Goal: Task Accomplishment & Management: Manage account settings

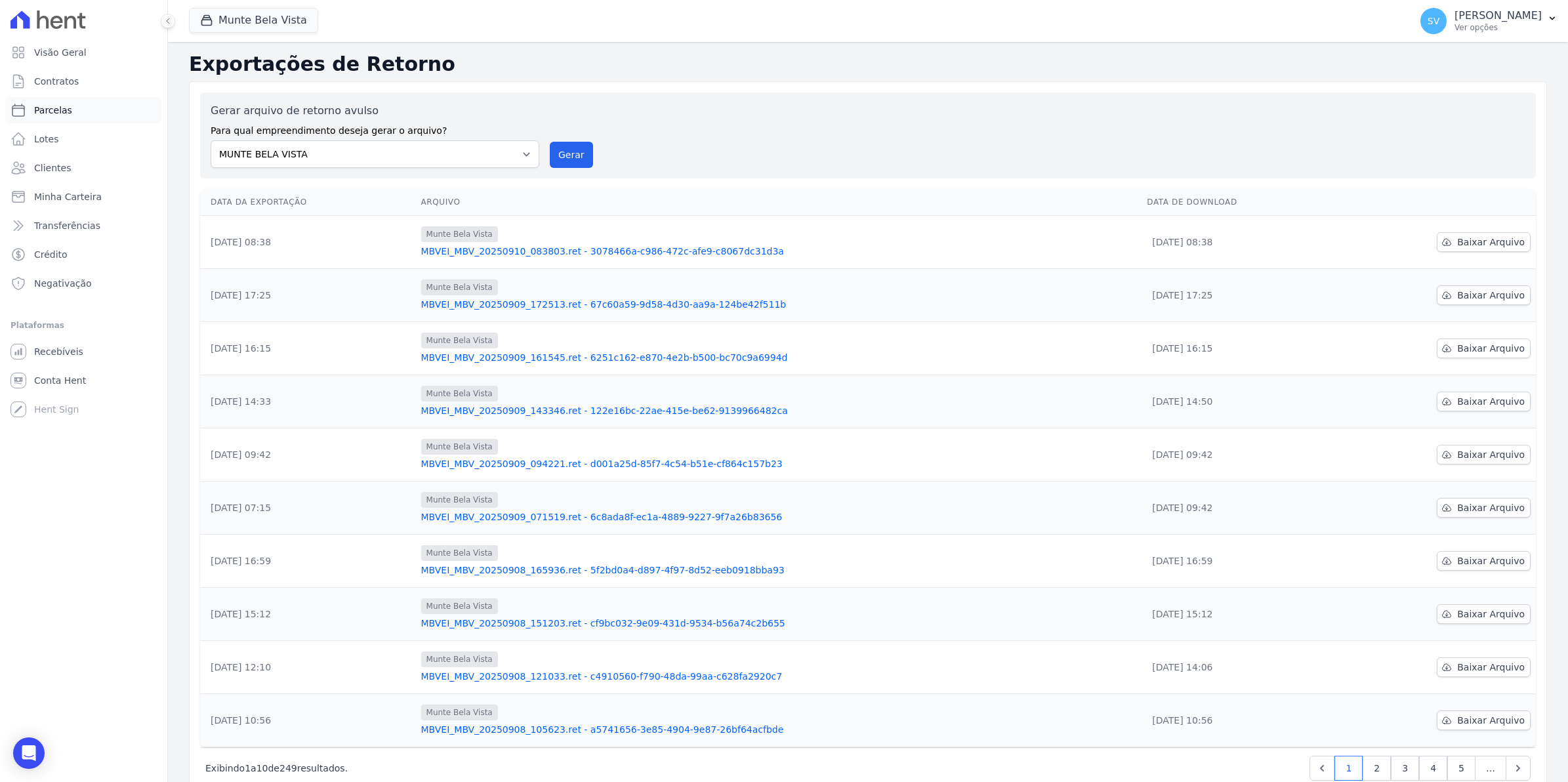
click at [45, 107] on span "Parcelas" at bounding box center [53, 110] width 38 height 13
select select
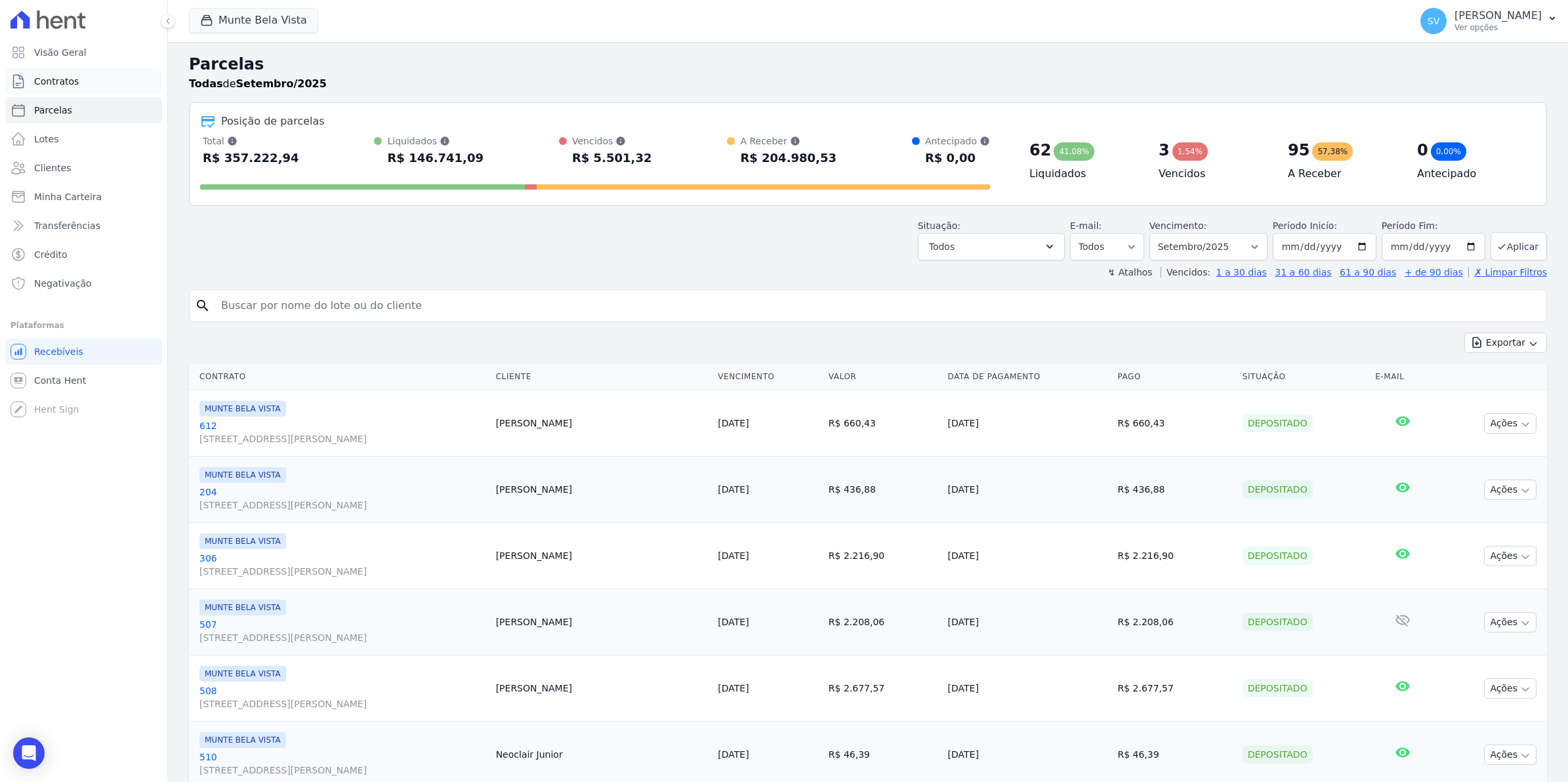
click at [57, 83] on span "Contratos" at bounding box center [56, 82] width 45 height 13
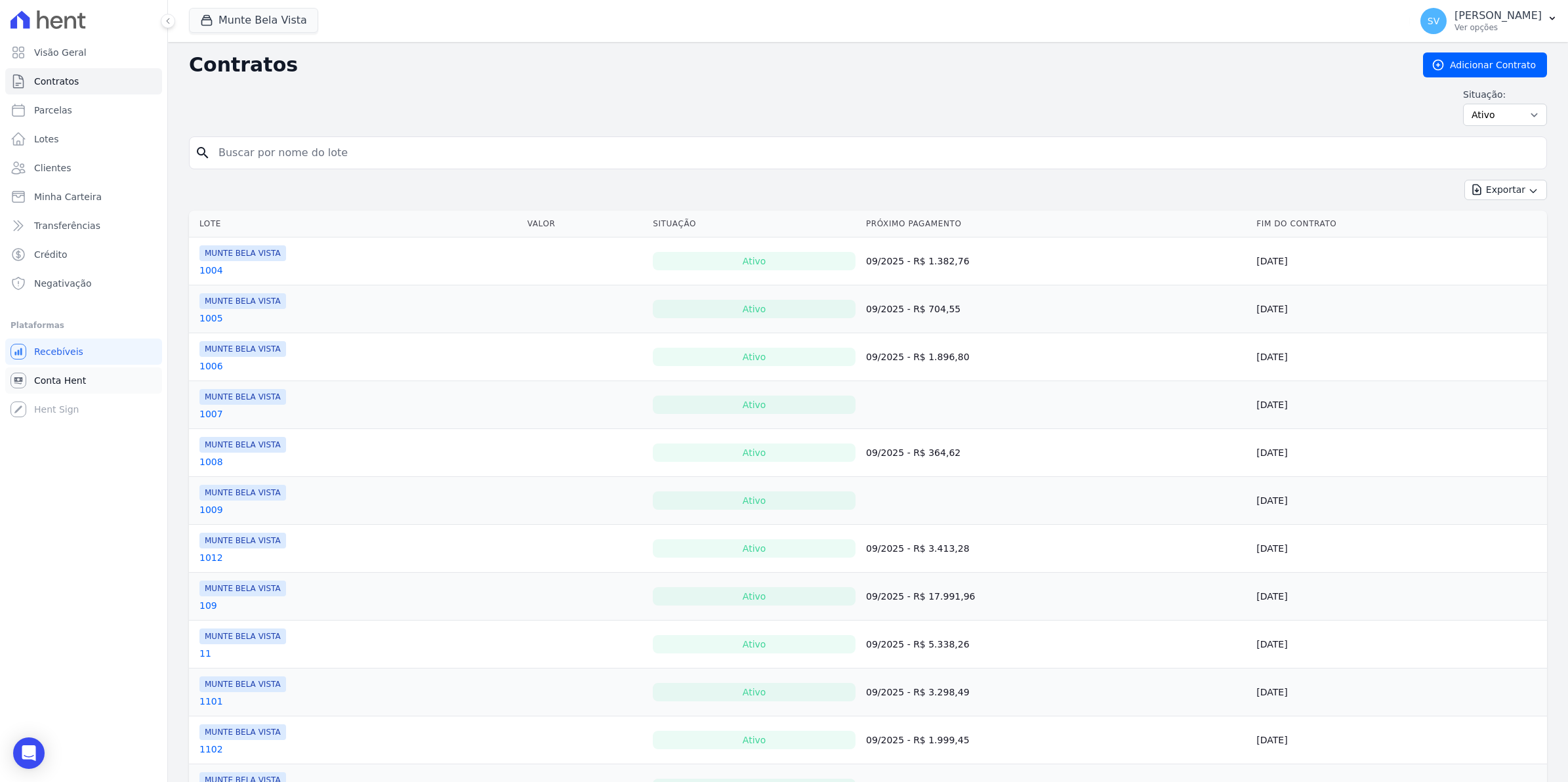
click at [64, 372] on link "Conta Hent" at bounding box center [83, 380] width 157 height 26
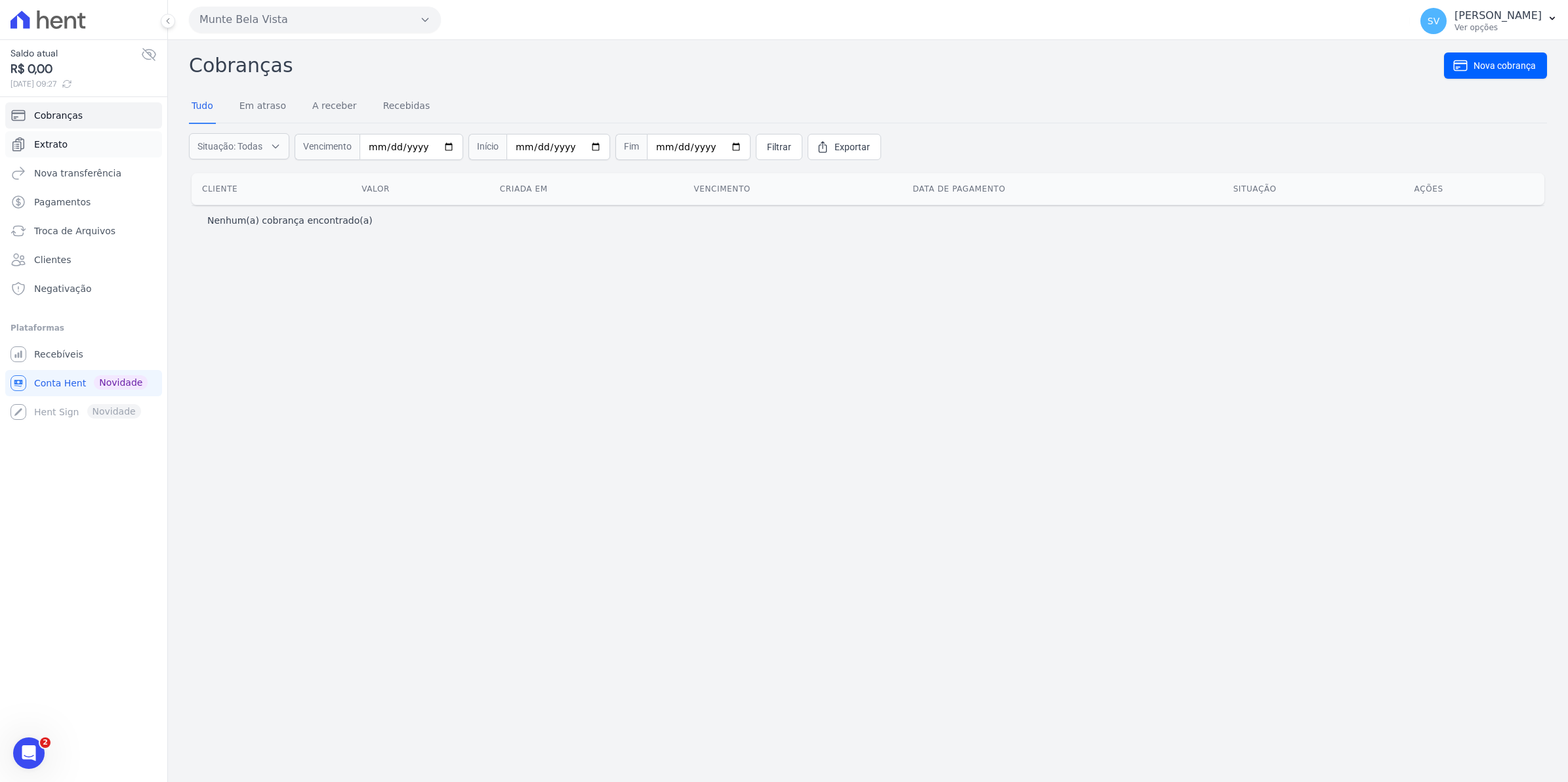
click at [59, 139] on span "Extrato" at bounding box center [50, 144] width 33 height 13
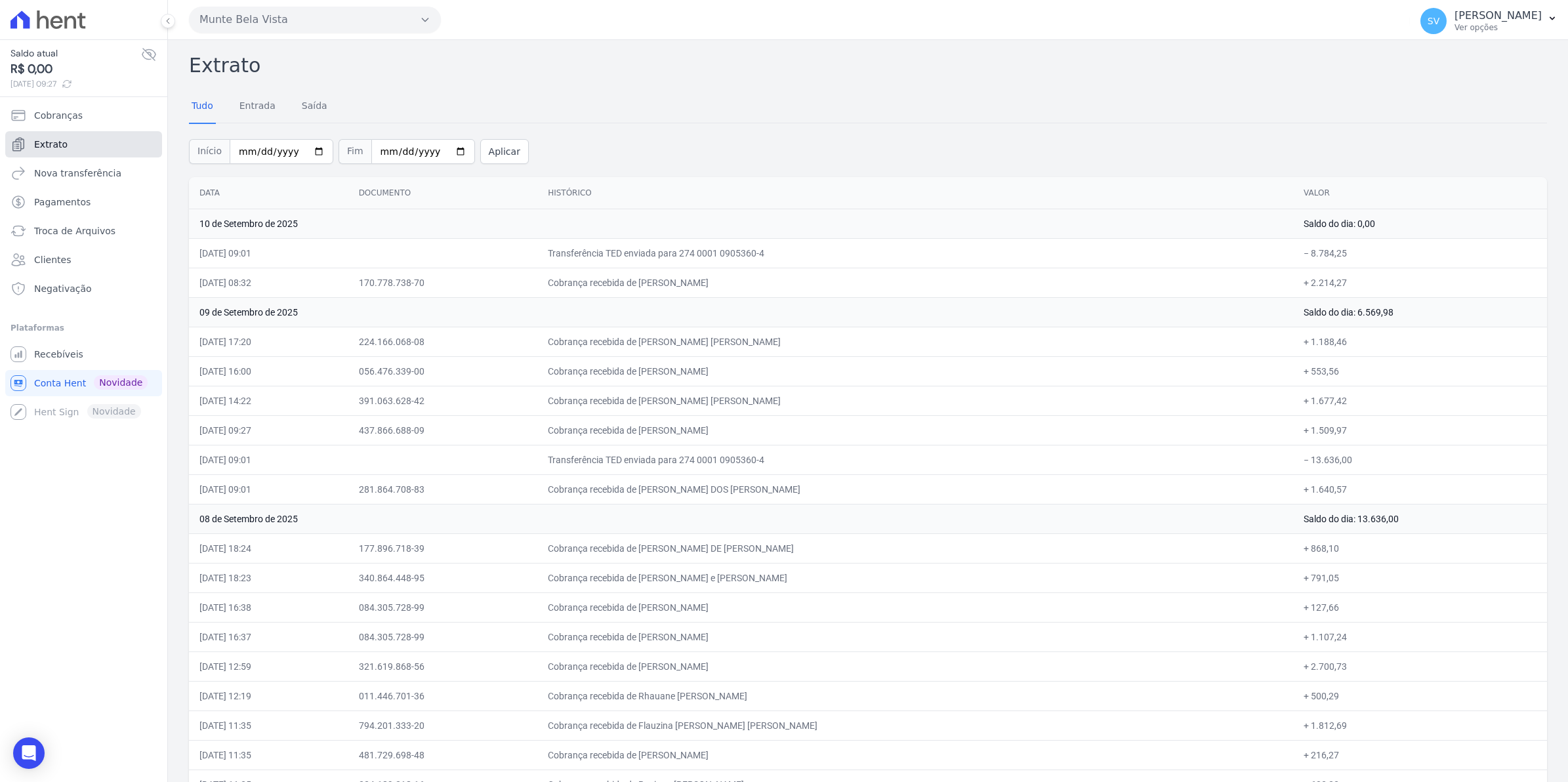
click at [60, 150] on span "Extrato" at bounding box center [50, 144] width 33 height 13
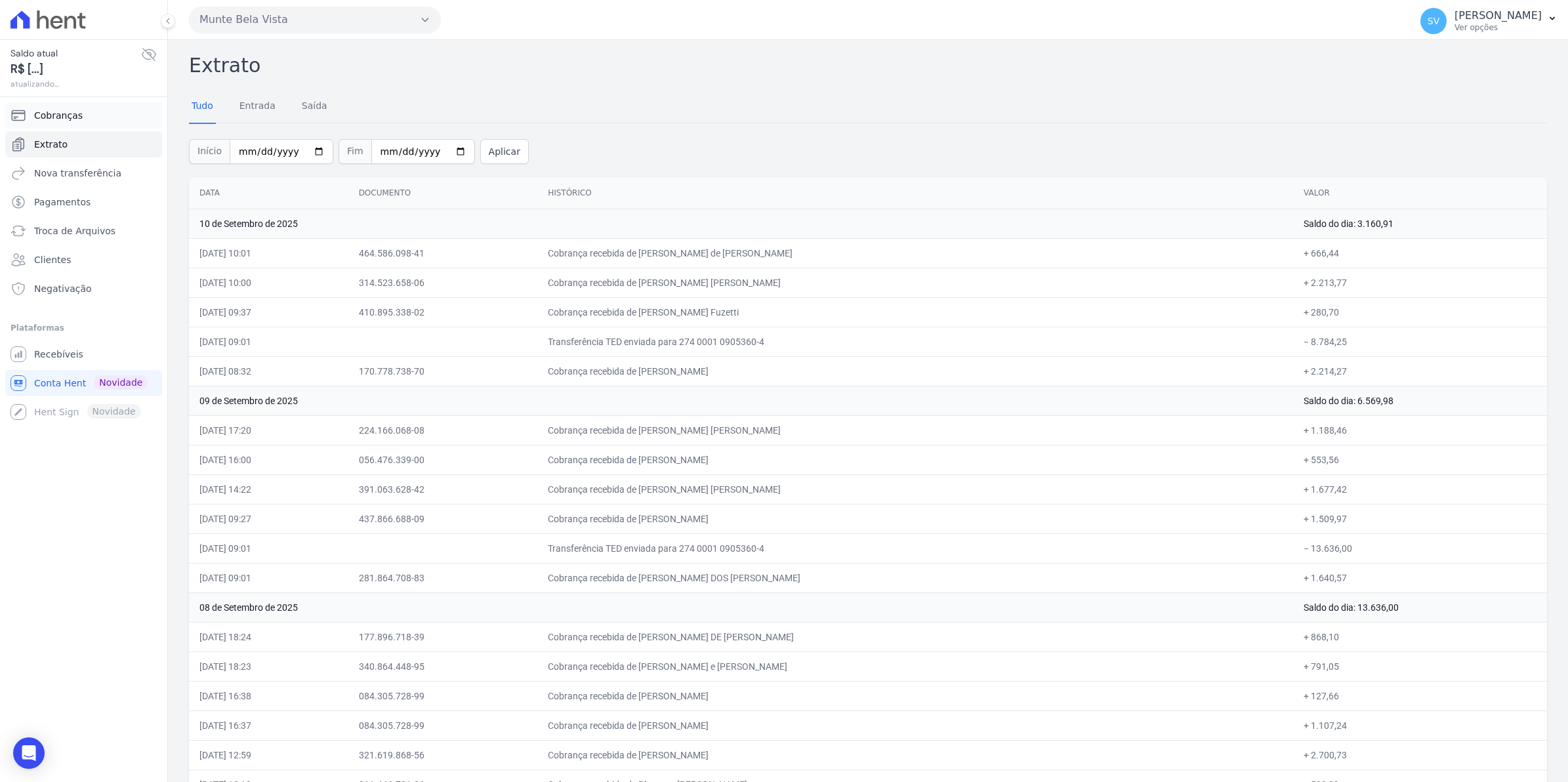
click at [59, 116] on span "Cobranças" at bounding box center [58, 116] width 48 height 13
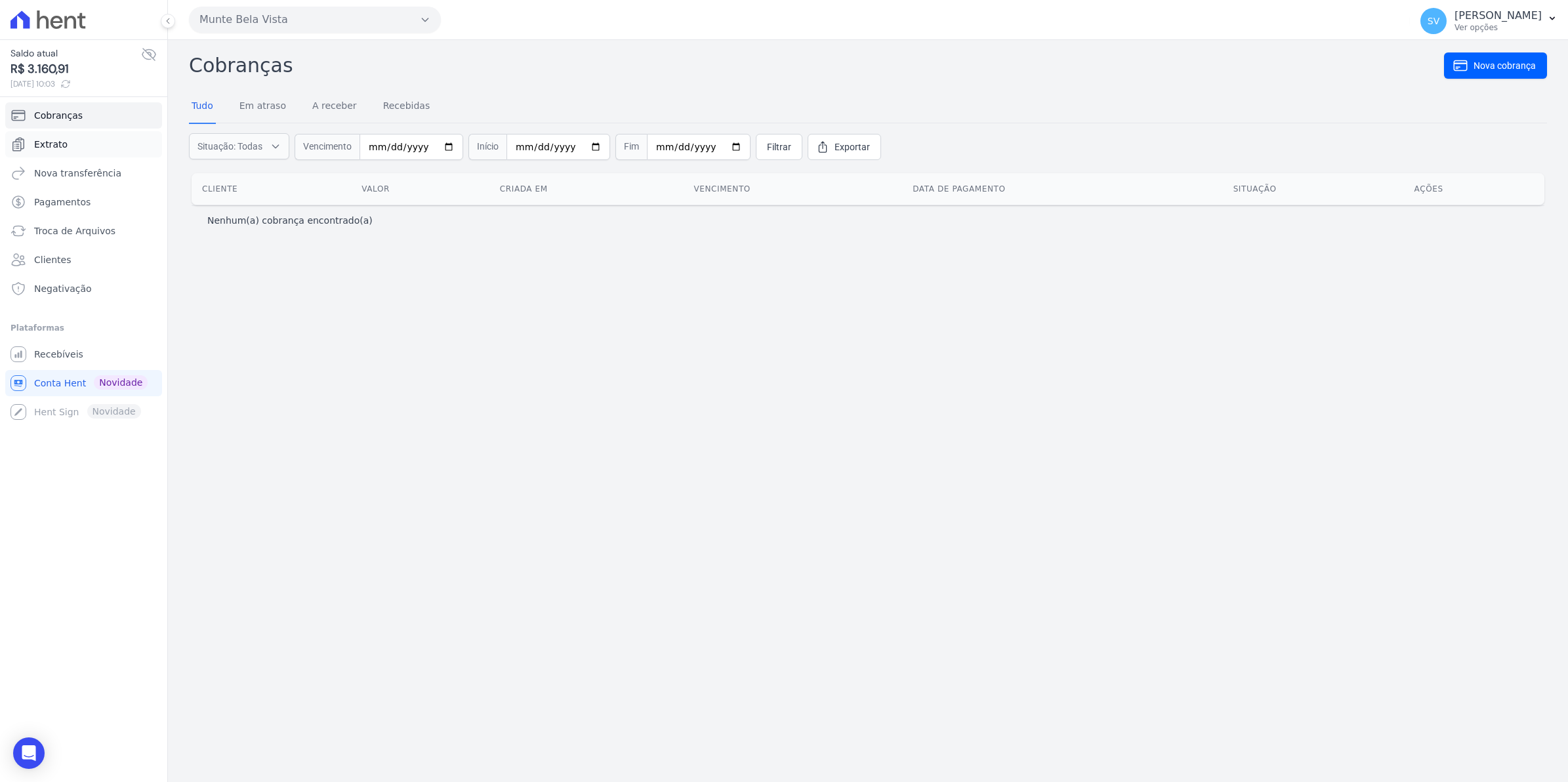
click at [56, 142] on span "Extrato" at bounding box center [50, 144] width 33 height 13
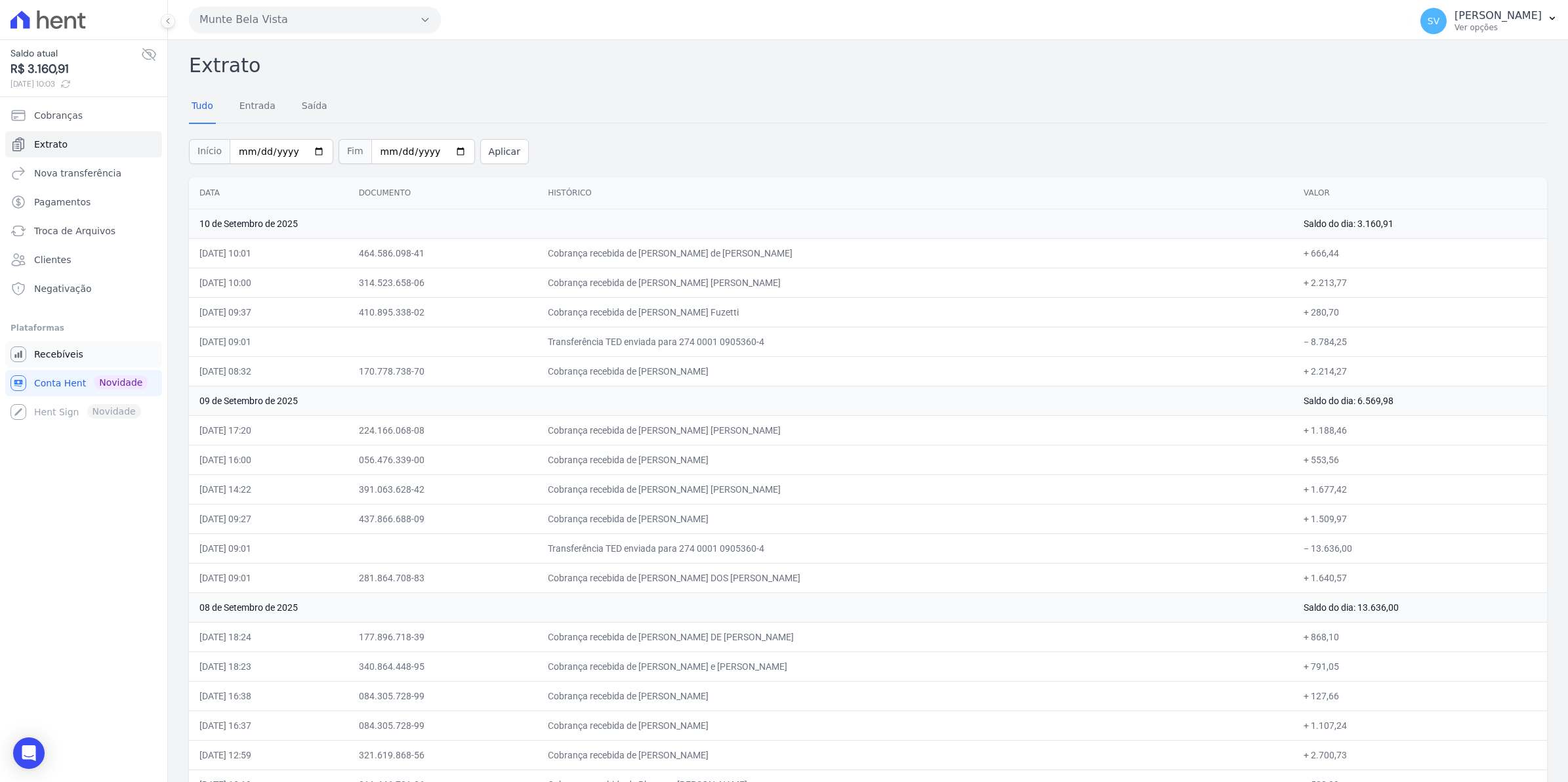
click at [76, 360] on span "Recebíveis" at bounding box center [58, 354] width 49 height 13
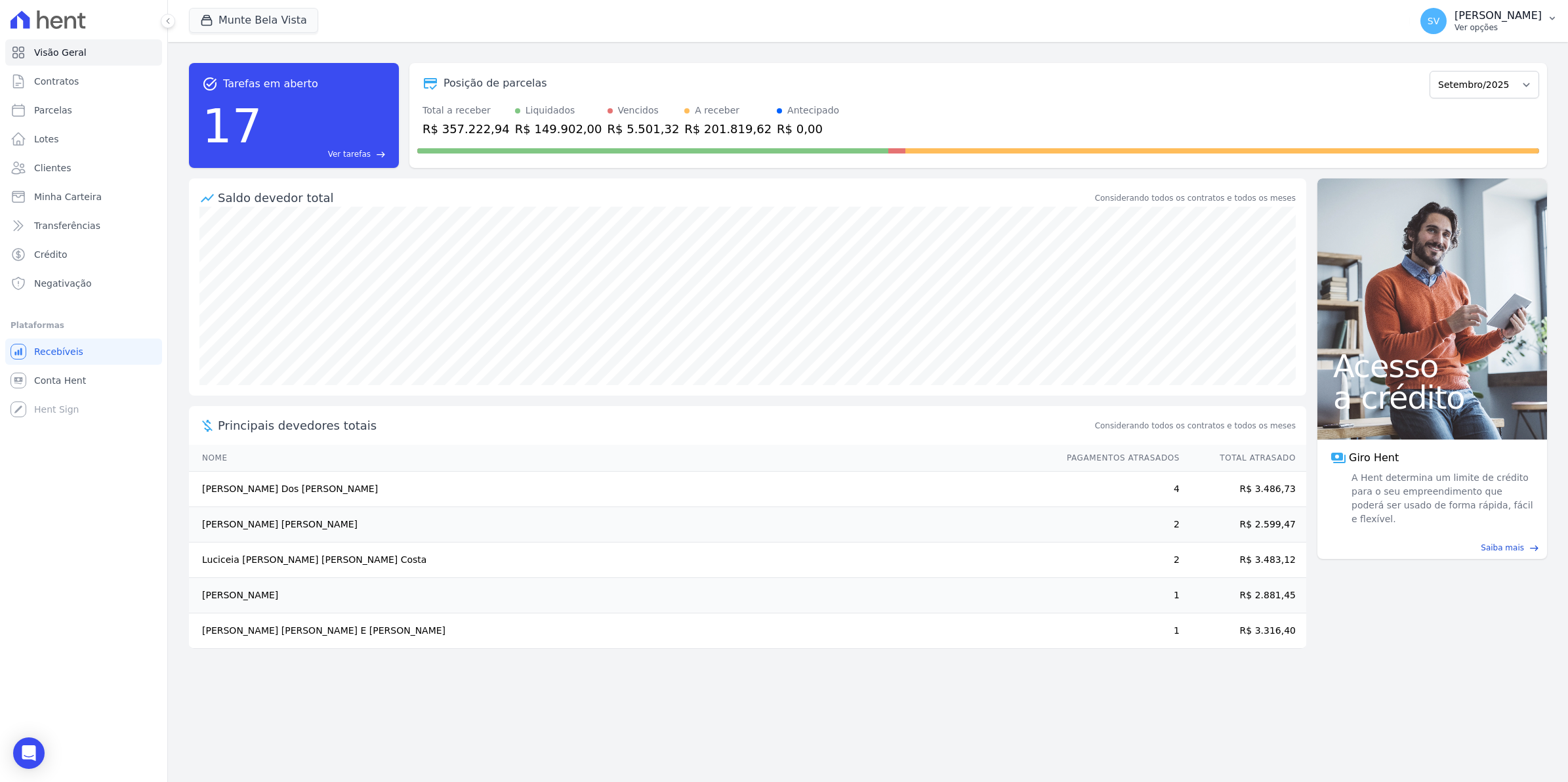
click at [1447, 27] on span "SV" at bounding box center [1433, 21] width 26 height 26
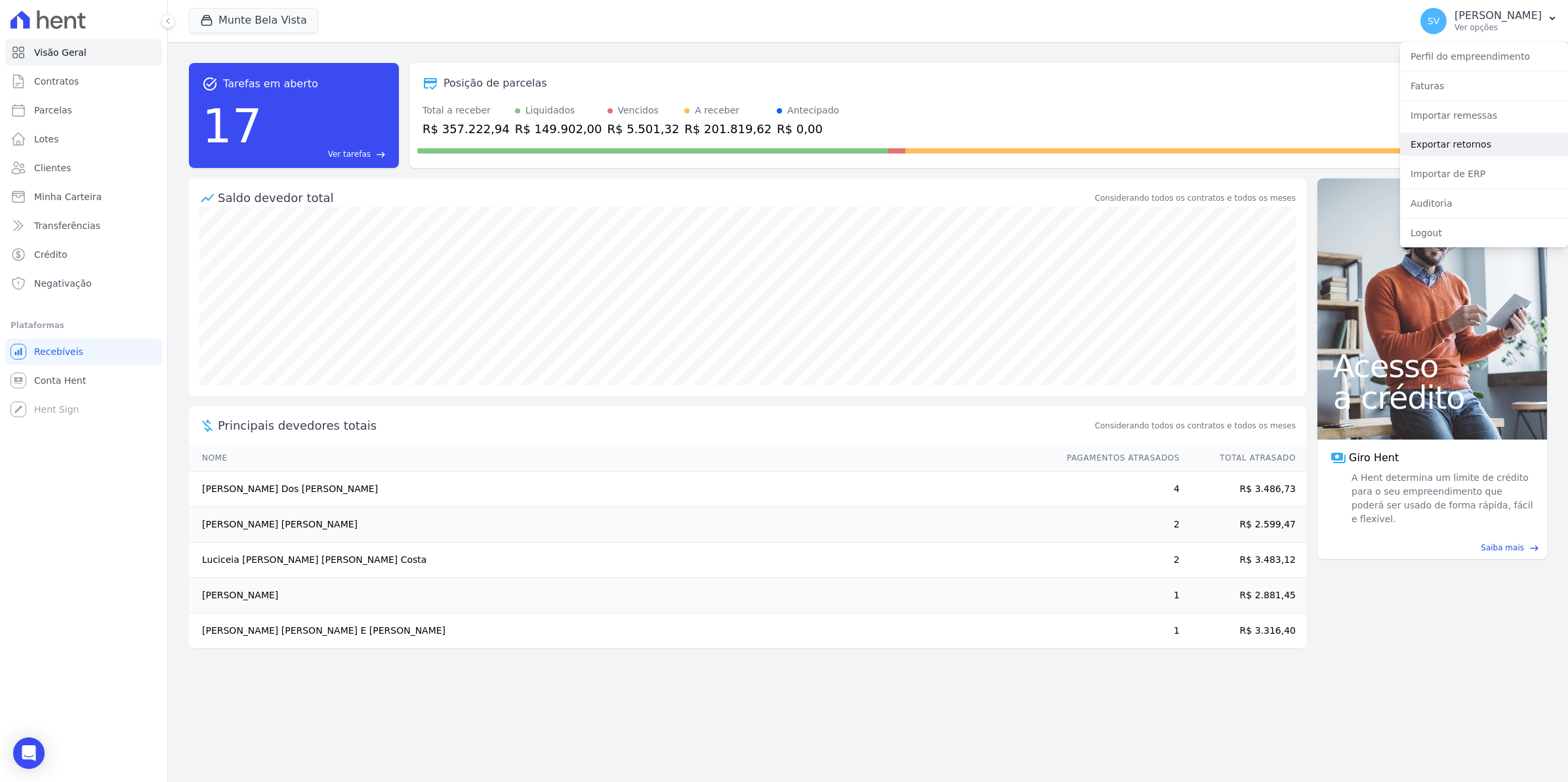
click at [1452, 142] on link "Exportar retornos" at bounding box center [1485, 144] width 168 height 23
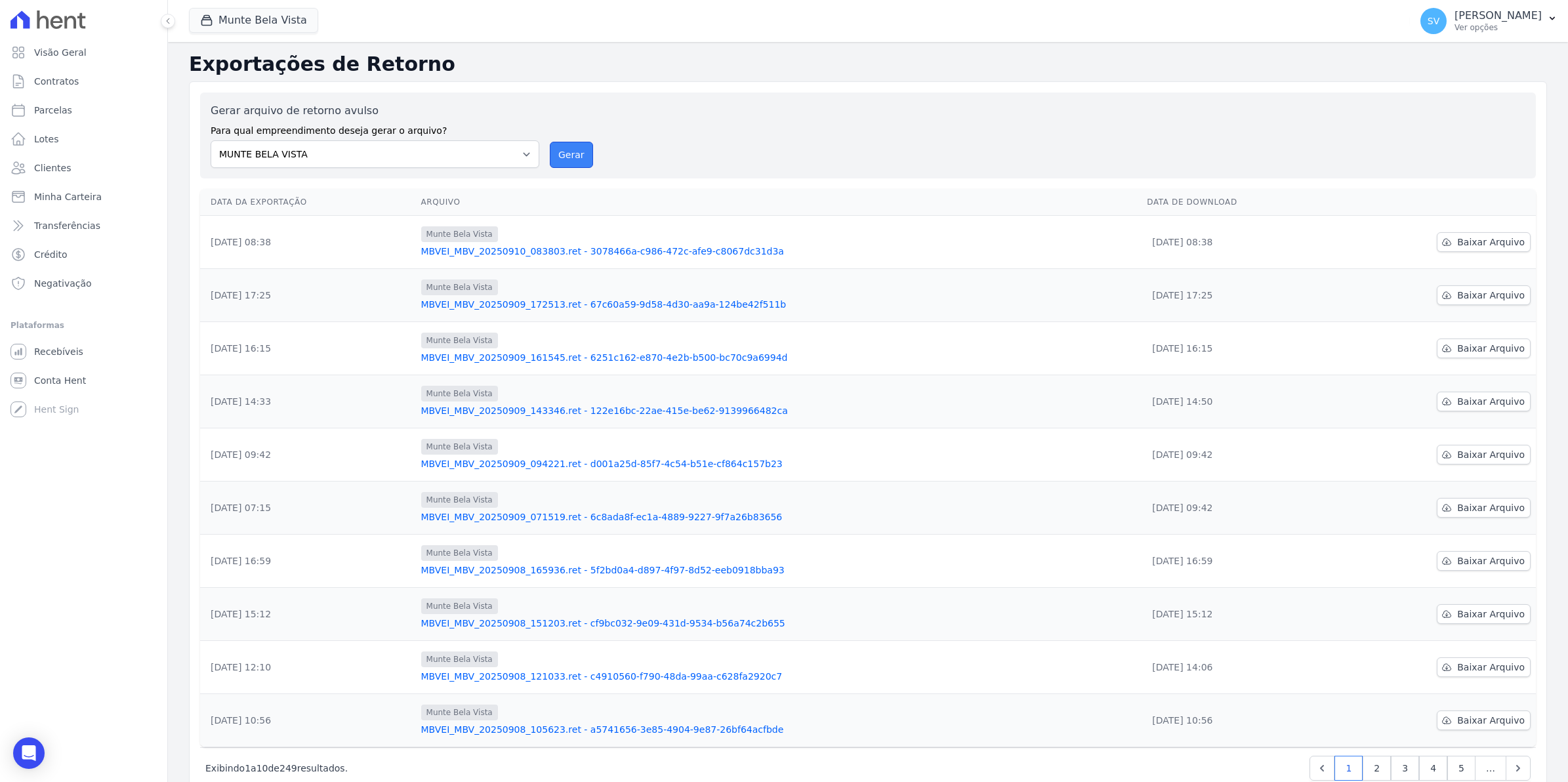
click at [550, 151] on button "Gerar" at bounding box center [571, 154] width 43 height 26
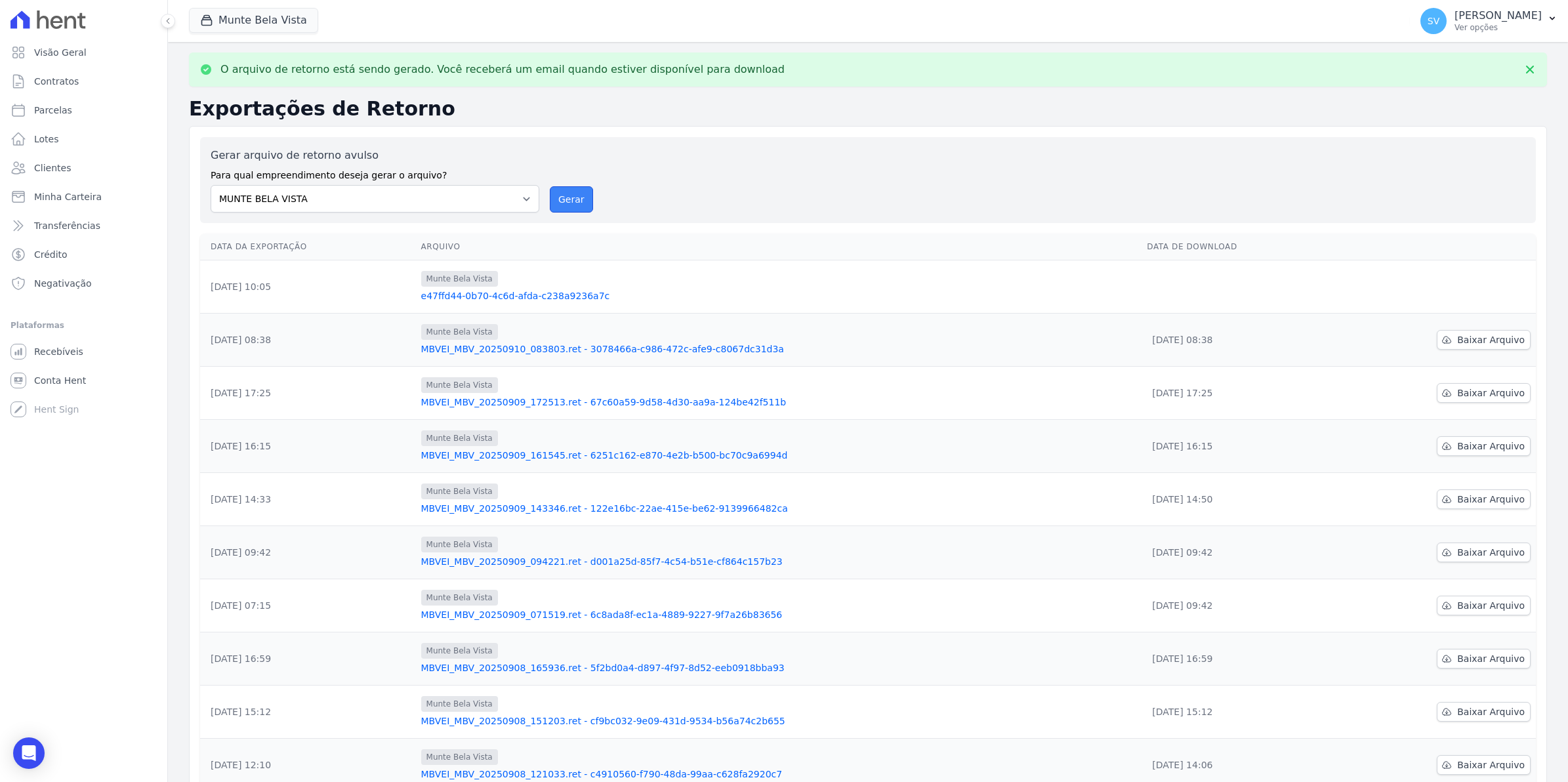
click at [568, 209] on button "Gerar" at bounding box center [571, 199] width 43 height 26
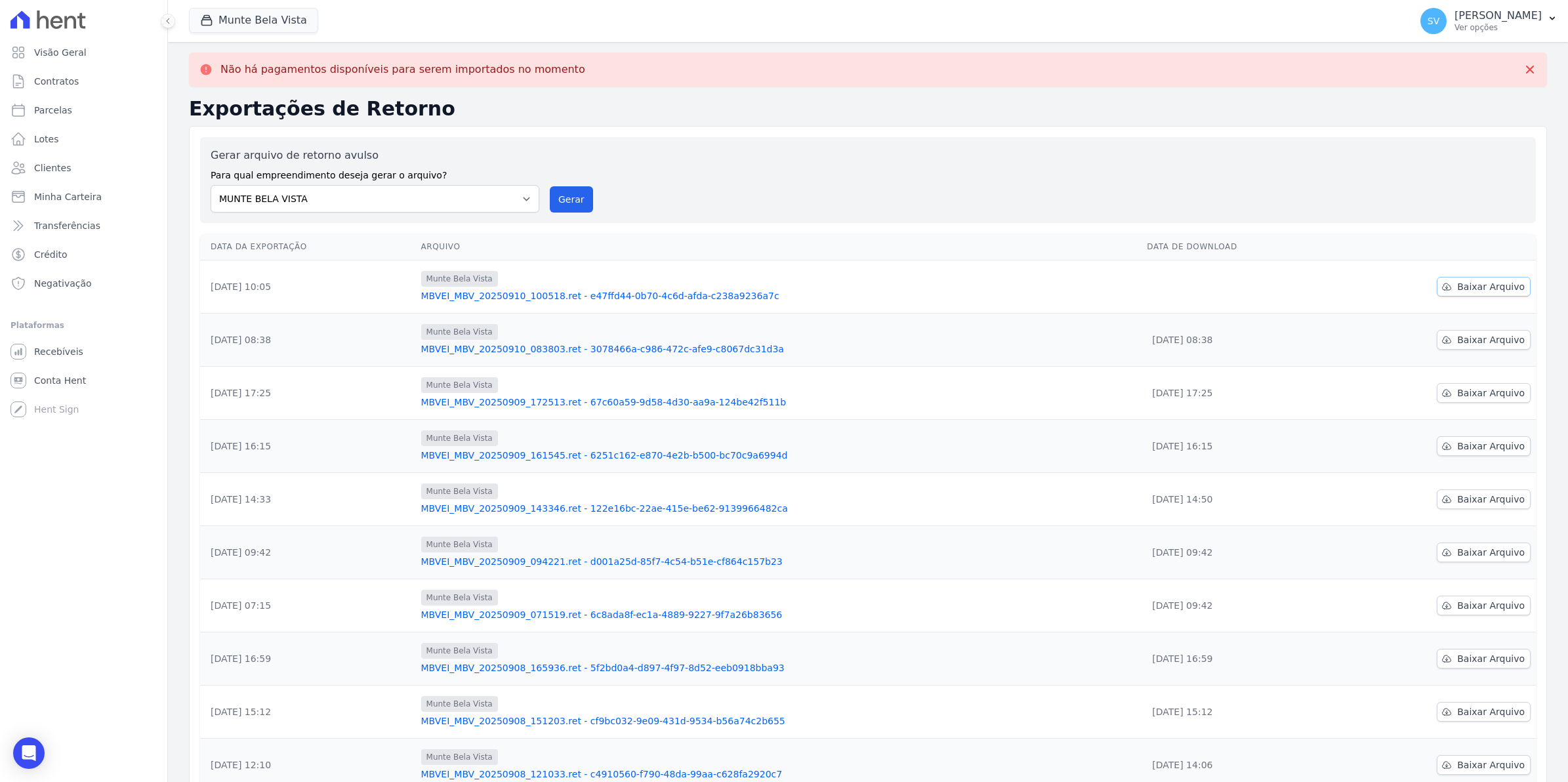
click at [1457, 288] on span "Baixar Arquivo" at bounding box center [1490, 287] width 67 height 13
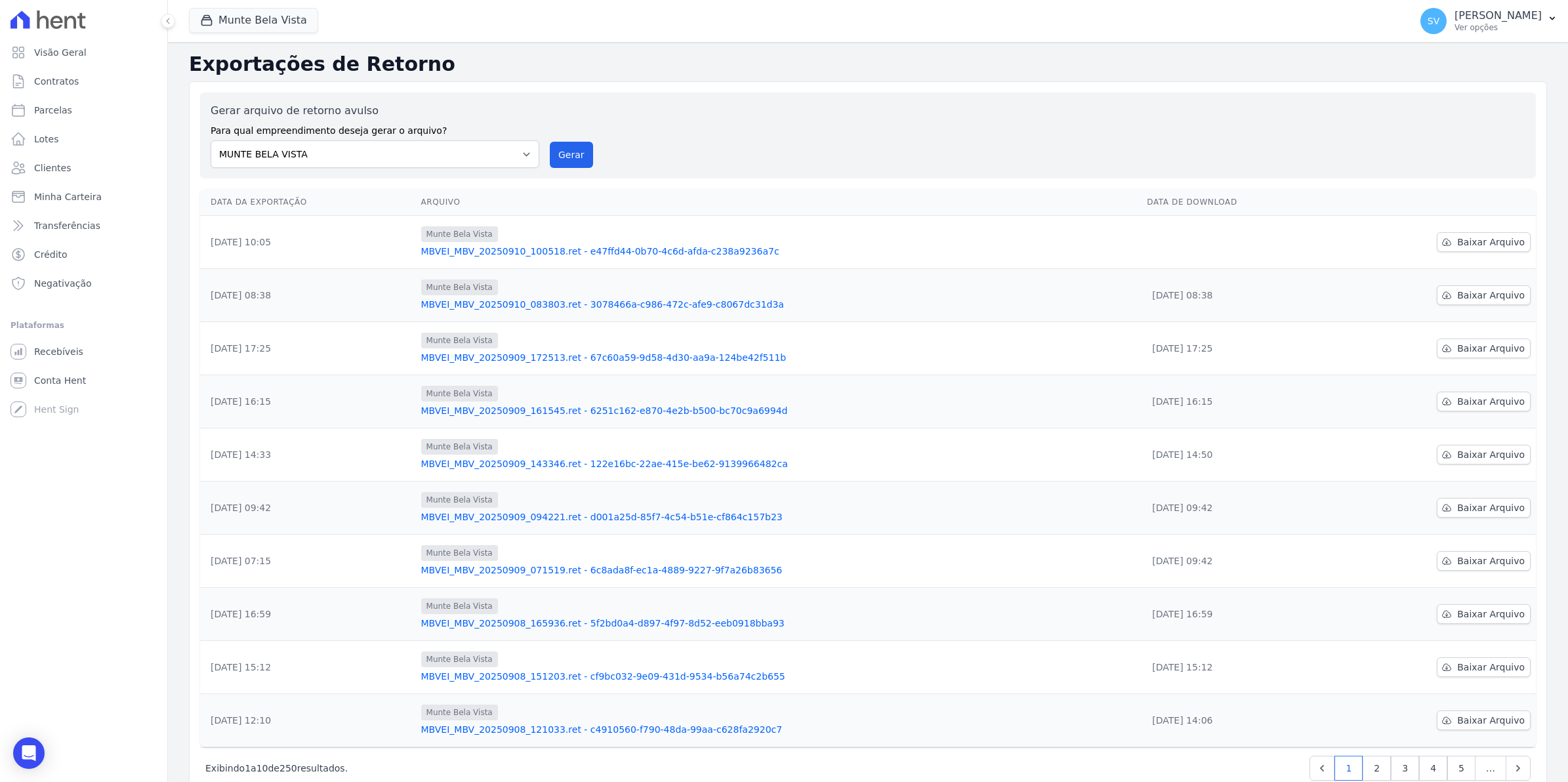
click at [50, 394] on ul "Você não possui Hent Sign ativado. Para saber mais, fale com a equipe Hent. Rec…" at bounding box center [83, 381] width 157 height 84
click at [50, 382] on span "Conta Hent" at bounding box center [60, 381] width 52 height 13
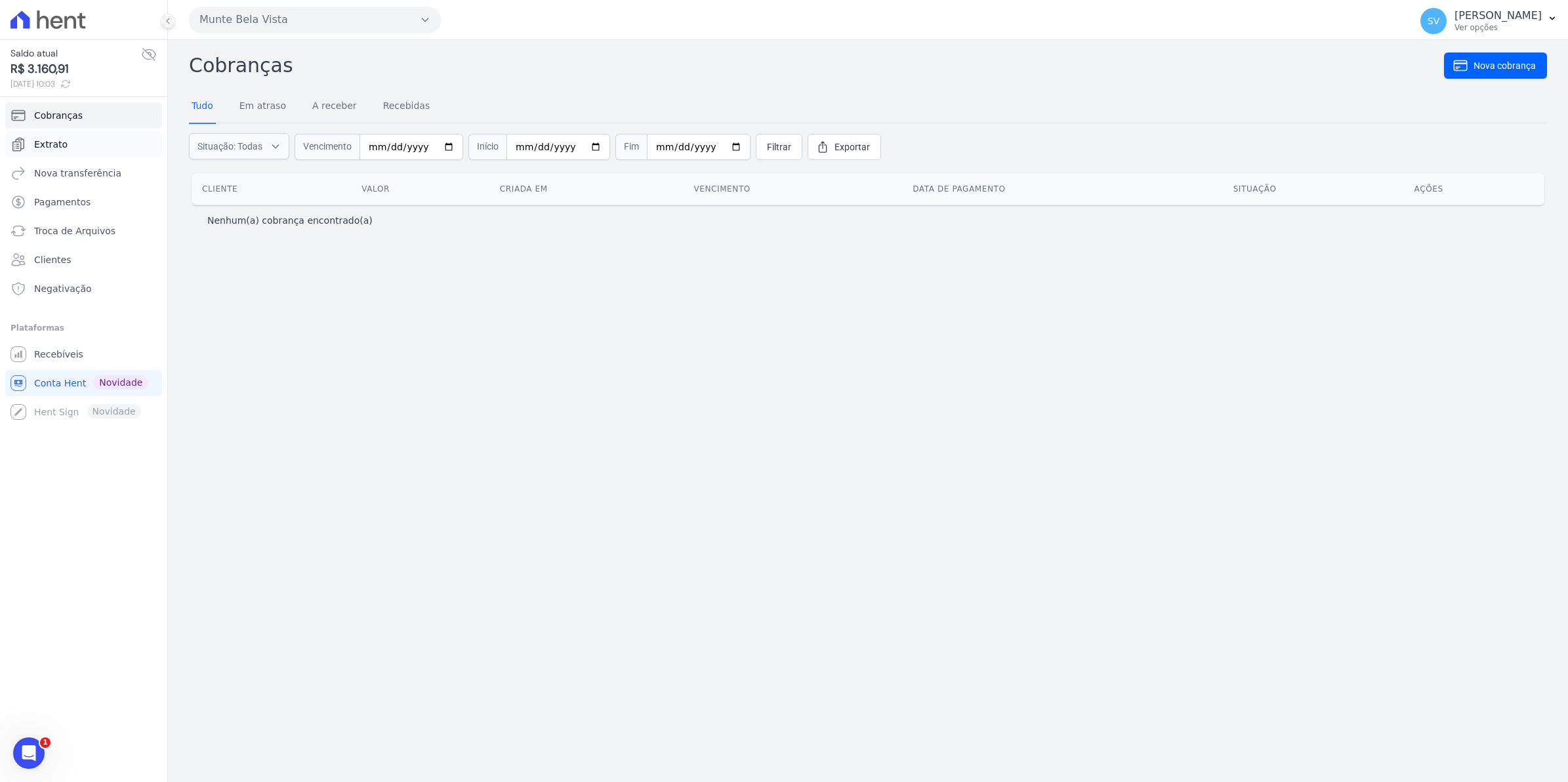
click at [53, 138] on span "Extrato" at bounding box center [50, 144] width 33 height 13
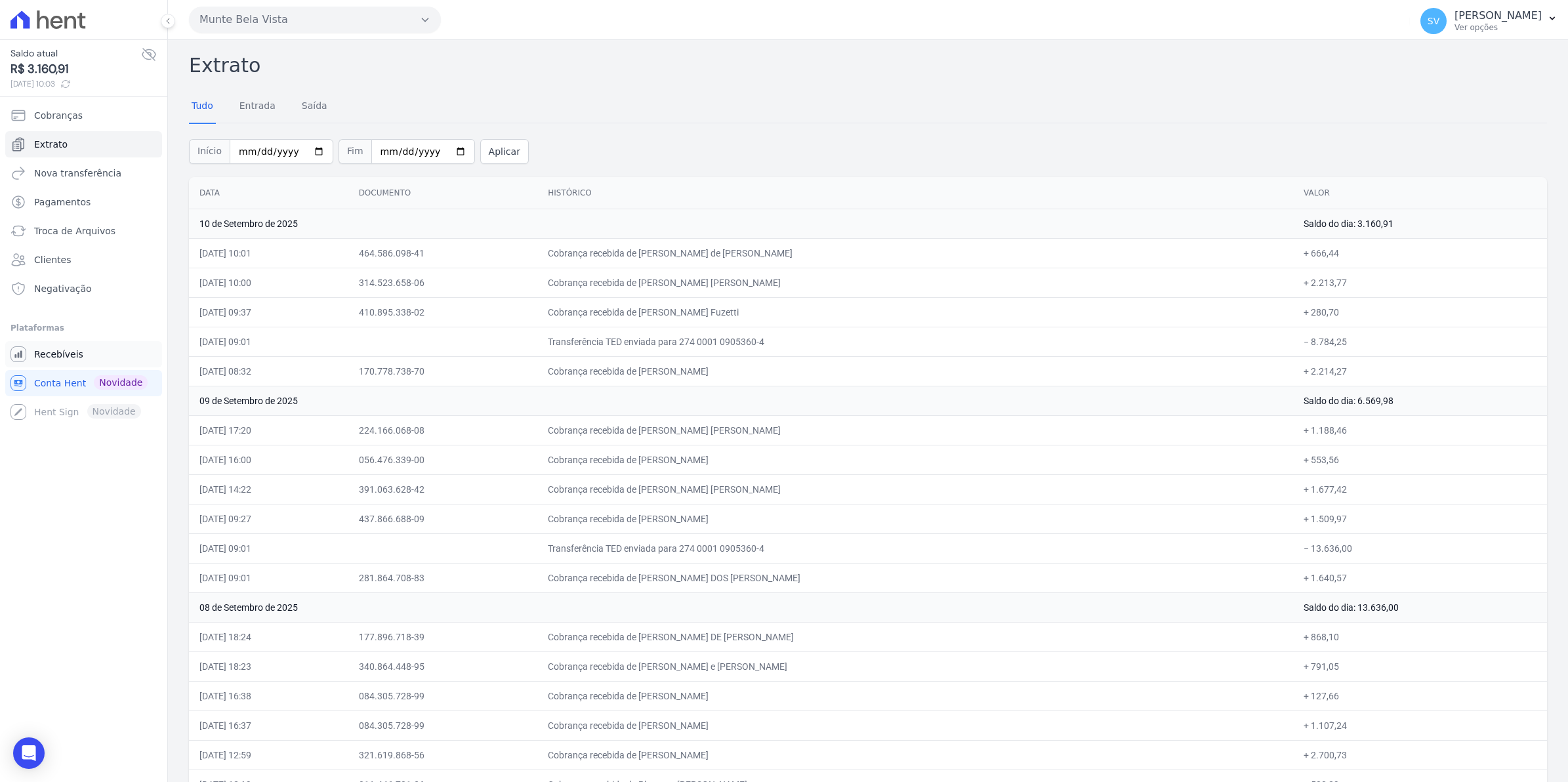
click at [47, 356] on span "Recebíveis" at bounding box center [58, 354] width 49 height 13
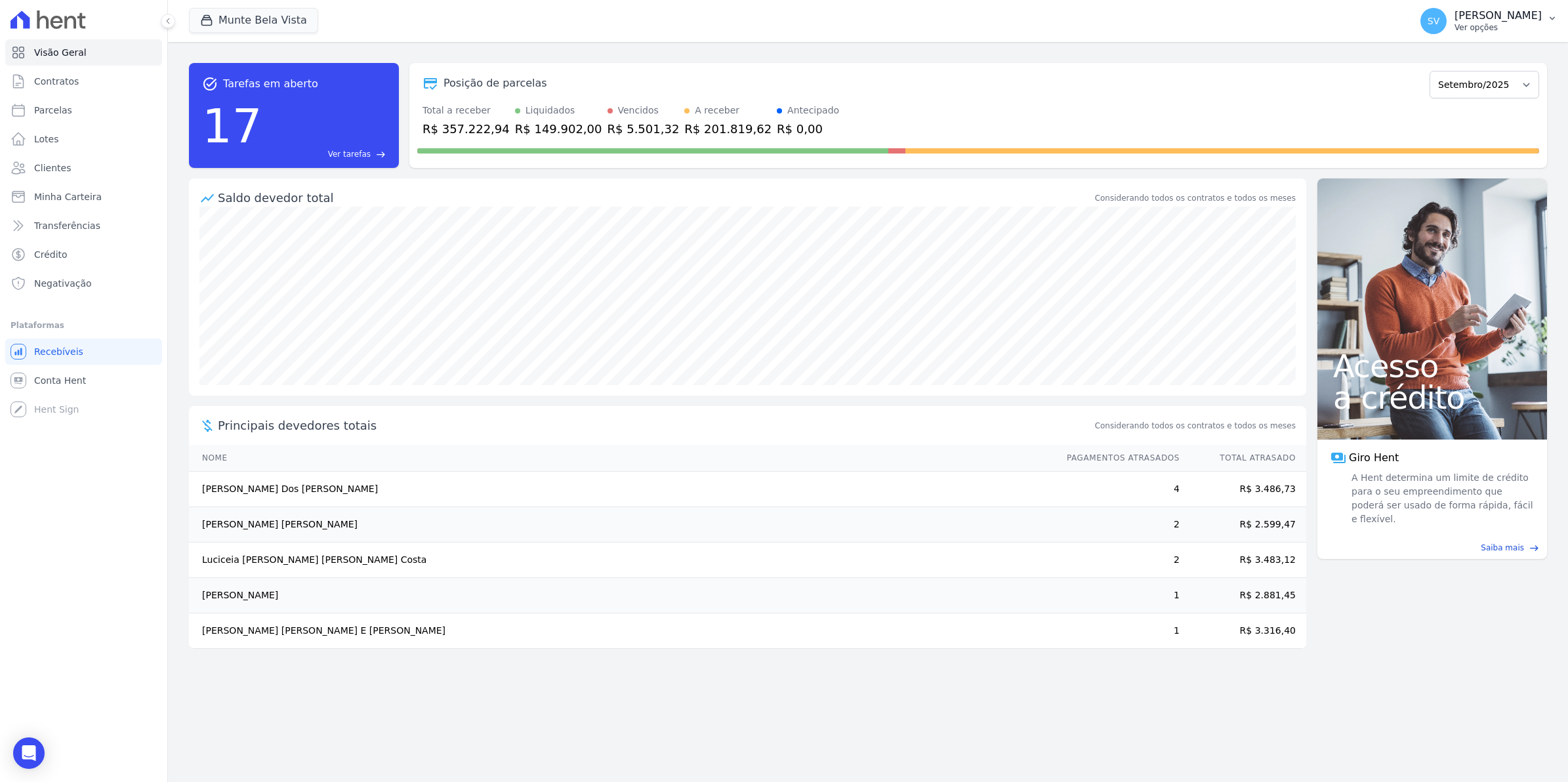
click at [1447, 25] on span "SV" at bounding box center [1433, 21] width 26 height 26
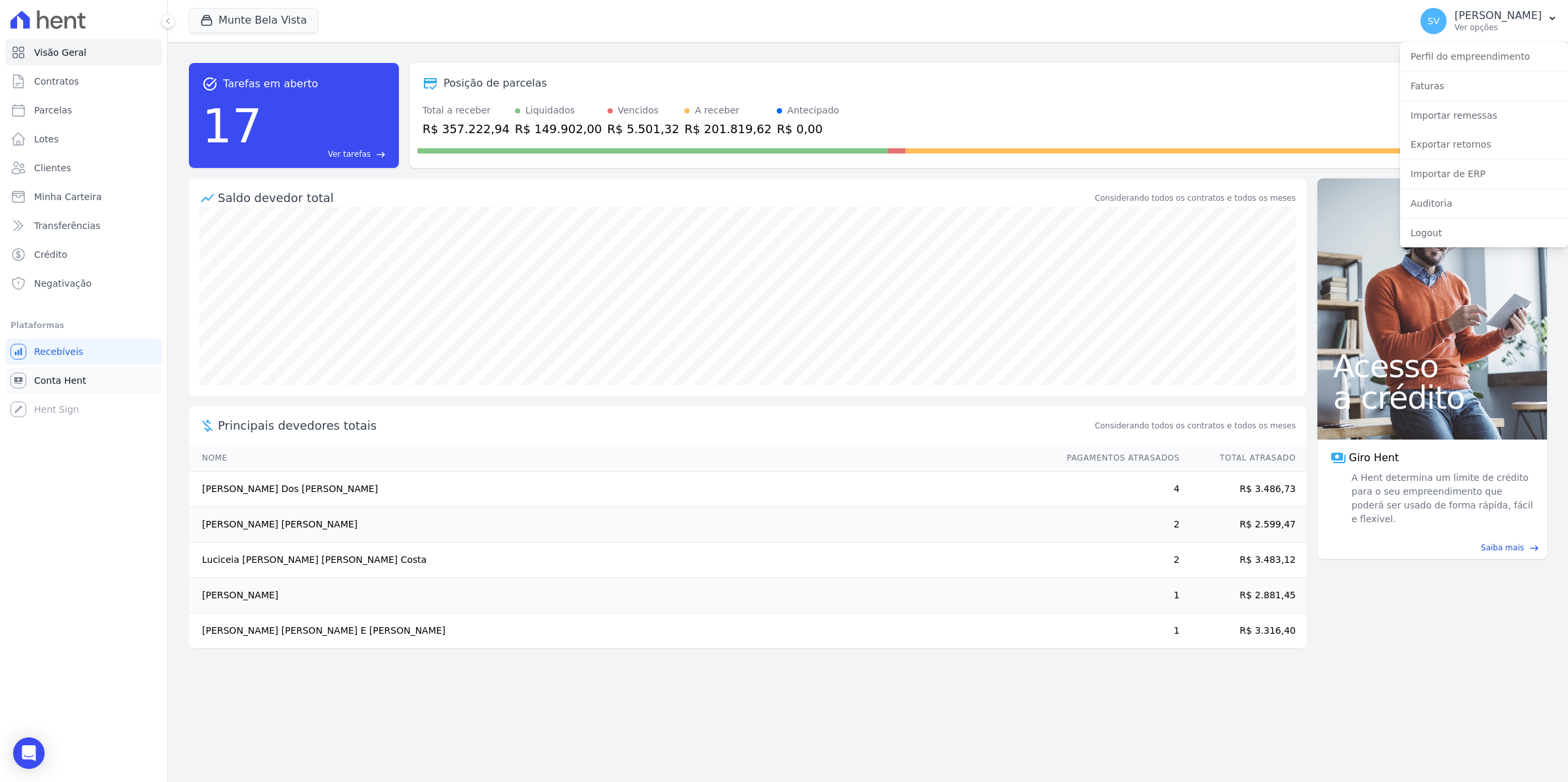
click at [53, 379] on span "Conta Hent" at bounding box center [60, 381] width 52 height 13
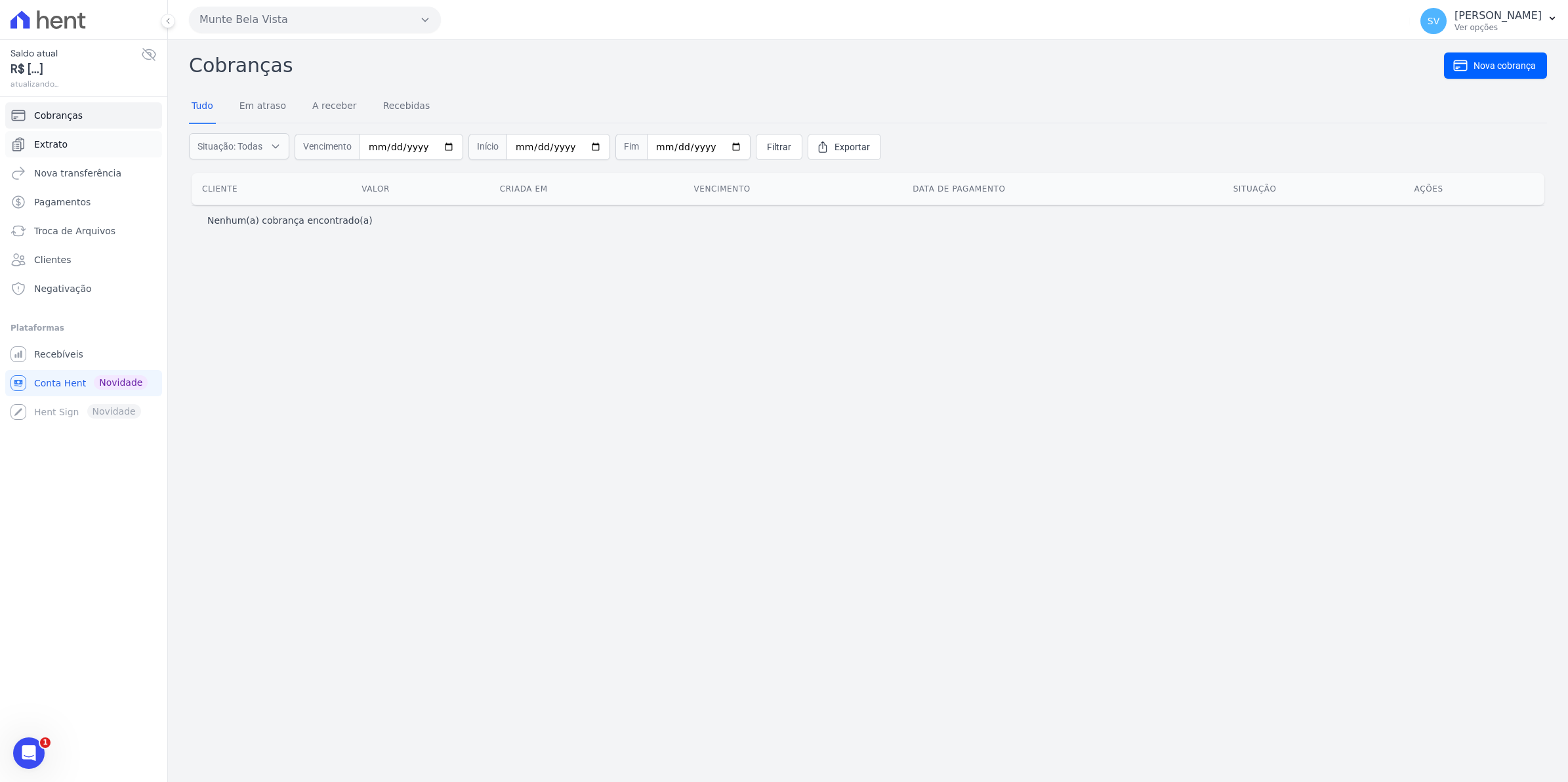
click at [46, 143] on span "Extrato" at bounding box center [50, 144] width 33 height 13
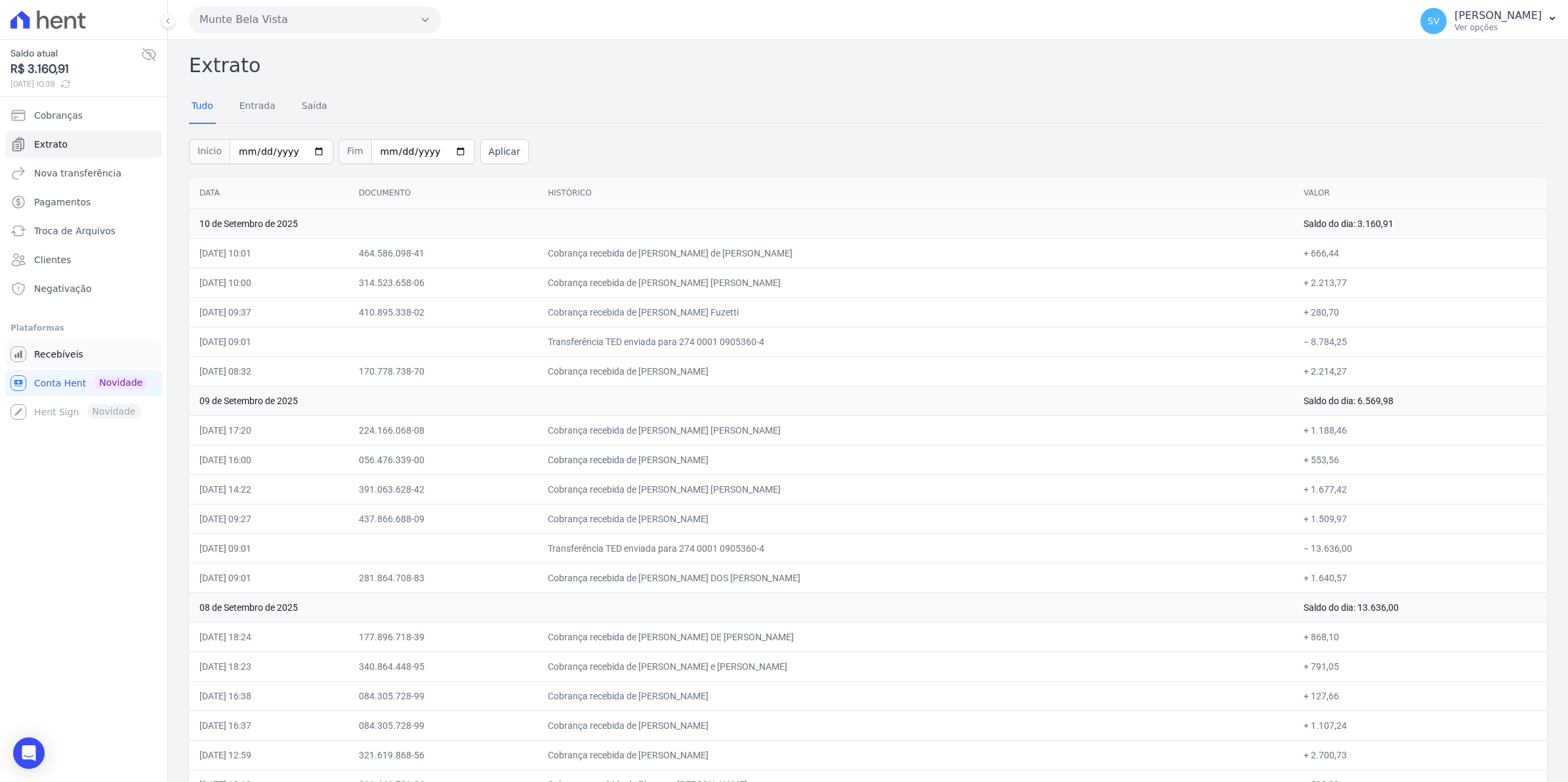
click at [75, 360] on span "Recebíveis" at bounding box center [58, 354] width 49 height 13
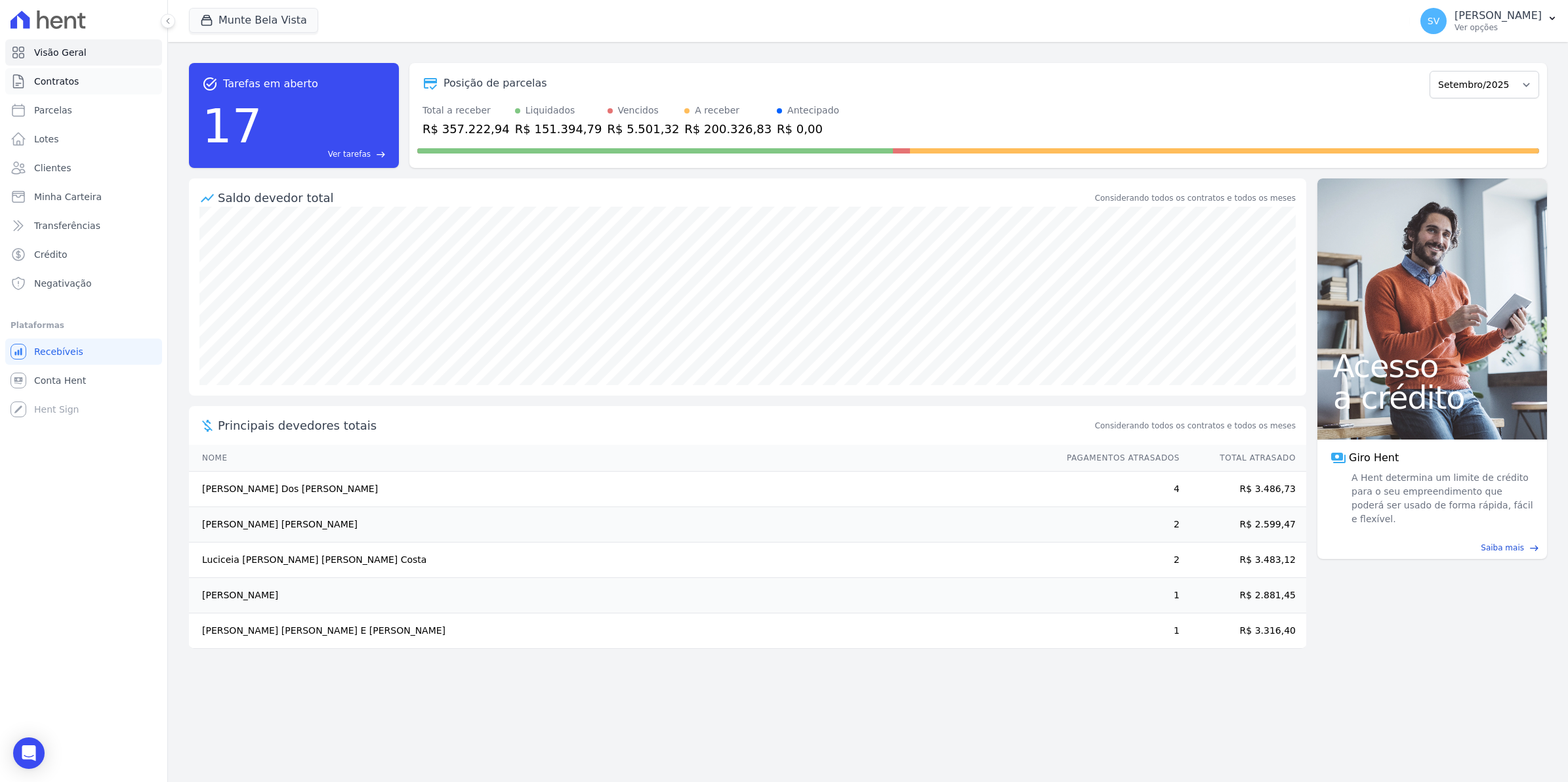
click at [80, 81] on link "Contratos" at bounding box center [83, 81] width 157 height 26
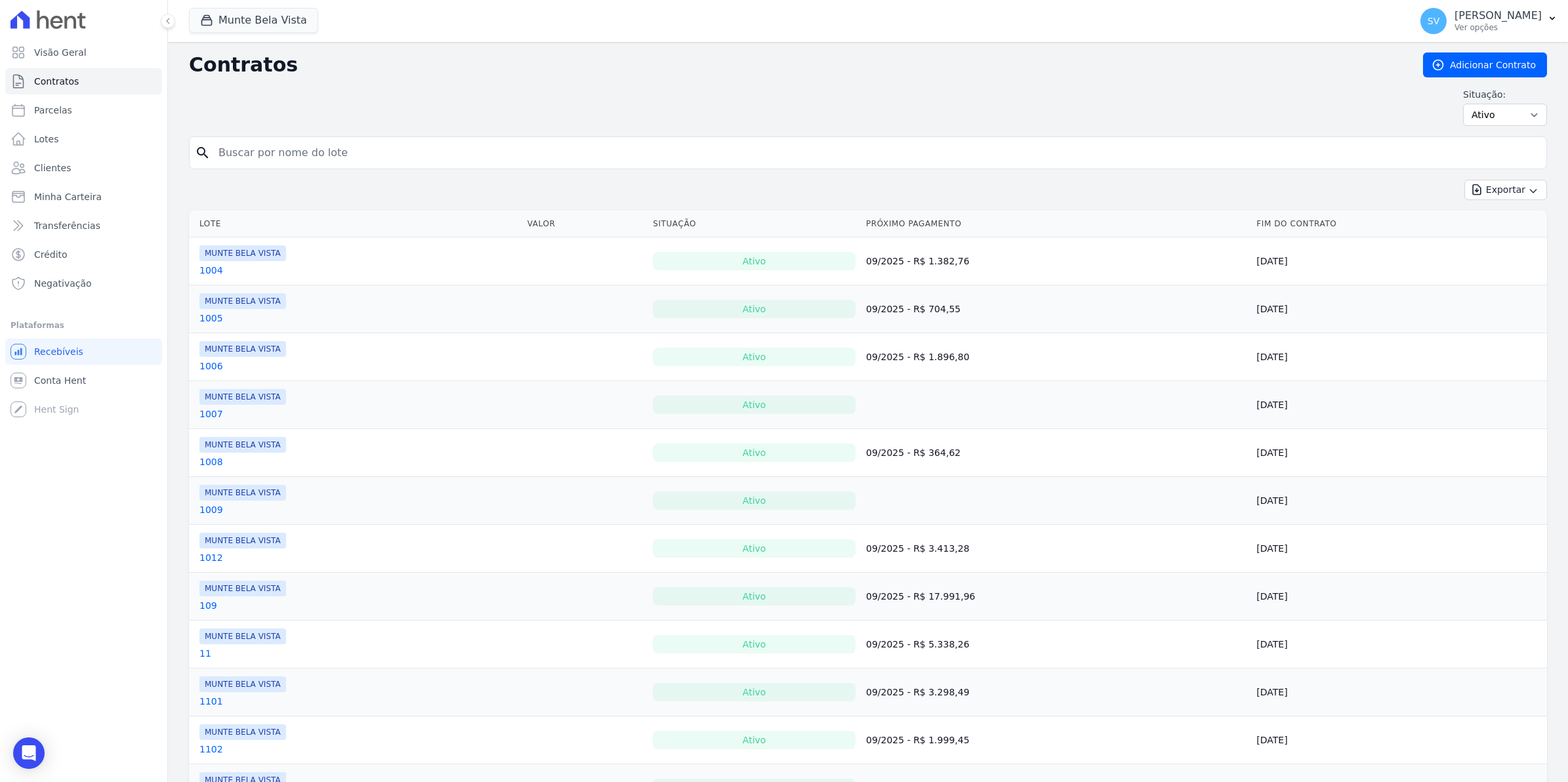
click at [266, 162] on input "search" at bounding box center [876, 152] width 1331 height 26
type input "josias"
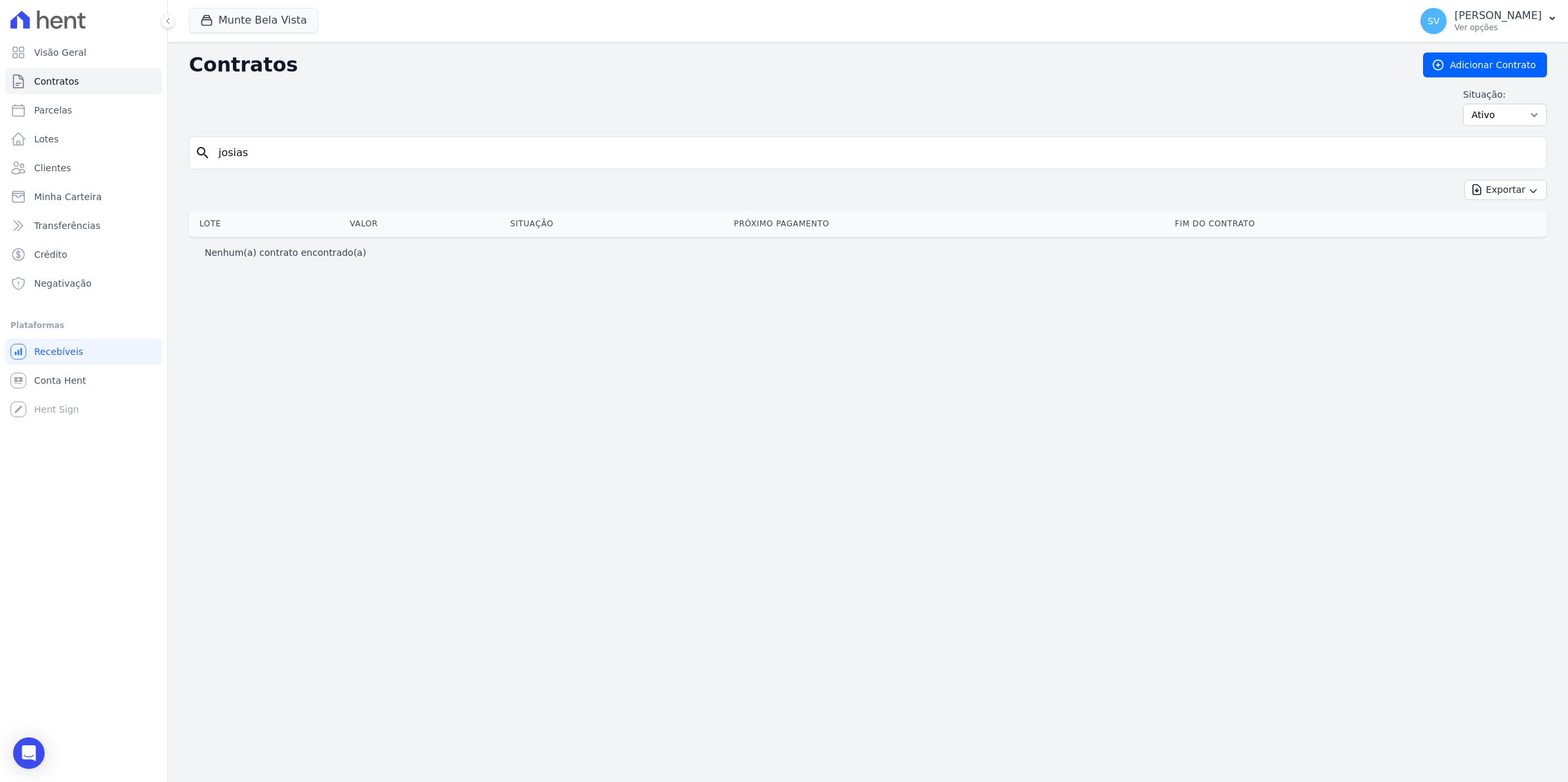
drag, startPoint x: 257, startPoint y: 158, endPoint x: 0, endPoint y: 213, distance: 262.8
click at [0, 213] on html "Visão Geral Contratos [GEOGRAPHIC_DATA] Lotes Clientes Minha Carteira Transferê…" at bounding box center [784, 391] width 1568 height 782
type input "JOSIAS"
drag, startPoint x: 270, startPoint y: 159, endPoint x: 94, endPoint y: 195, distance: 179.6
click at [94, 195] on div "Visão Geral Contratos [GEOGRAPHIC_DATA] Lotes Clientes Minha Carteira Transferê…" at bounding box center [784, 391] width 1568 height 782
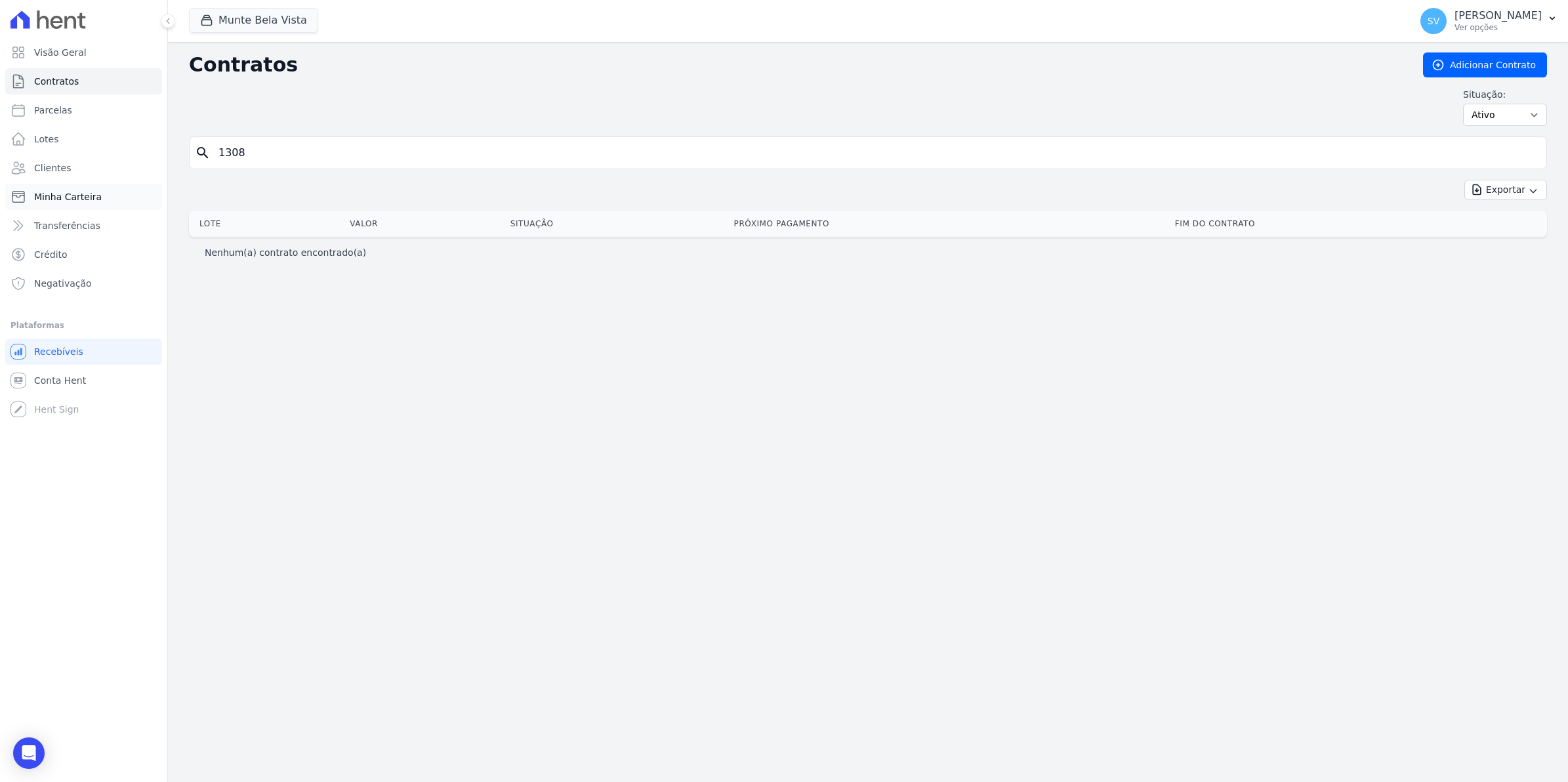
type input "1308"
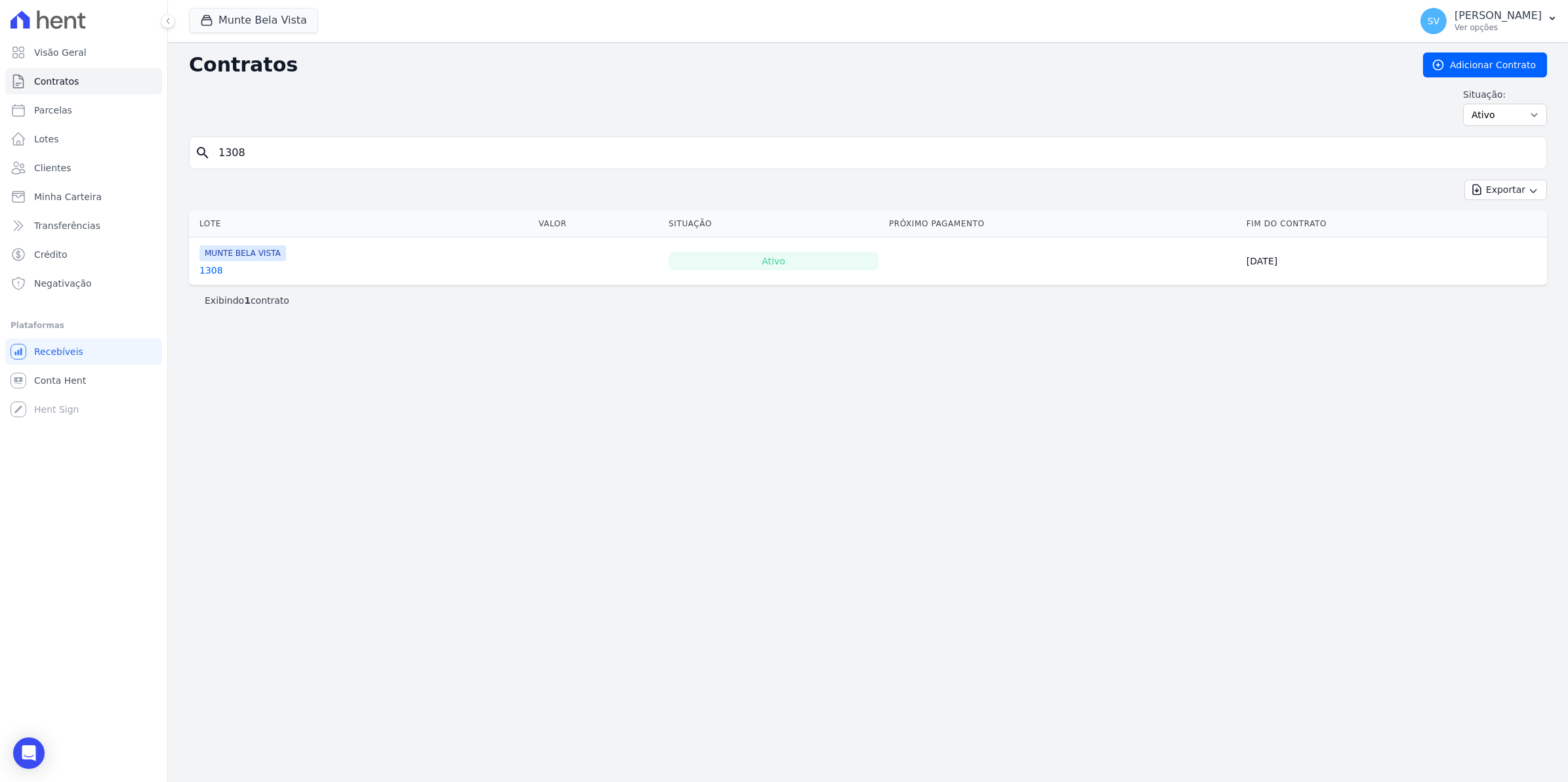
click at [205, 270] on link "1308" at bounding box center [211, 271] width 23 height 13
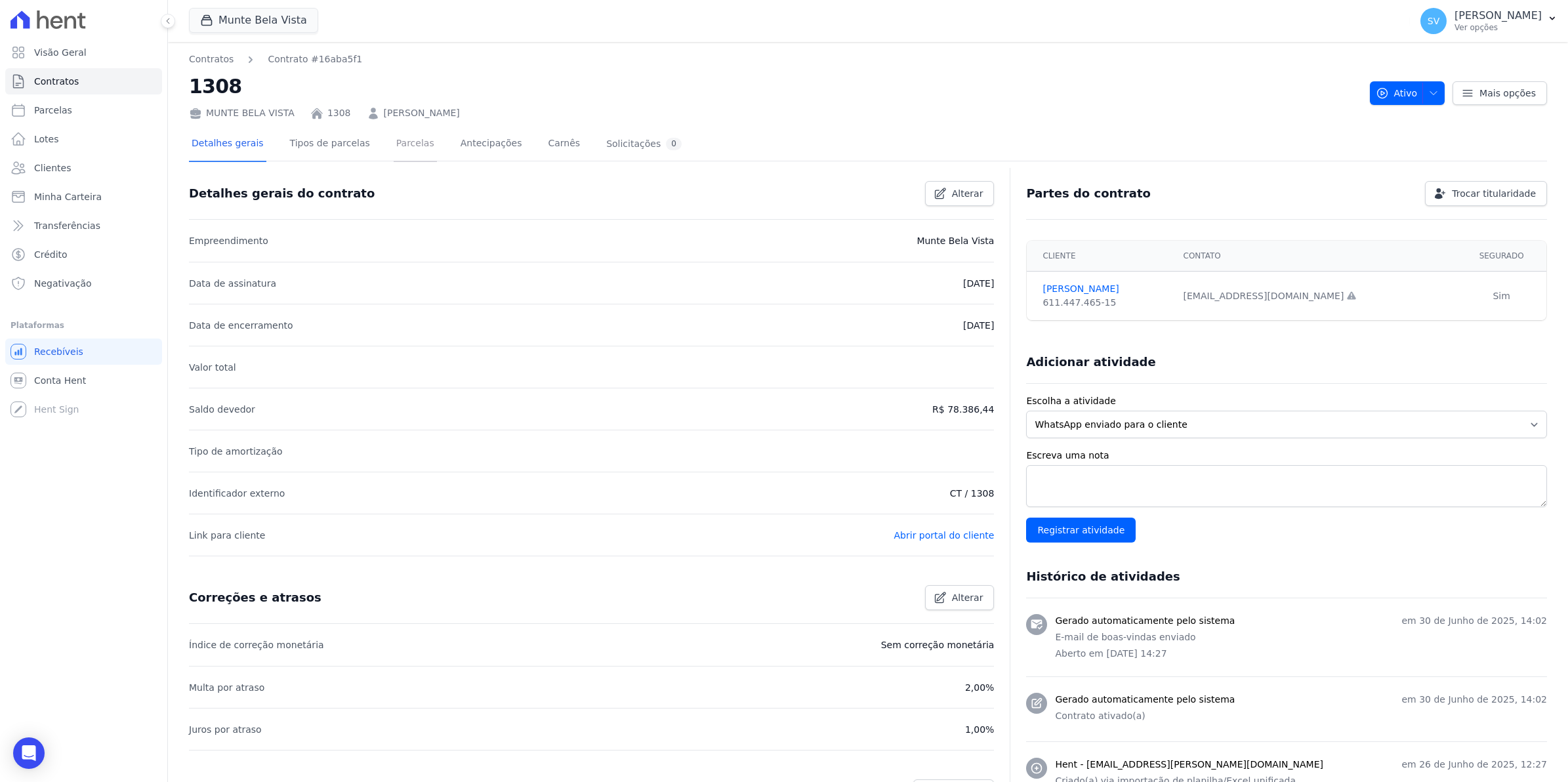
click at [394, 139] on link "Parcelas" at bounding box center [416, 144] width 43 height 35
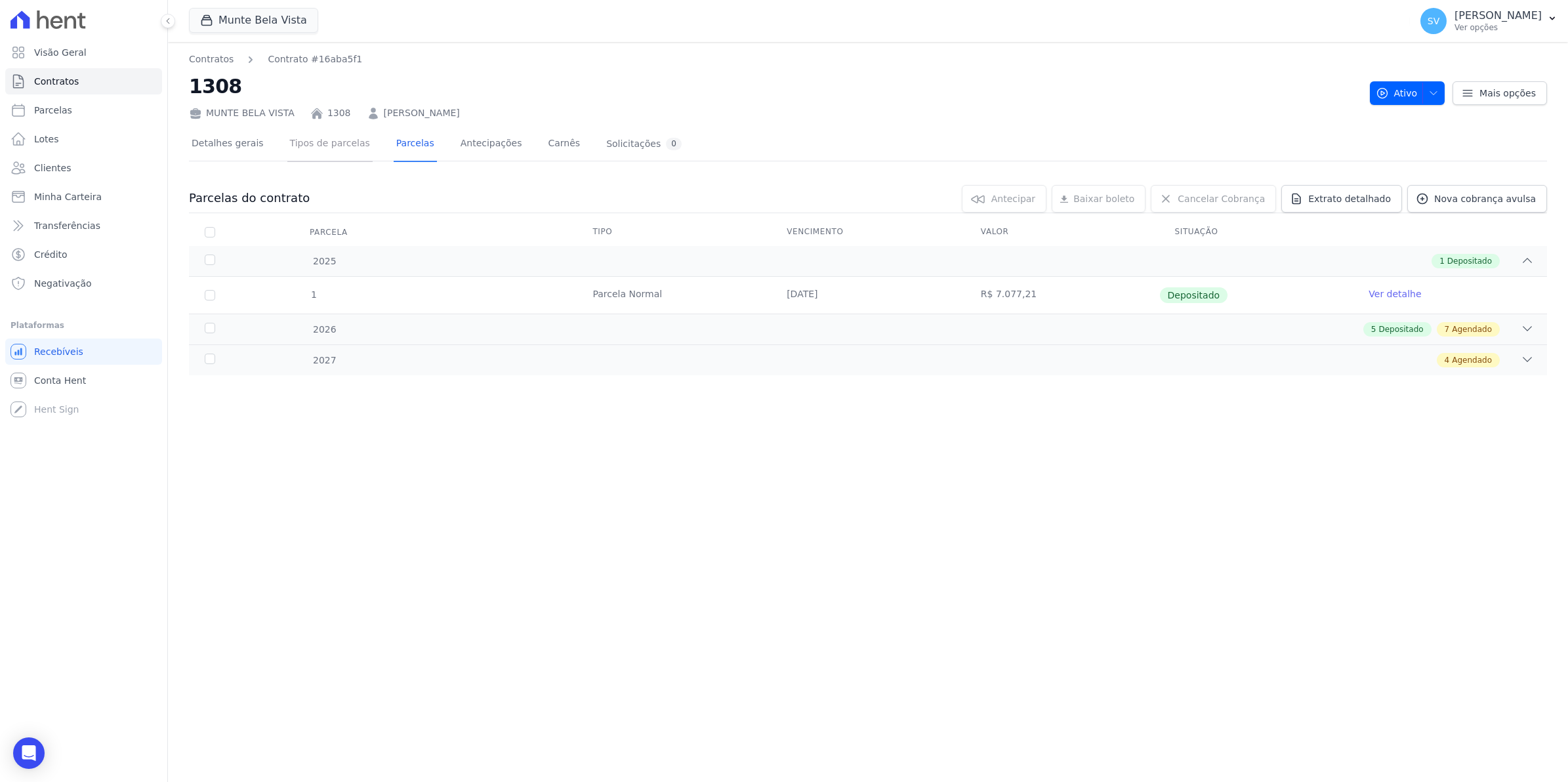
click at [326, 143] on link "Tipos de parcelas" at bounding box center [330, 144] width 85 height 35
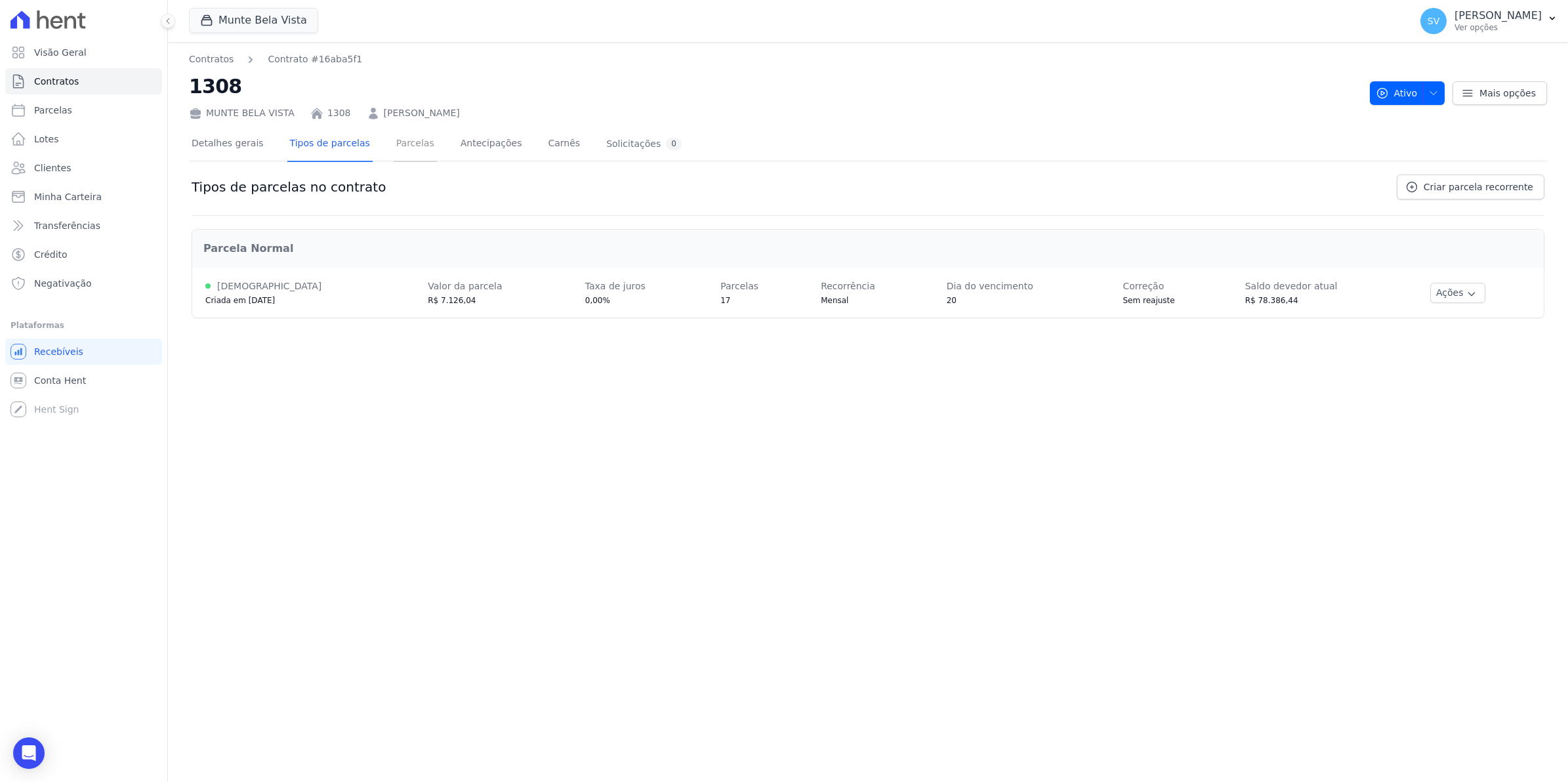
click at [396, 142] on link "Parcelas" at bounding box center [416, 144] width 43 height 35
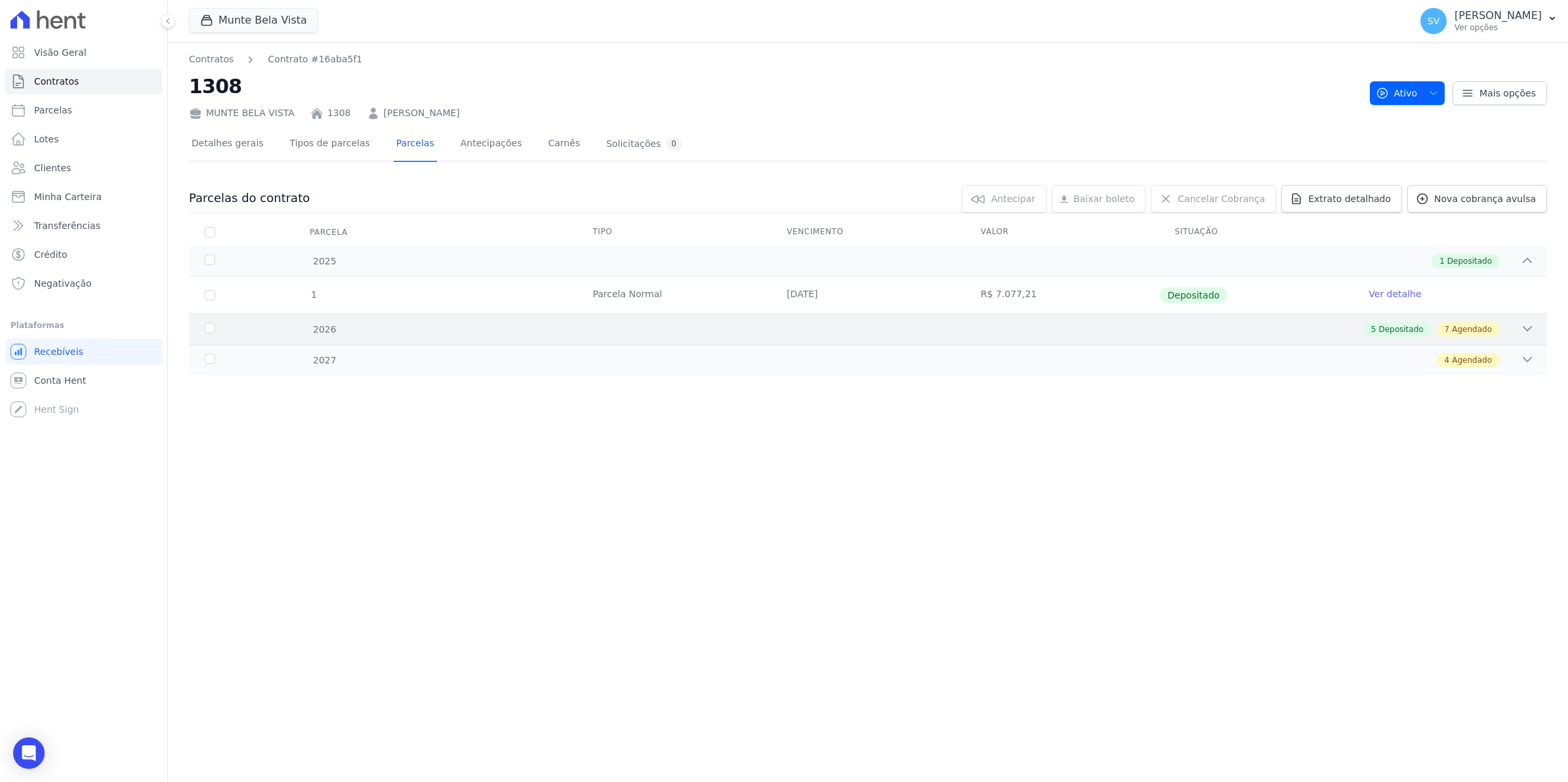
click at [205, 331] on div "2026" at bounding box center [265, 329] width 126 height 13
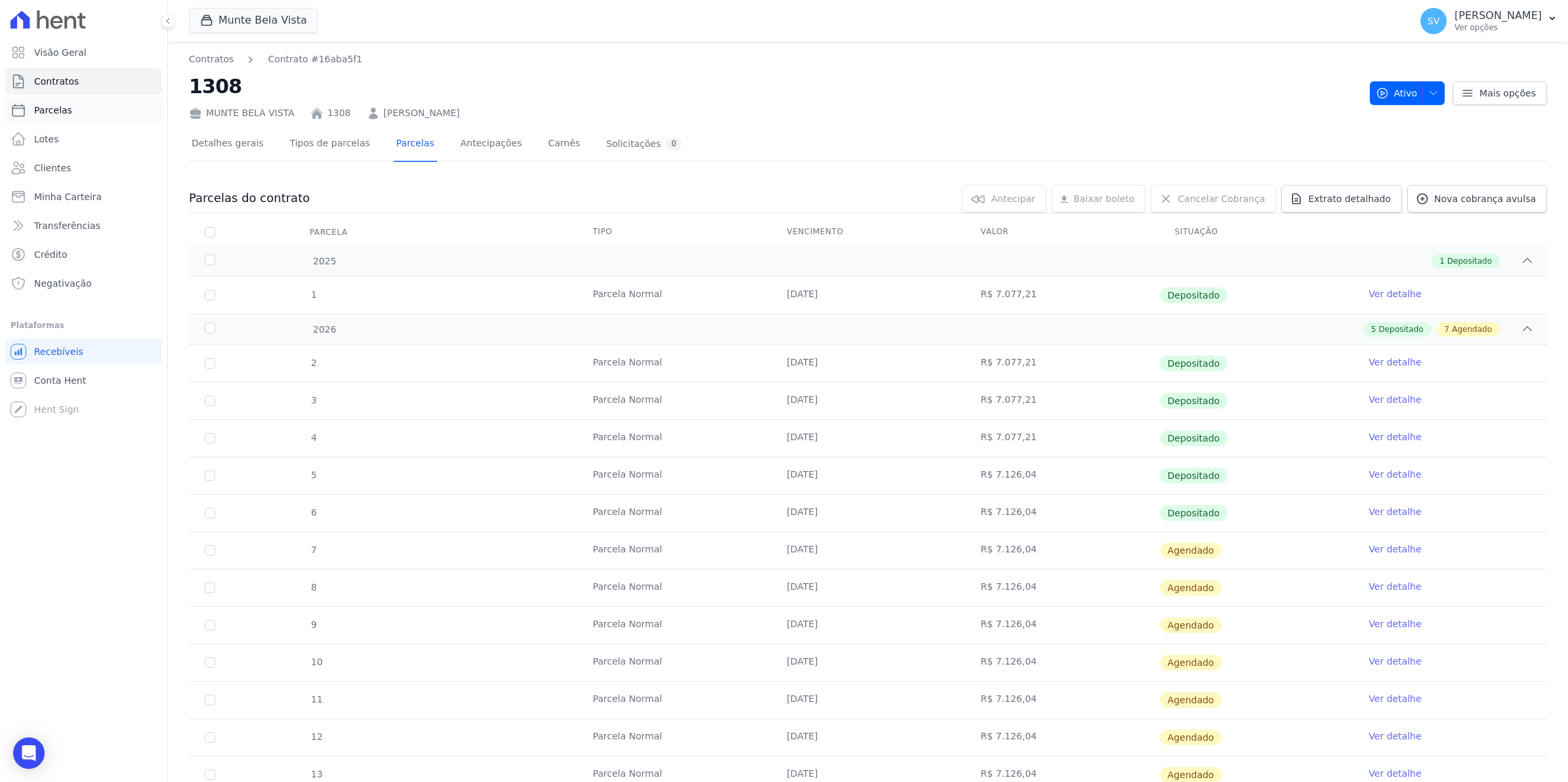
click at [57, 109] on span "Parcelas" at bounding box center [53, 110] width 38 height 13
click at [56, 388] on link "Conta Hent" at bounding box center [83, 380] width 157 height 26
select select
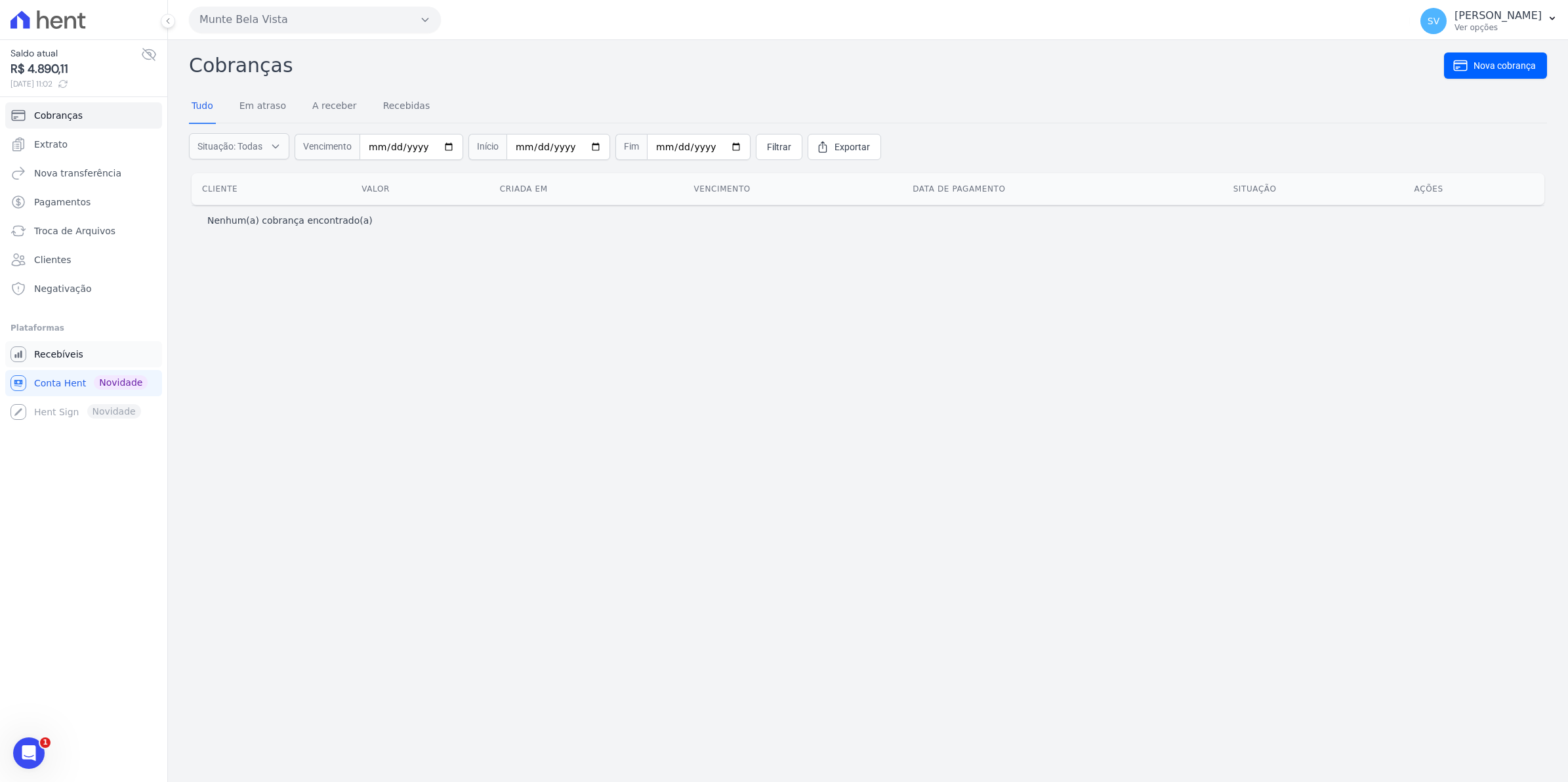
click at [59, 363] on link "Recebíveis" at bounding box center [83, 354] width 157 height 26
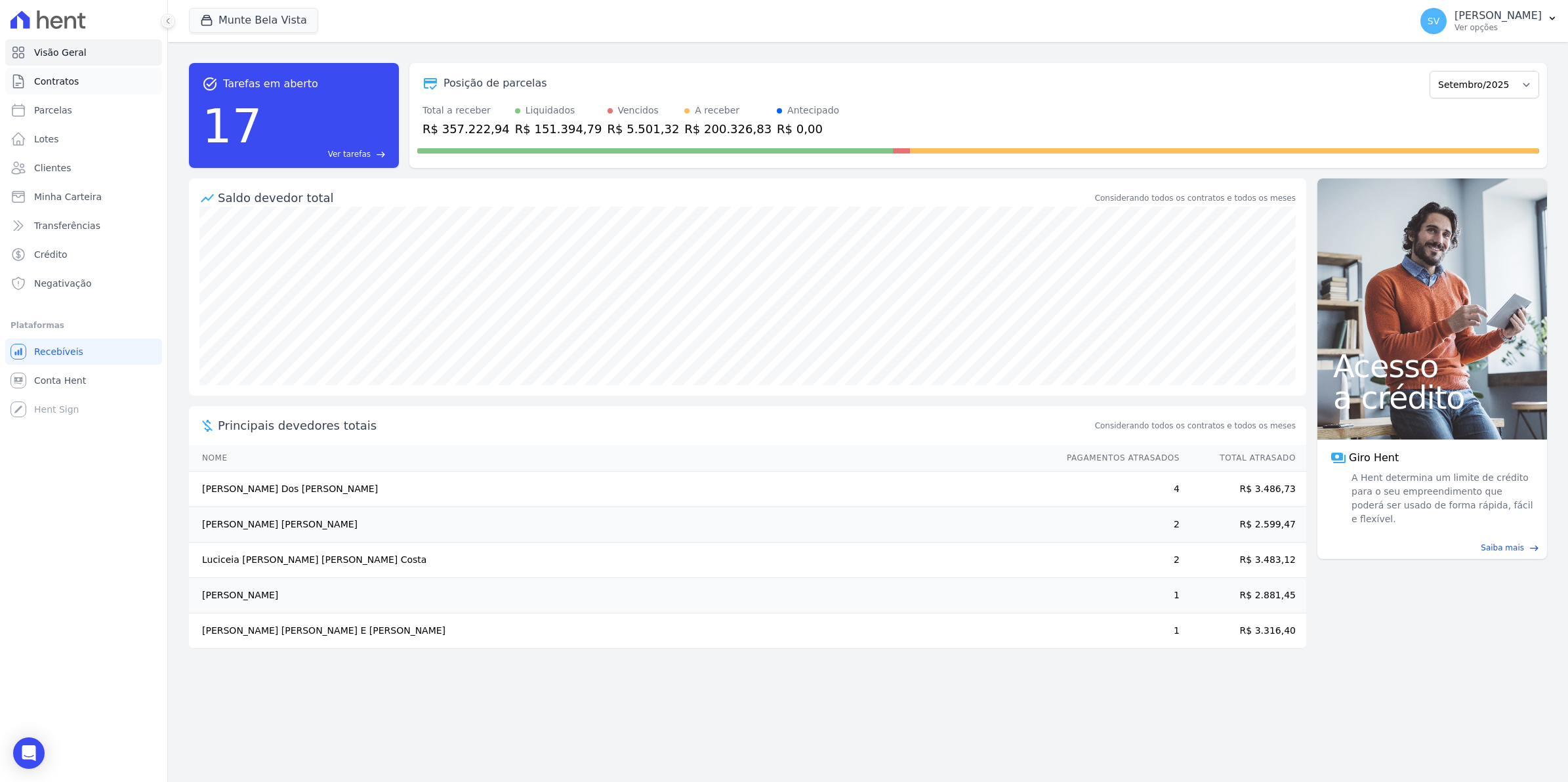
click at [55, 82] on span "Contratos" at bounding box center [56, 82] width 45 height 13
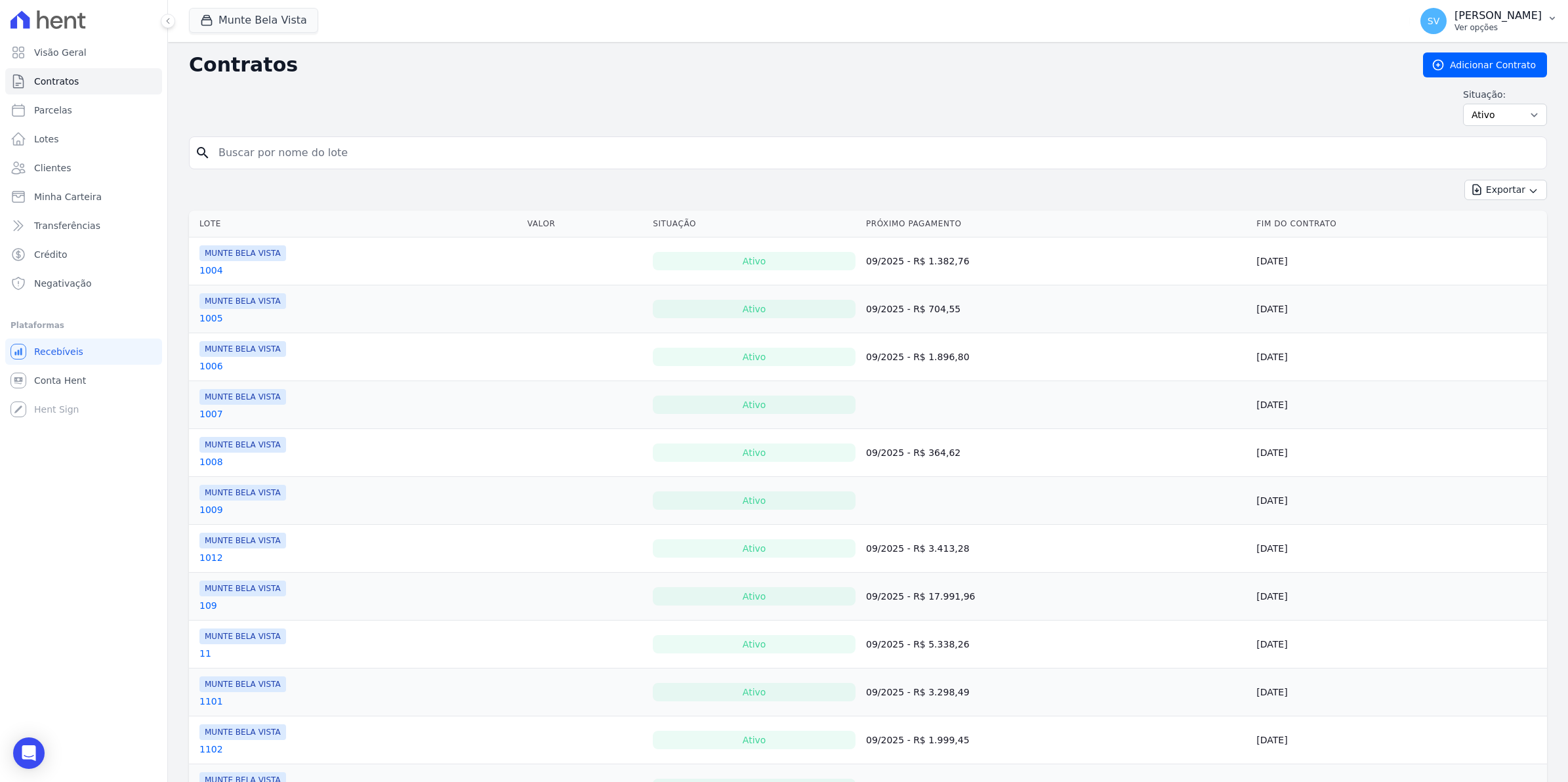
click at [1447, 30] on span "SV" at bounding box center [1433, 21] width 26 height 26
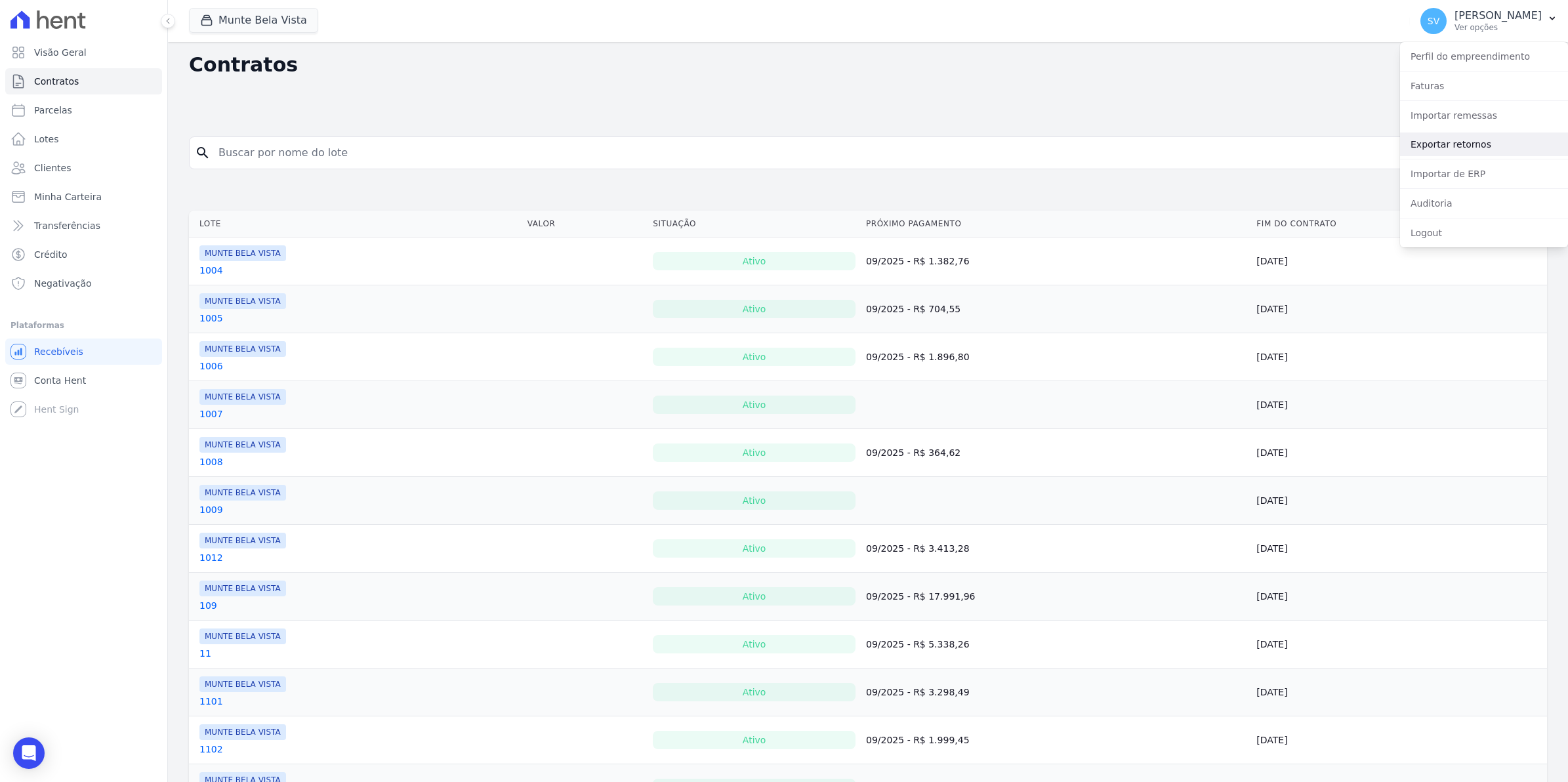
click at [1449, 142] on link "Exportar retornos" at bounding box center [1485, 144] width 168 height 23
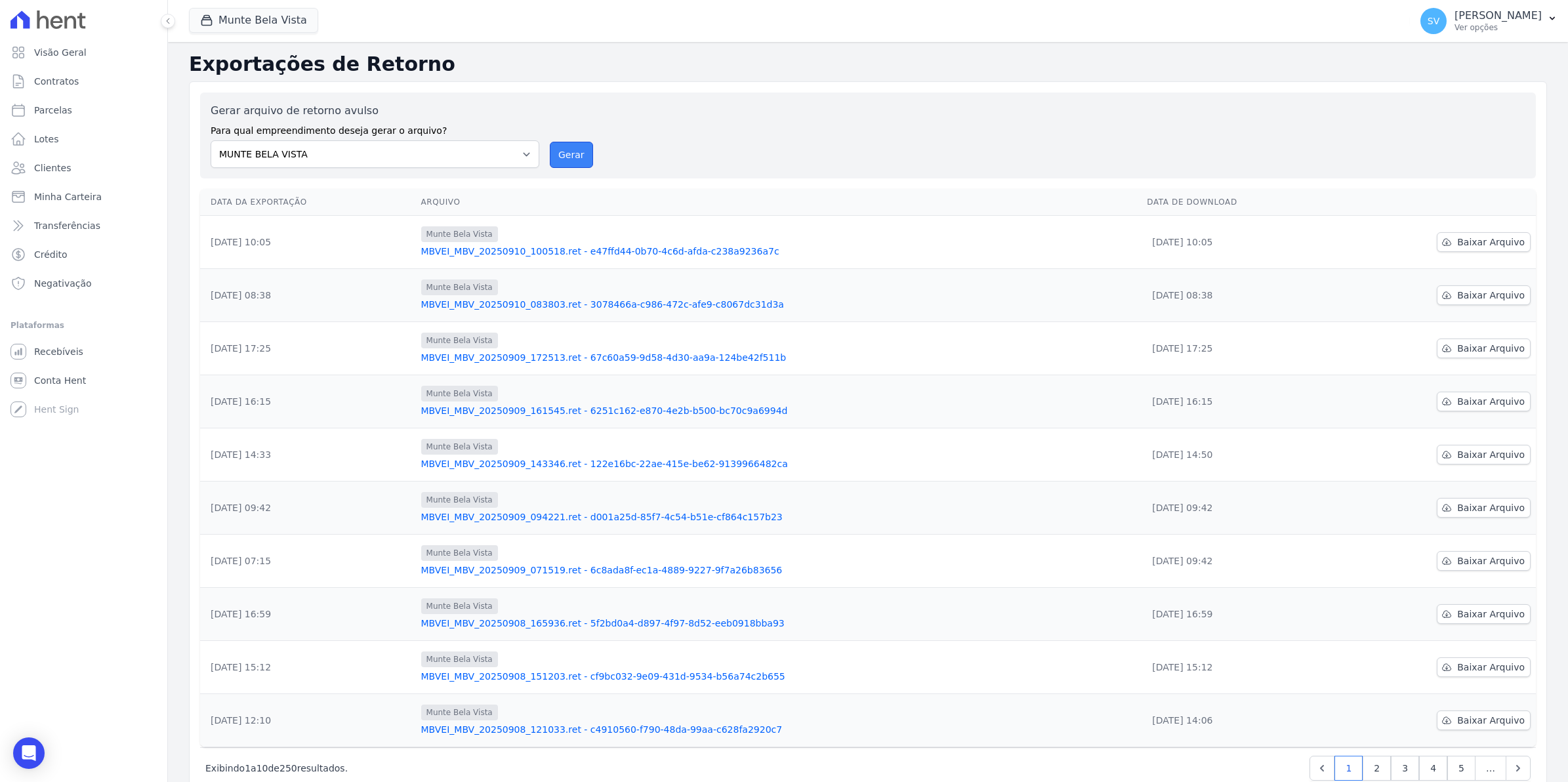
click at [563, 156] on button "Gerar" at bounding box center [571, 154] width 43 height 26
click at [1447, 30] on span "SV" at bounding box center [1433, 21] width 26 height 26
click at [1435, 114] on link "Importar remessas" at bounding box center [1485, 116] width 168 height 23
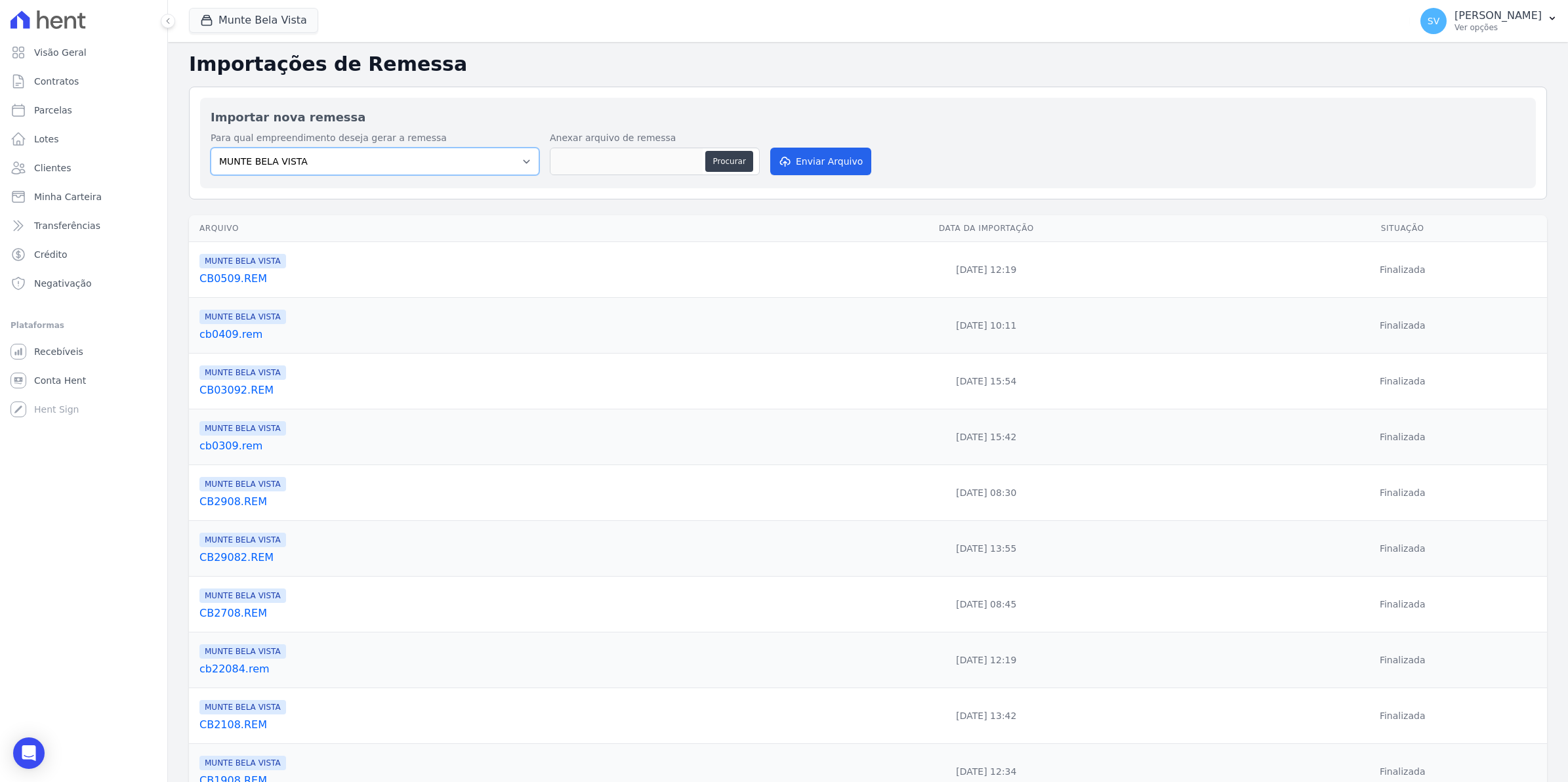
click at [527, 166] on select "MUNTE BELA VISTA" at bounding box center [374, 161] width 329 height 28
click at [713, 166] on button "Procurar" at bounding box center [729, 161] width 47 height 21
type input "CB1009.REM"
click at [814, 159] on button "Enviar Arquivo" at bounding box center [820, 161] width 101 height 28
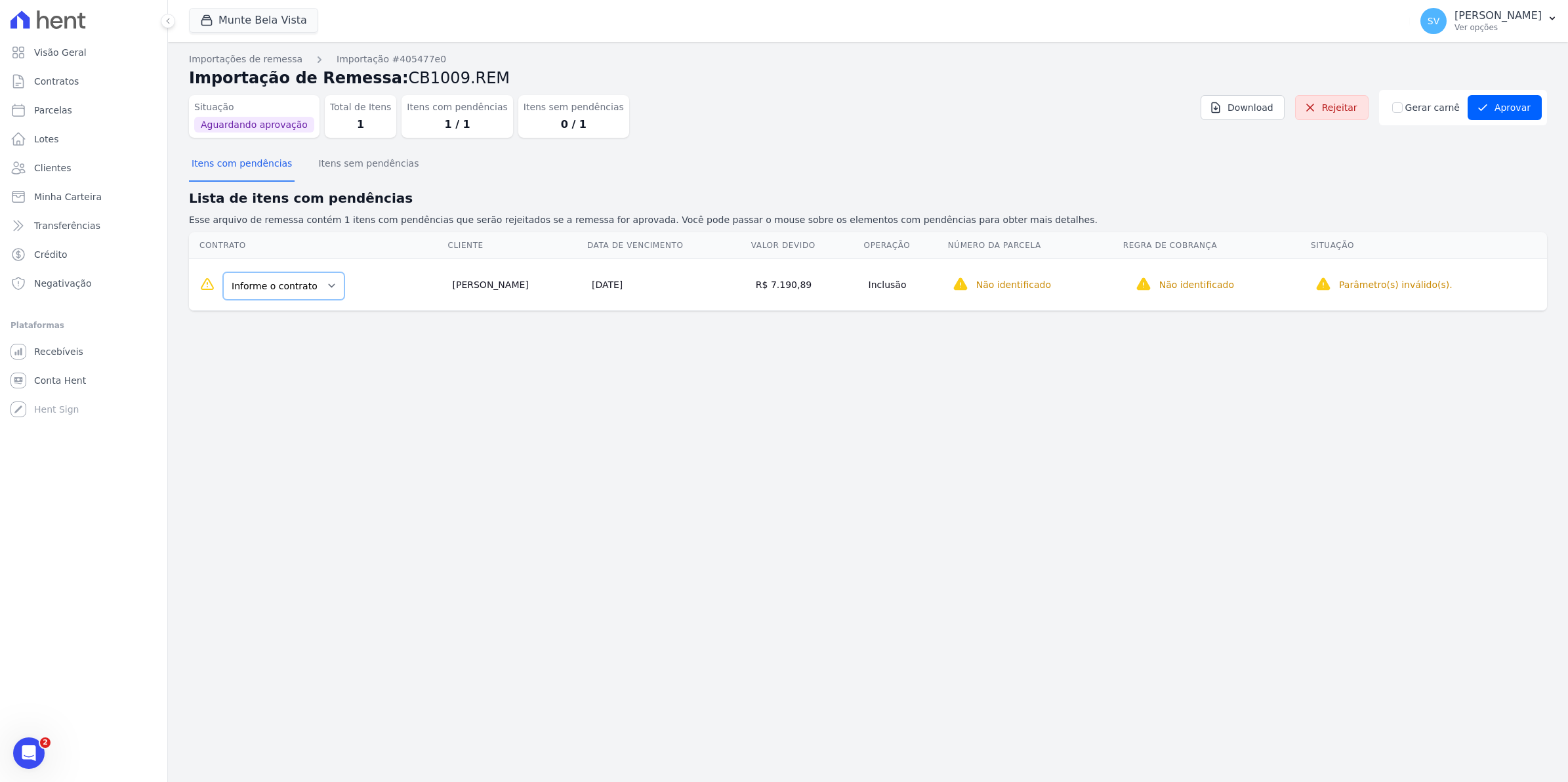
click at [322, 286] on select "Informe o contrato 703 1308" at bounding box center [284, 286] width 122 height 28
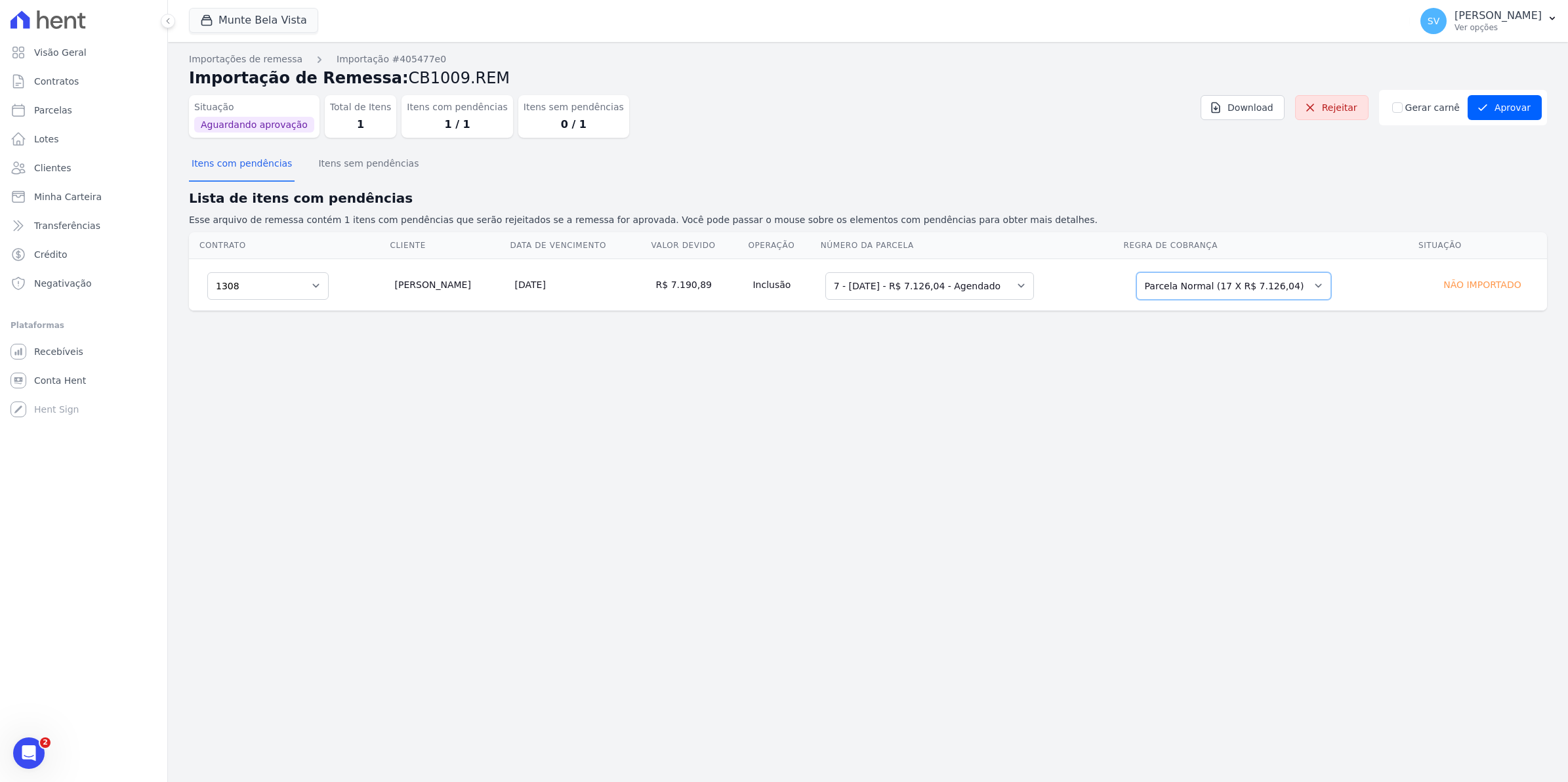
click at [1299, 289] on select "Selecione uma Nova Parcela Avulsa Parcela Avulsa Existente Parcela Normal (17 X…" at bounding box center [1234, 286] width 195 height 28
click at [1507, 102] on button "Aprovar" at bounding box center [1504, 107] width 74 height 25
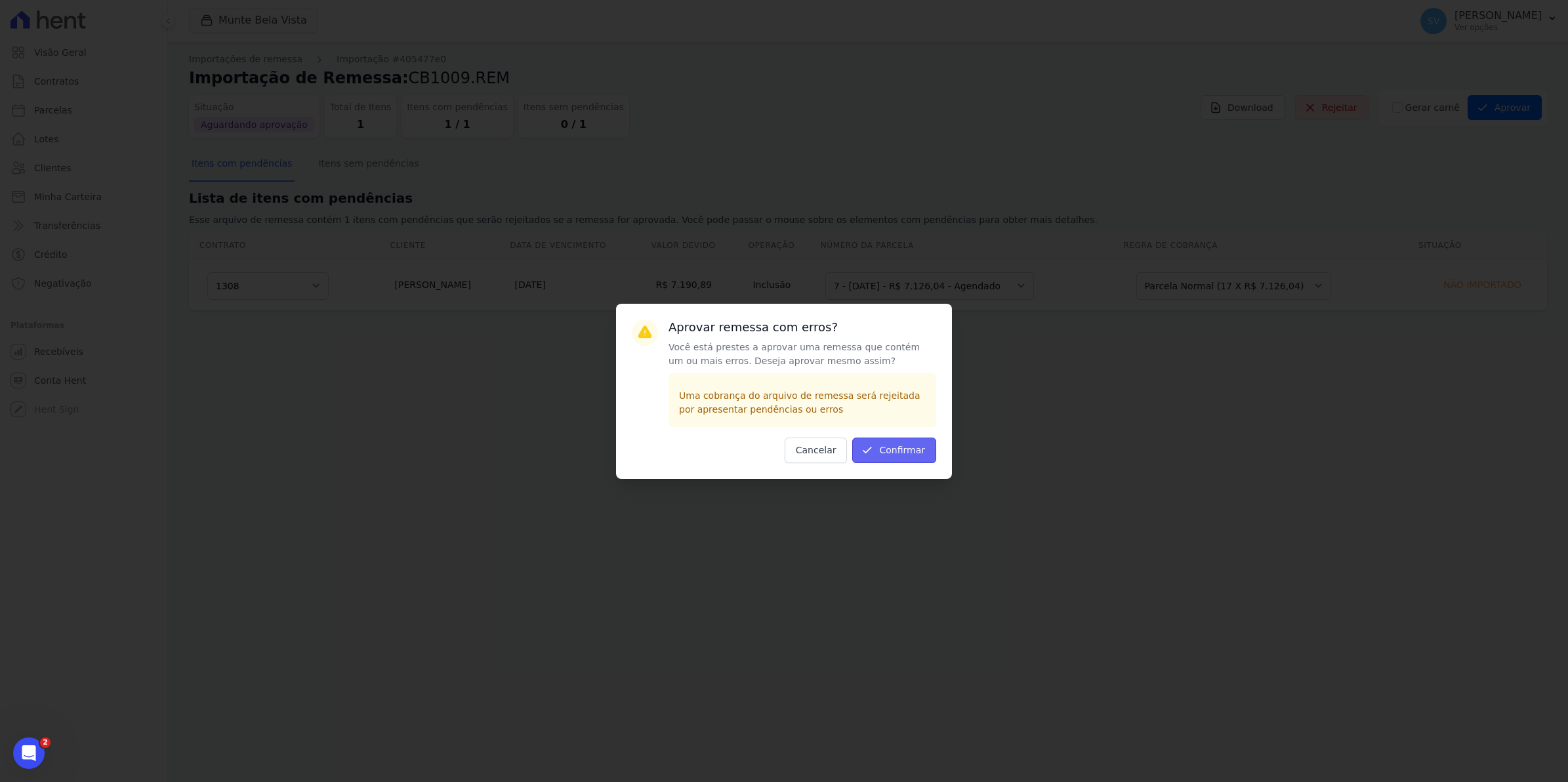
click at [927, 447] on button "Confirmar" at bounding box center [895, 451] width 84 height 26
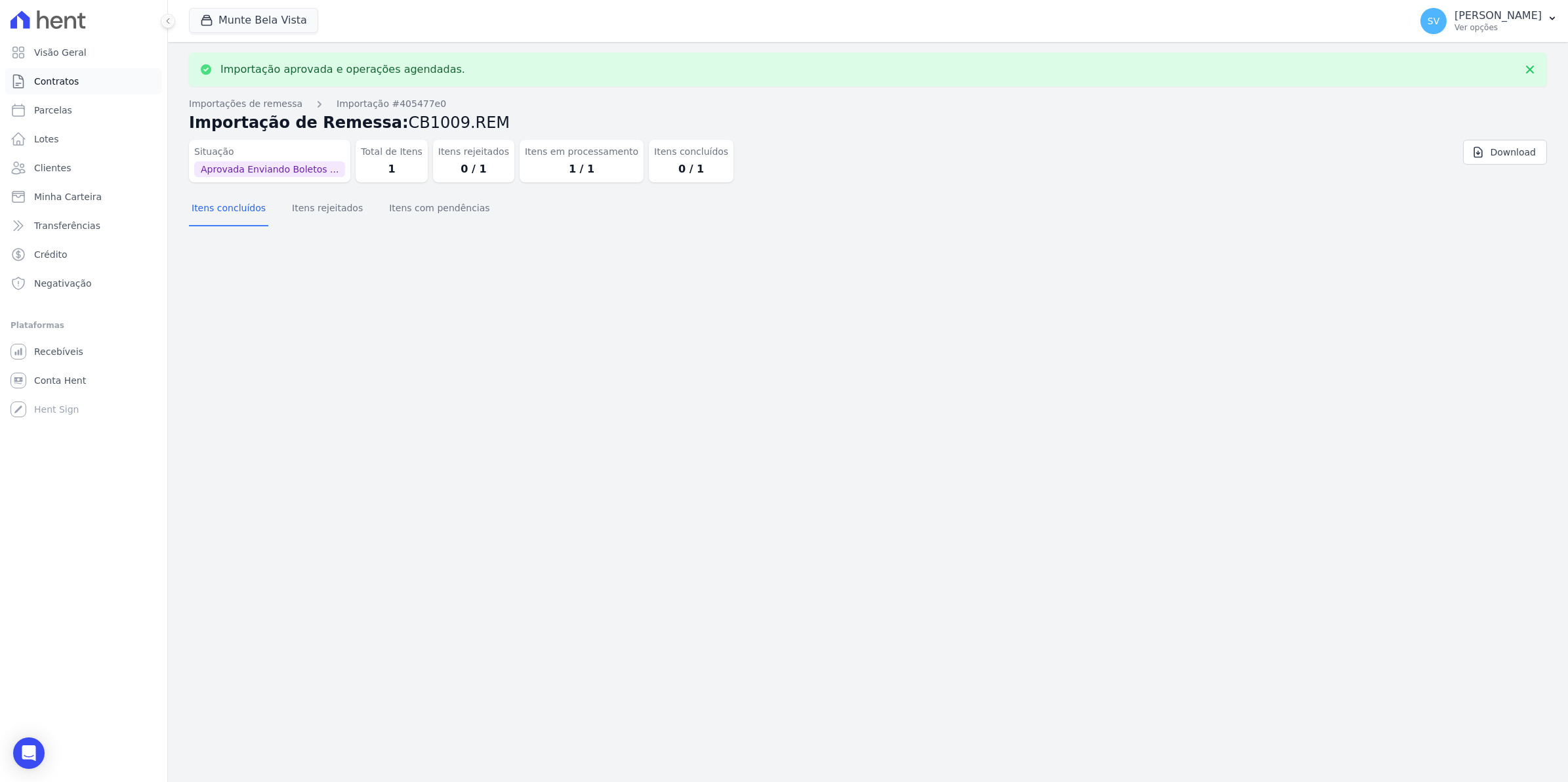
click at [44, 86] on span "Contratos" at bounding box center [56, 82] width 45 height 13
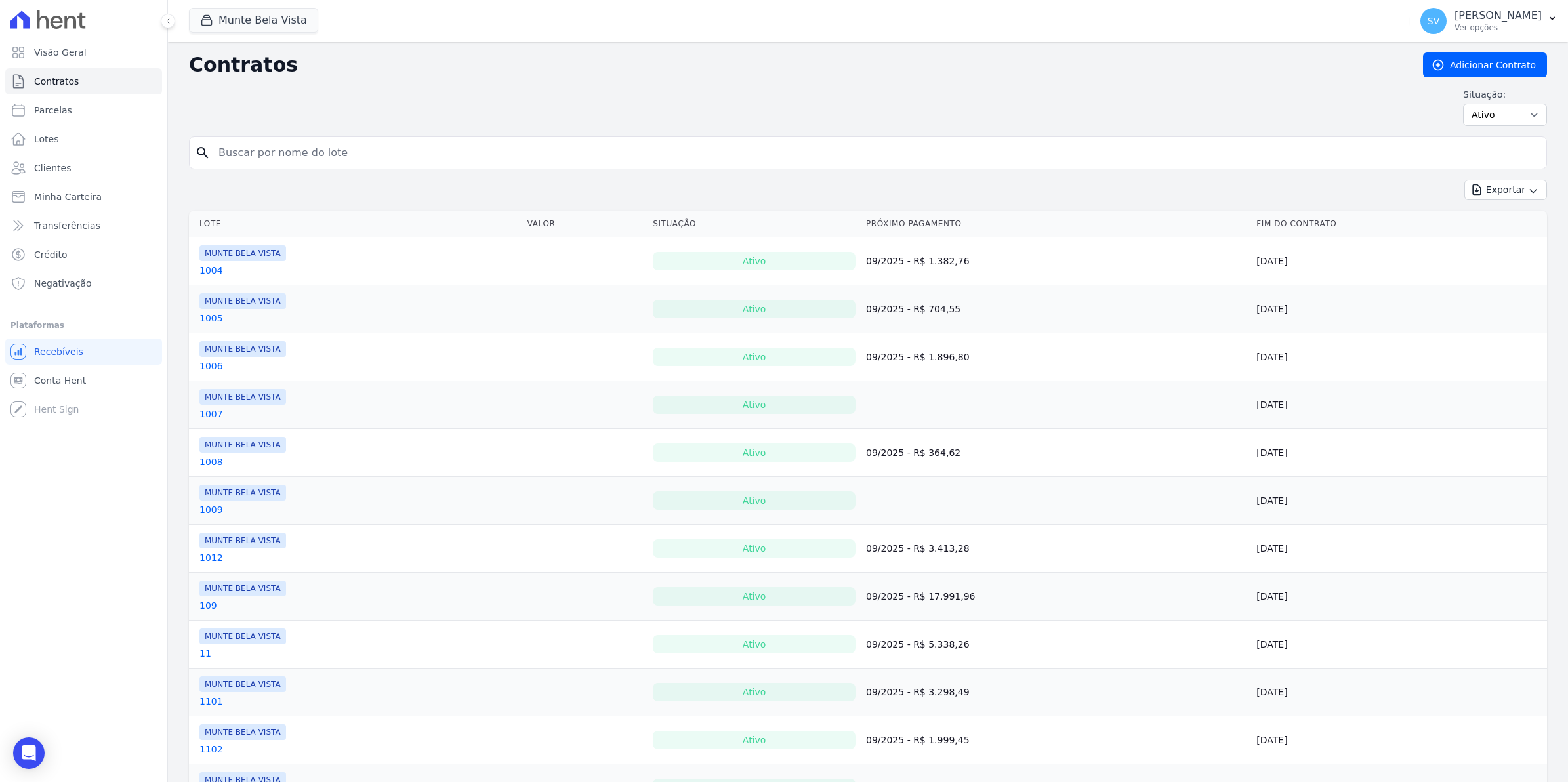
click at [323, 159] on input "search" at bounding box center [876, 152] width 1331 height 26
type input "JOSIAS"
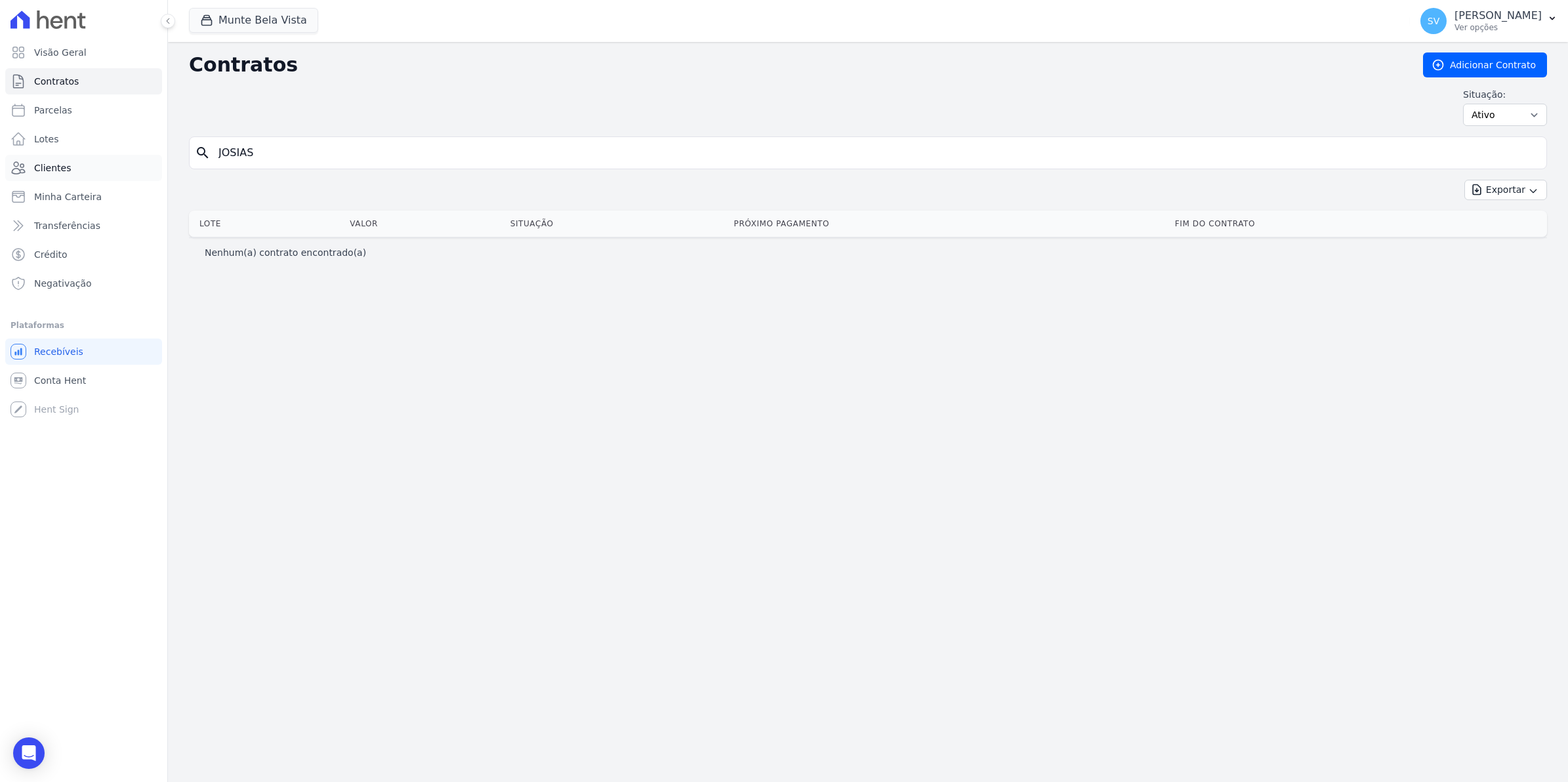
drag, startPoint x: 323, startPoint y: 159, endPoint x: 30, endPoint y: 169, distance: 293.2
click at [34, 169] on div "Visão Geral Contratos [GEOGRAPHIC_DATA] Lotes Clientes Minha Carteira Transferê…" at bounding box center [784, 391] width 1568 height 782
type input "1308"
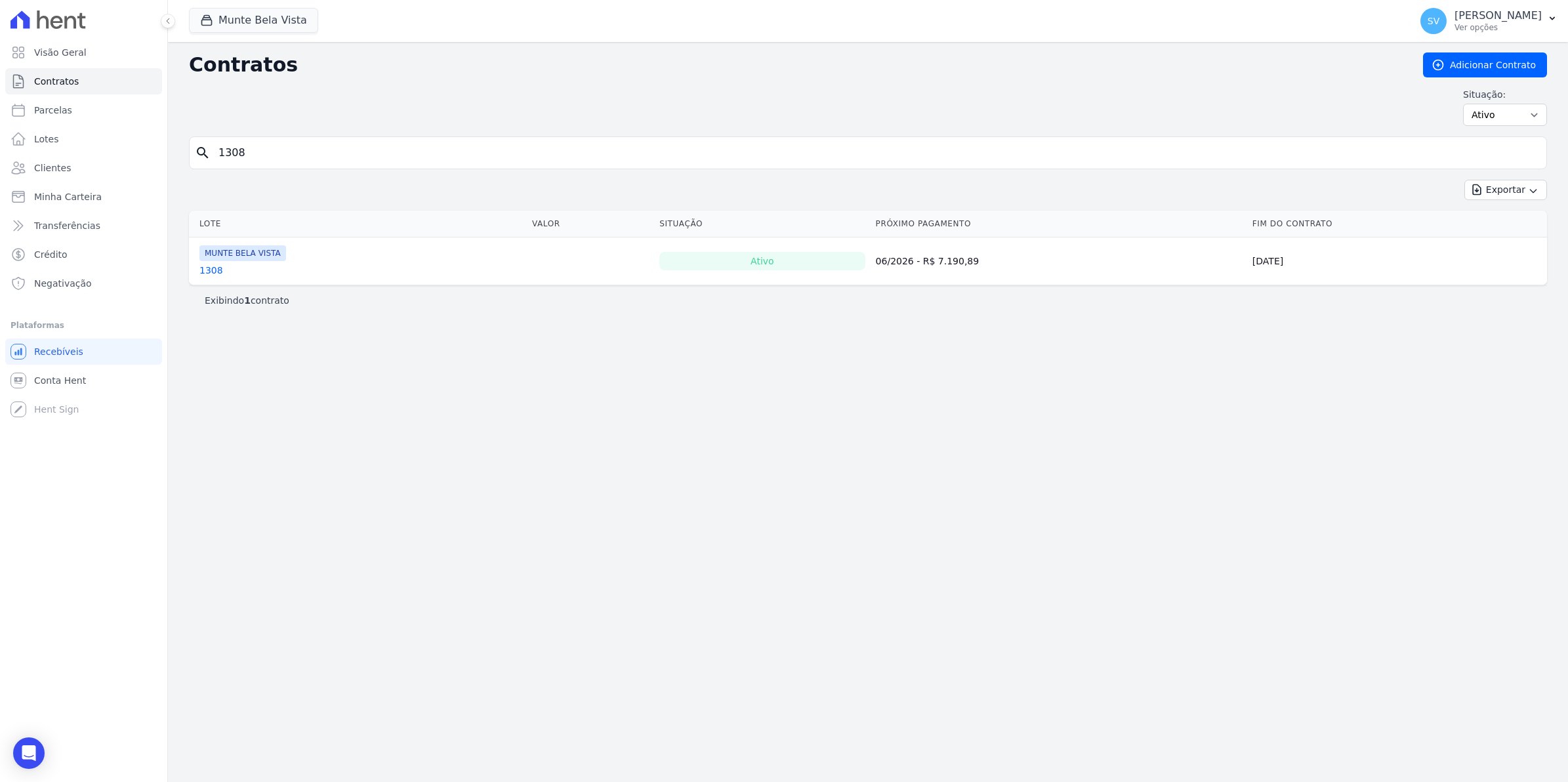
click at [210, 276] on link "1308" at bounding box center [211, 271] width 23 height 13
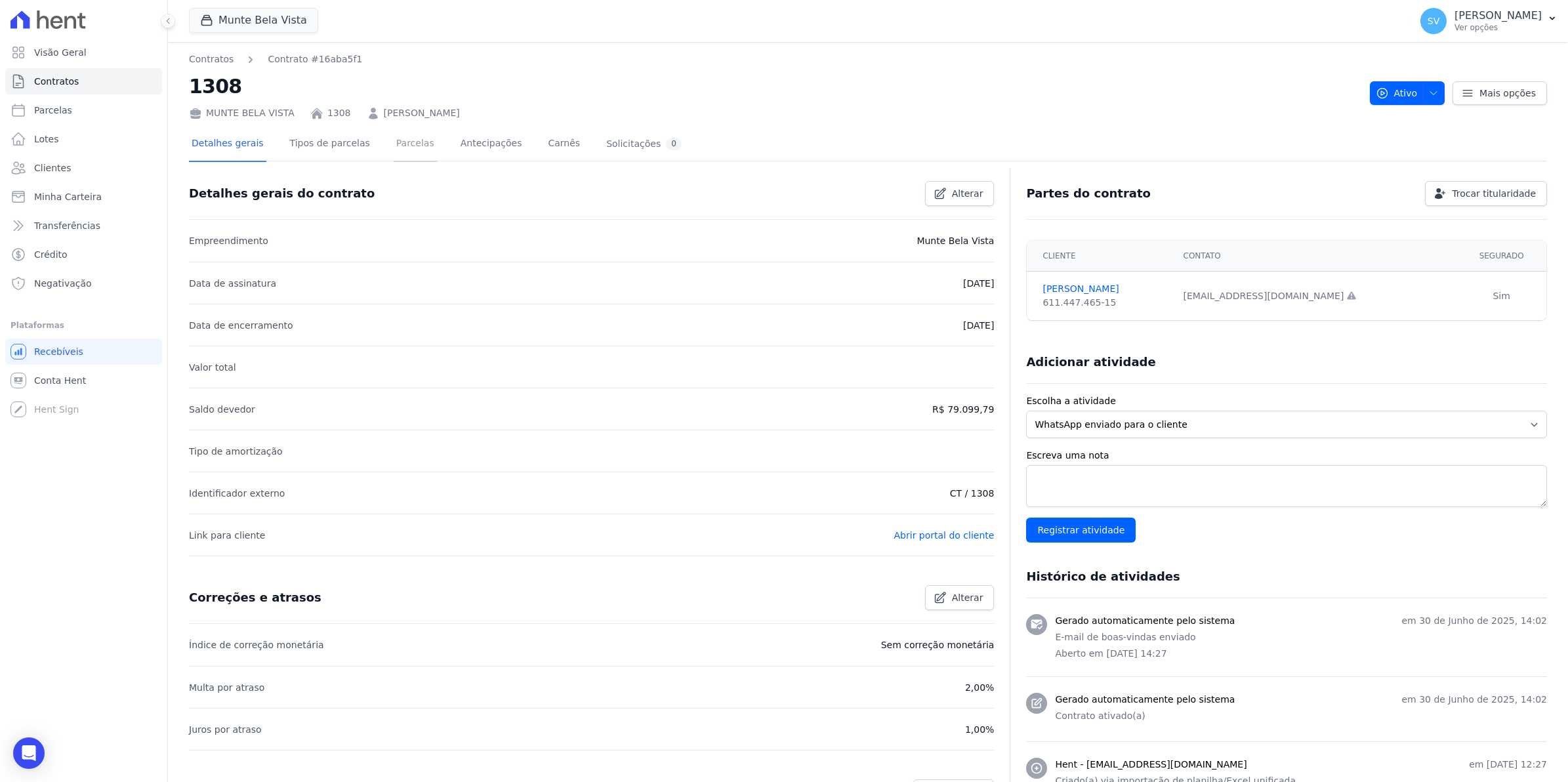
click at [398, 149] on link "Parcelas" at bounding box center [416, 144] width 43 height 35
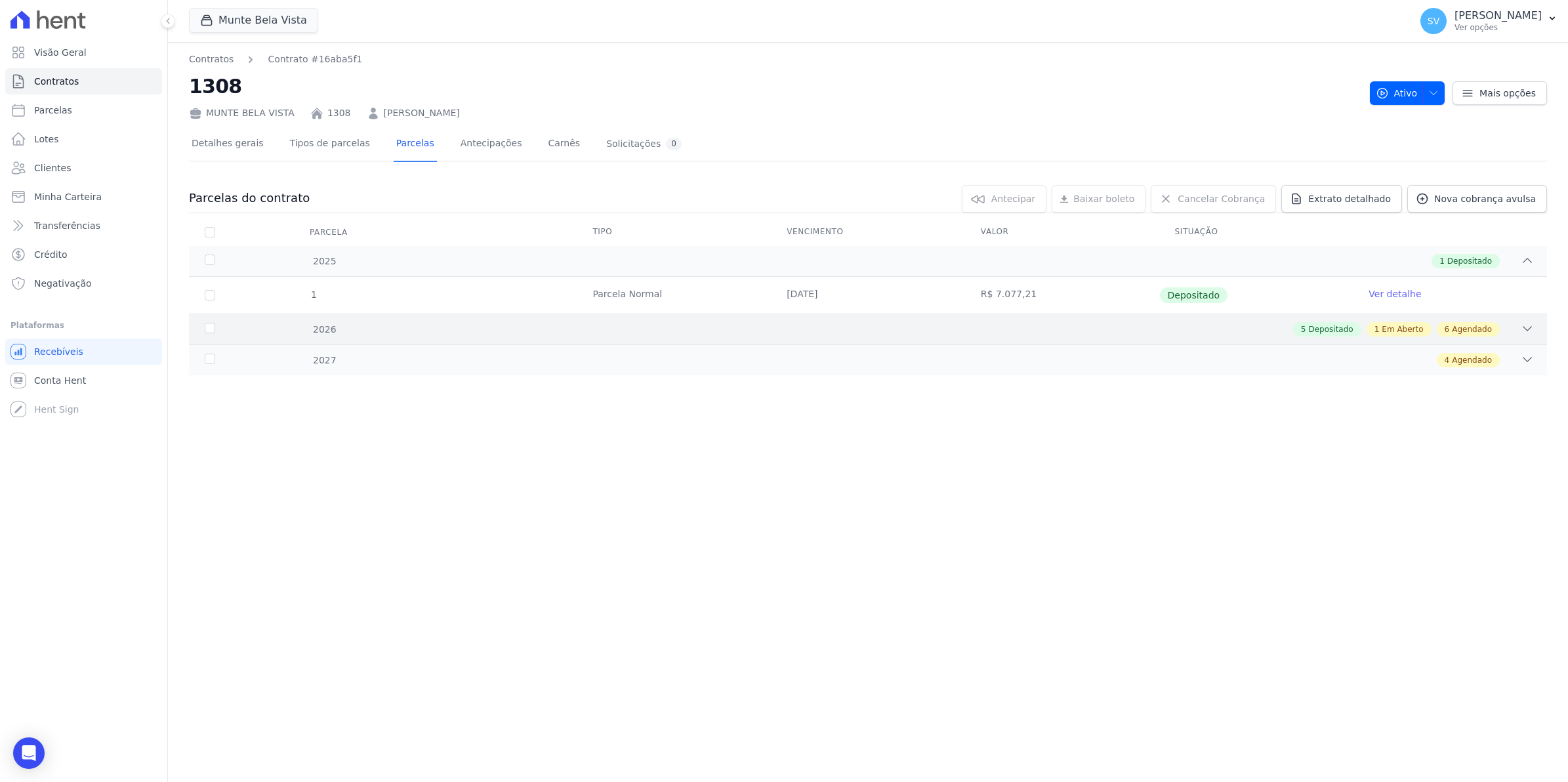
click at [1523, 330] on icon at bounding box center [1527, 329] width 13 height 13
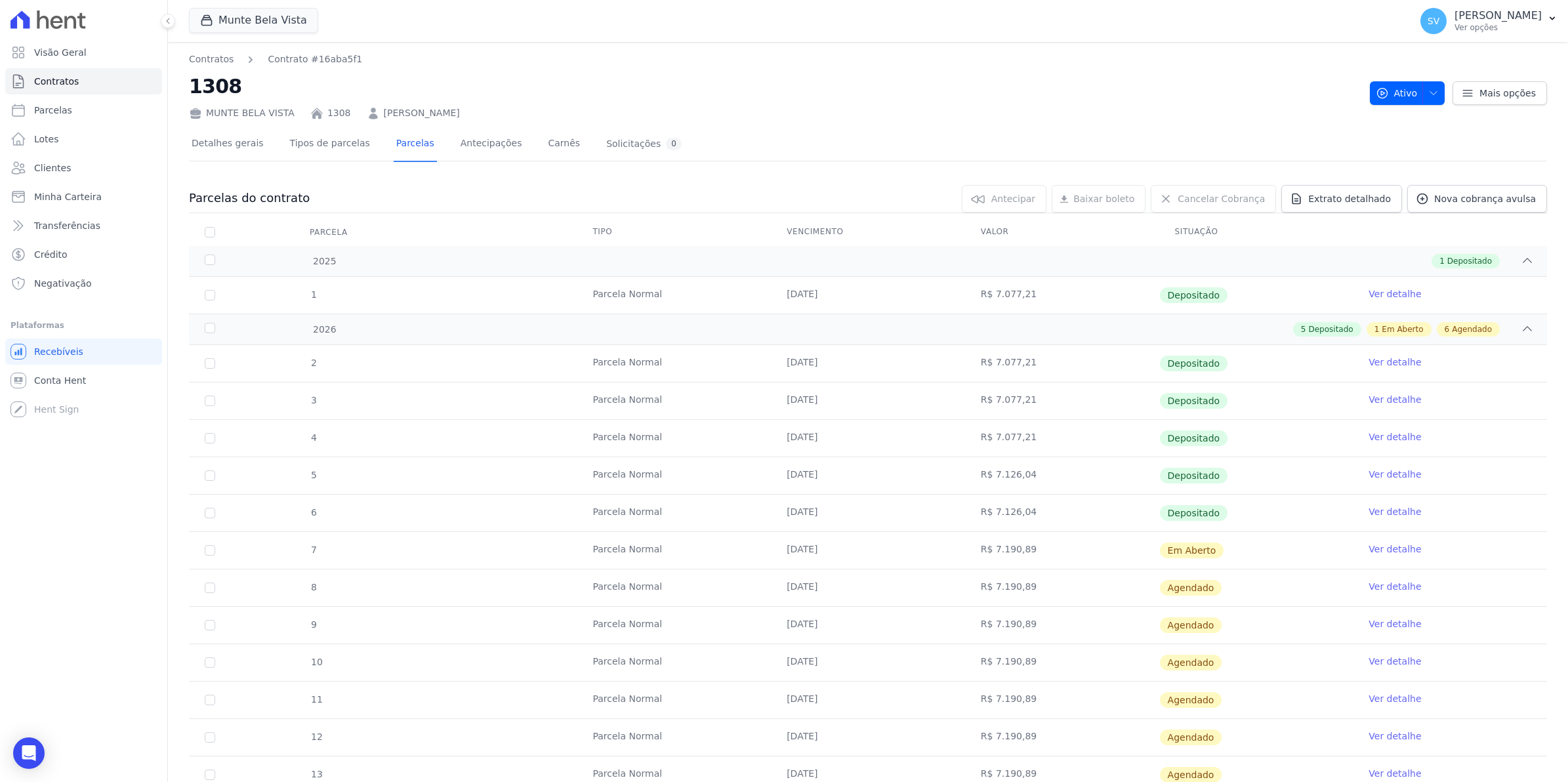
scroll to position [82, 0]
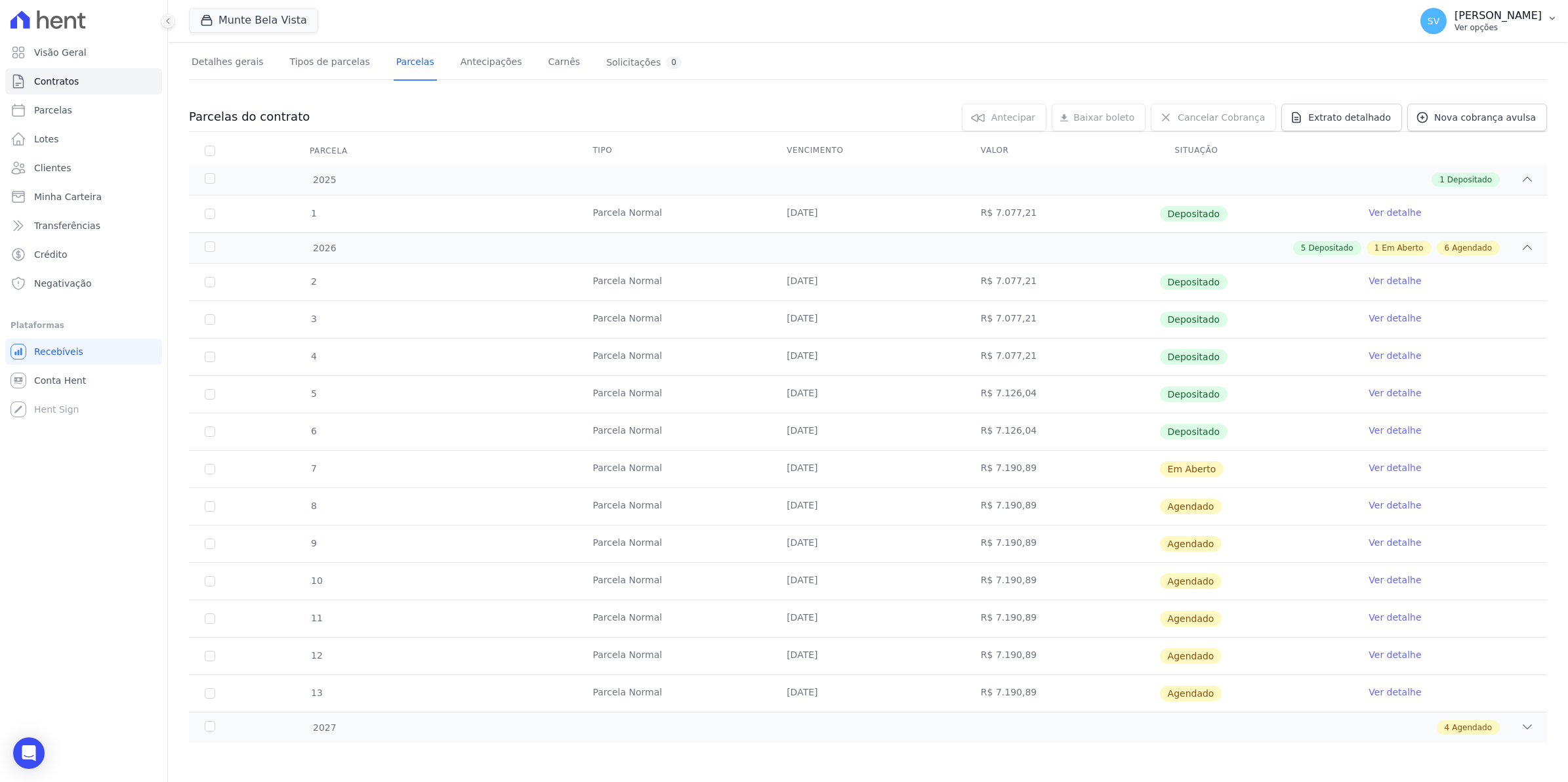
click at [1439, 23] on span "SV" at bounding box center [1433, 21] width 12 height 9
click at [1451, 142] on link "Exportar retornos" at bounding box center [1485, 144] width 168 height 23
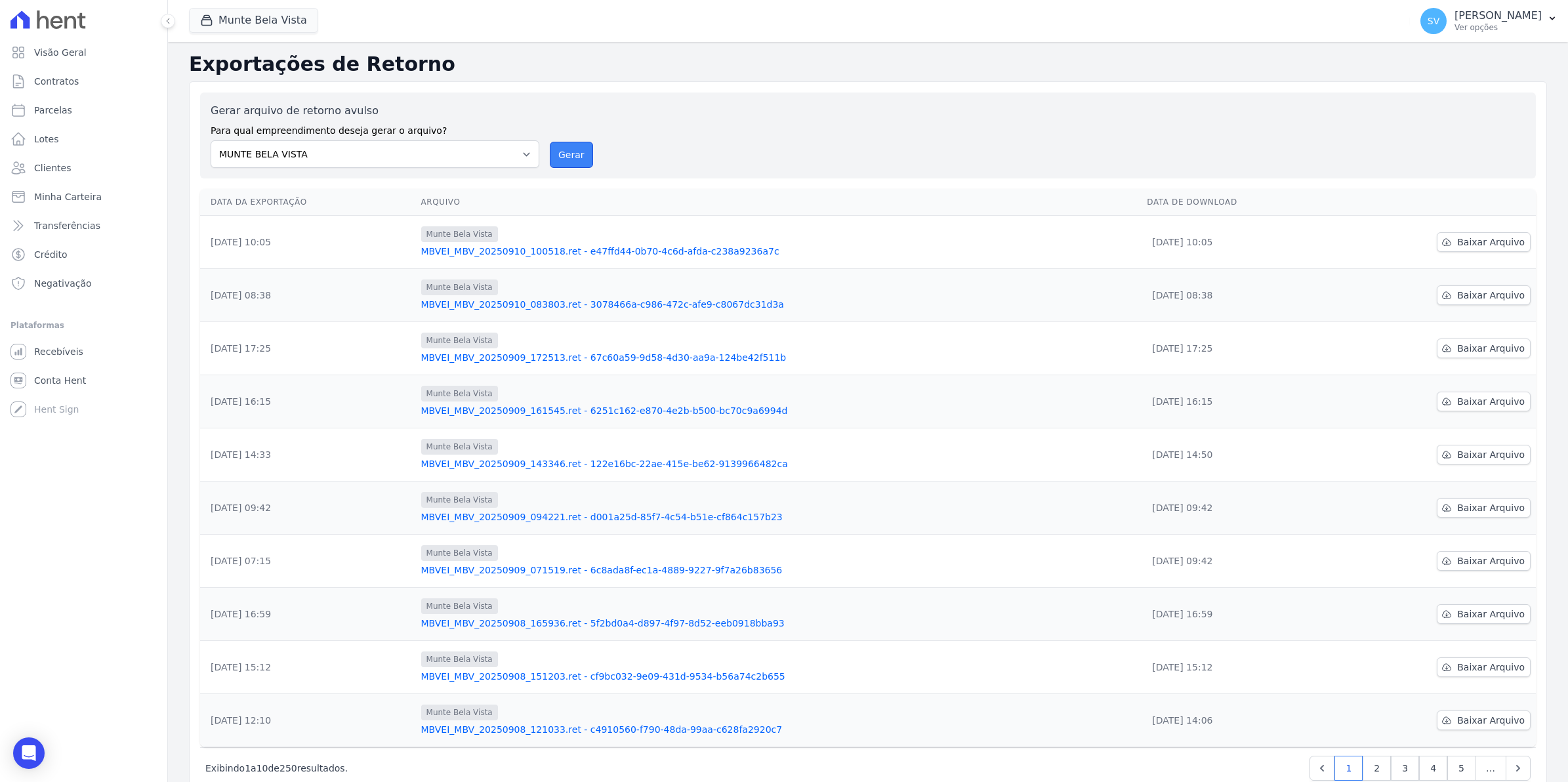
click at [578, 155] on button "Gerar" at bounding box center [571, 154] width 43 height 26
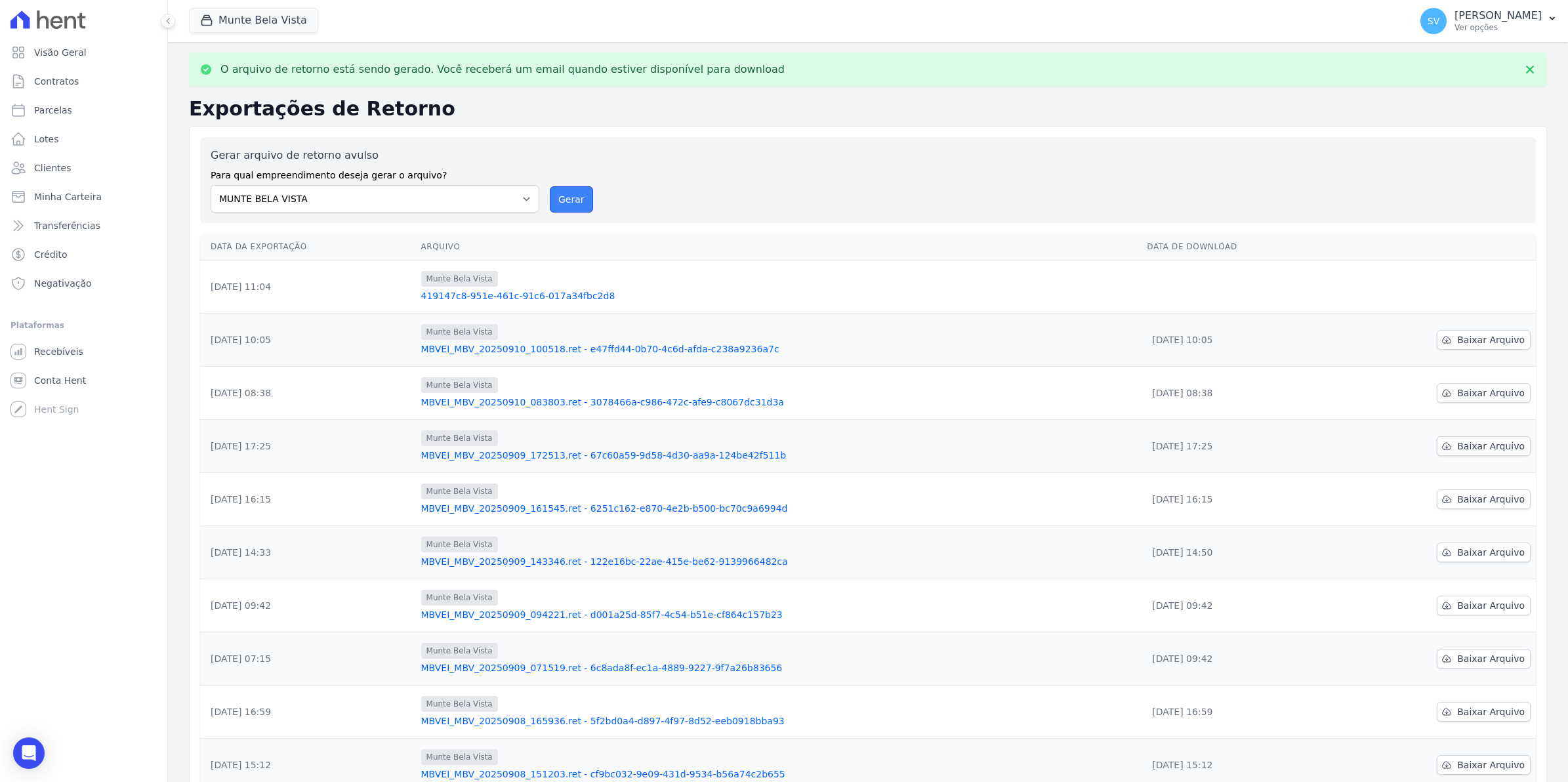
click at [568, 201] on button "Gerar" at bounding box center [571, 199] width 43 height 26
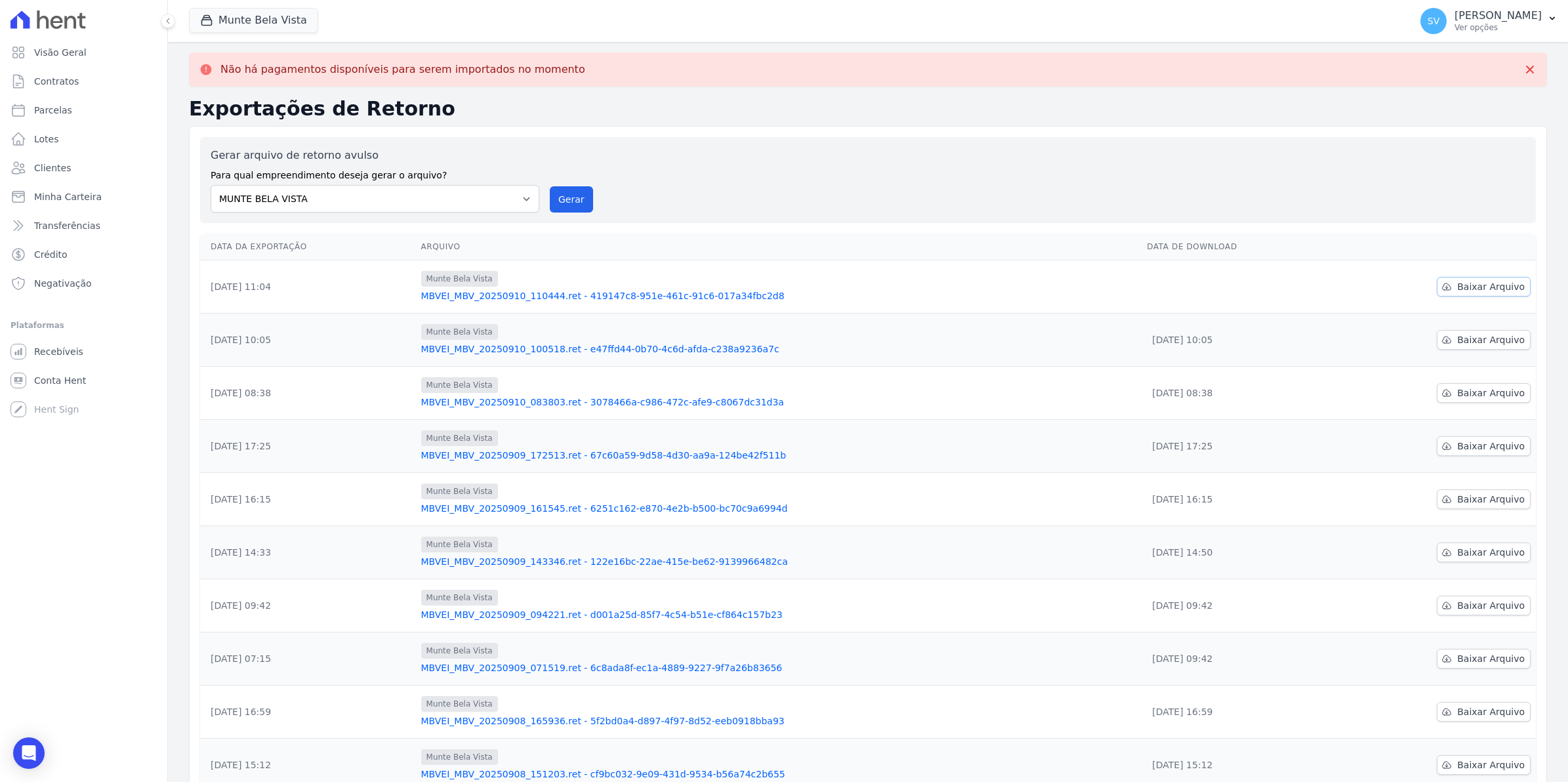
click at [1483, 289] on span "Baixar Arquivo" at bounding box center [1490, 287] width 67 height 13
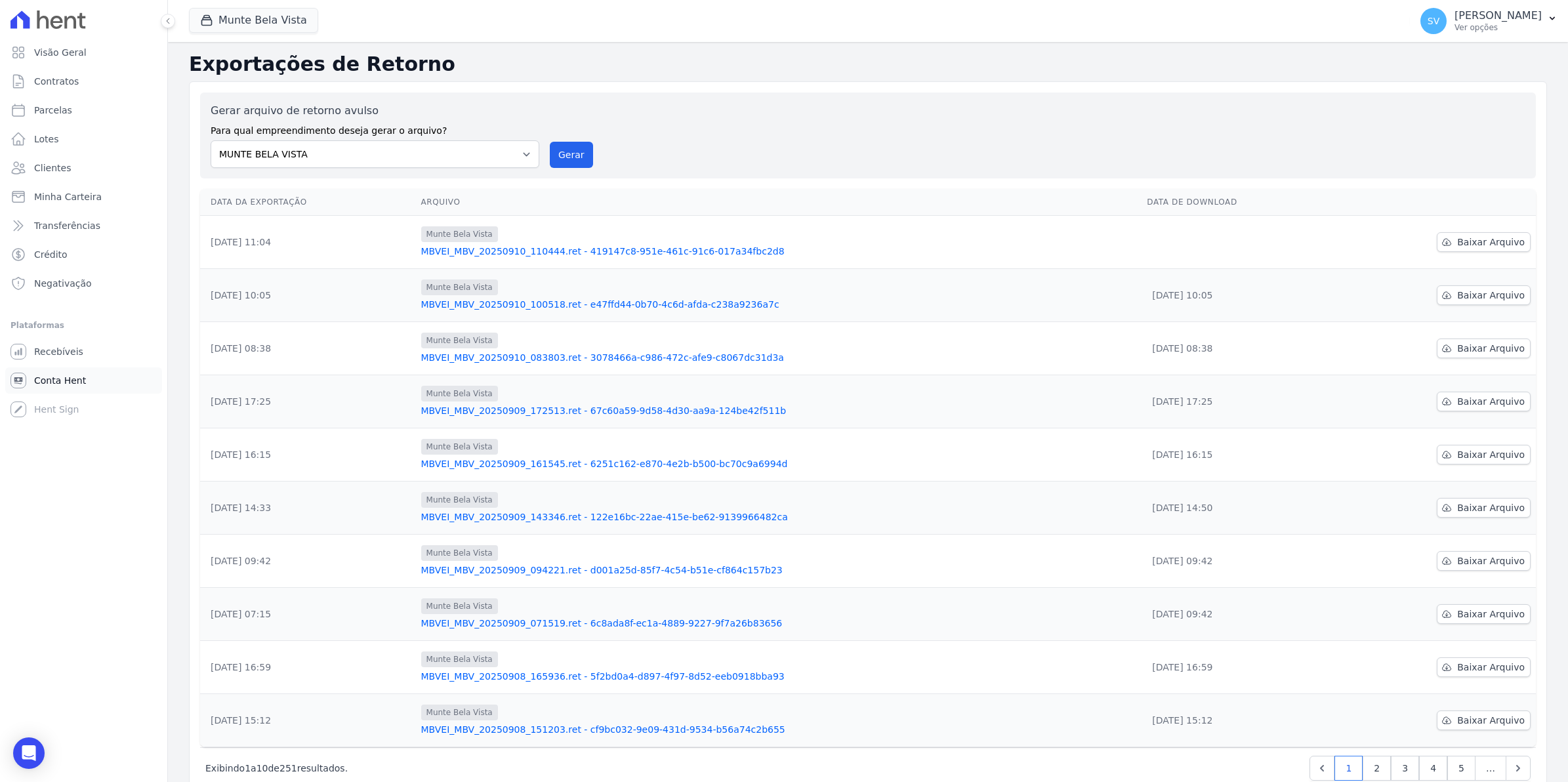
click at [64, 384] on span "Conta Hent" at bounding box center [60, 381] width 52 height 13
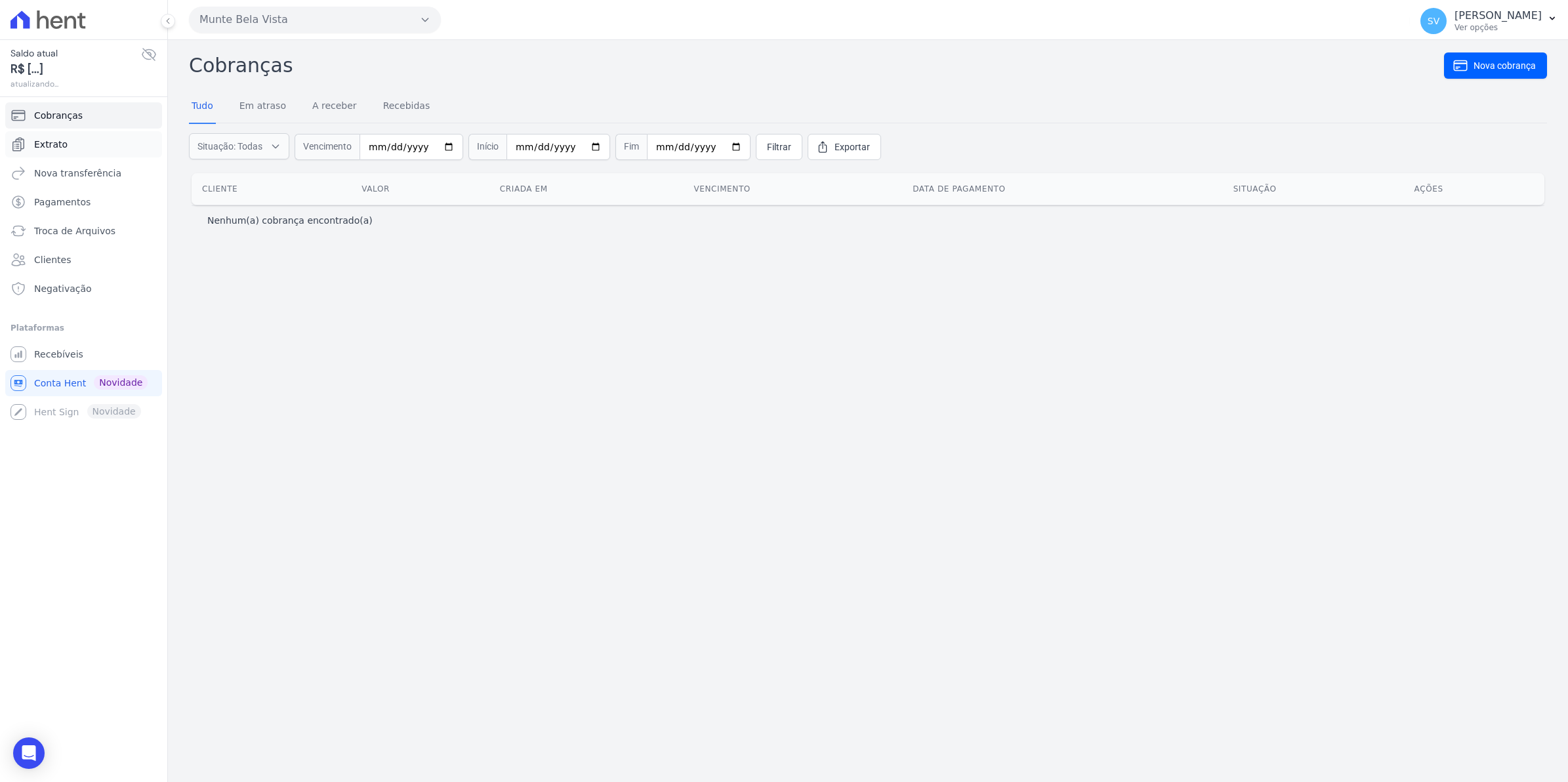
click at [57, 136] on link "Extrato" at bounding box center [83, 144] width 157 height 26
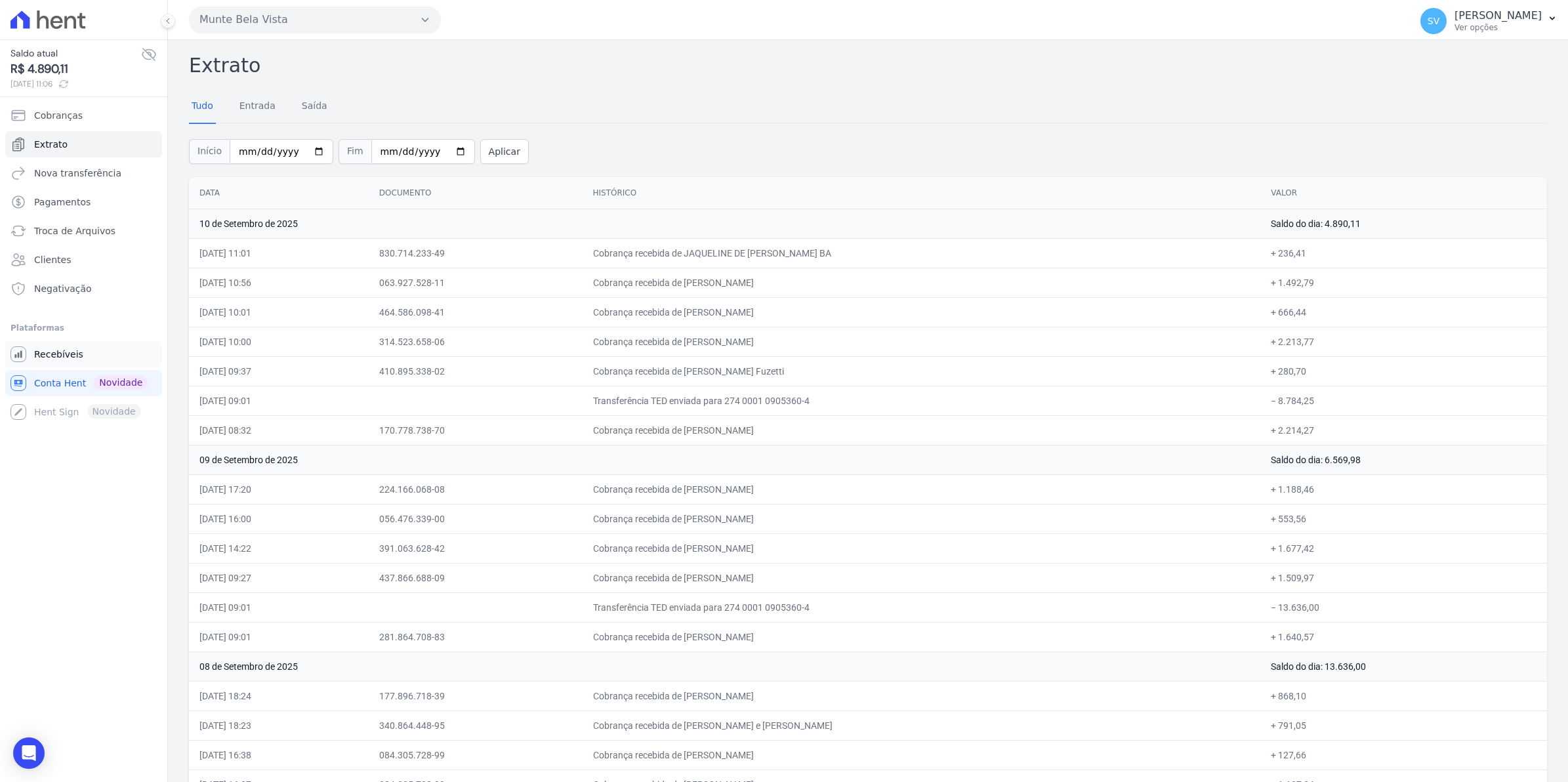
click at [47, 353] on span "Recebíveis" at bounding box center [58, 354] width 49 height 13
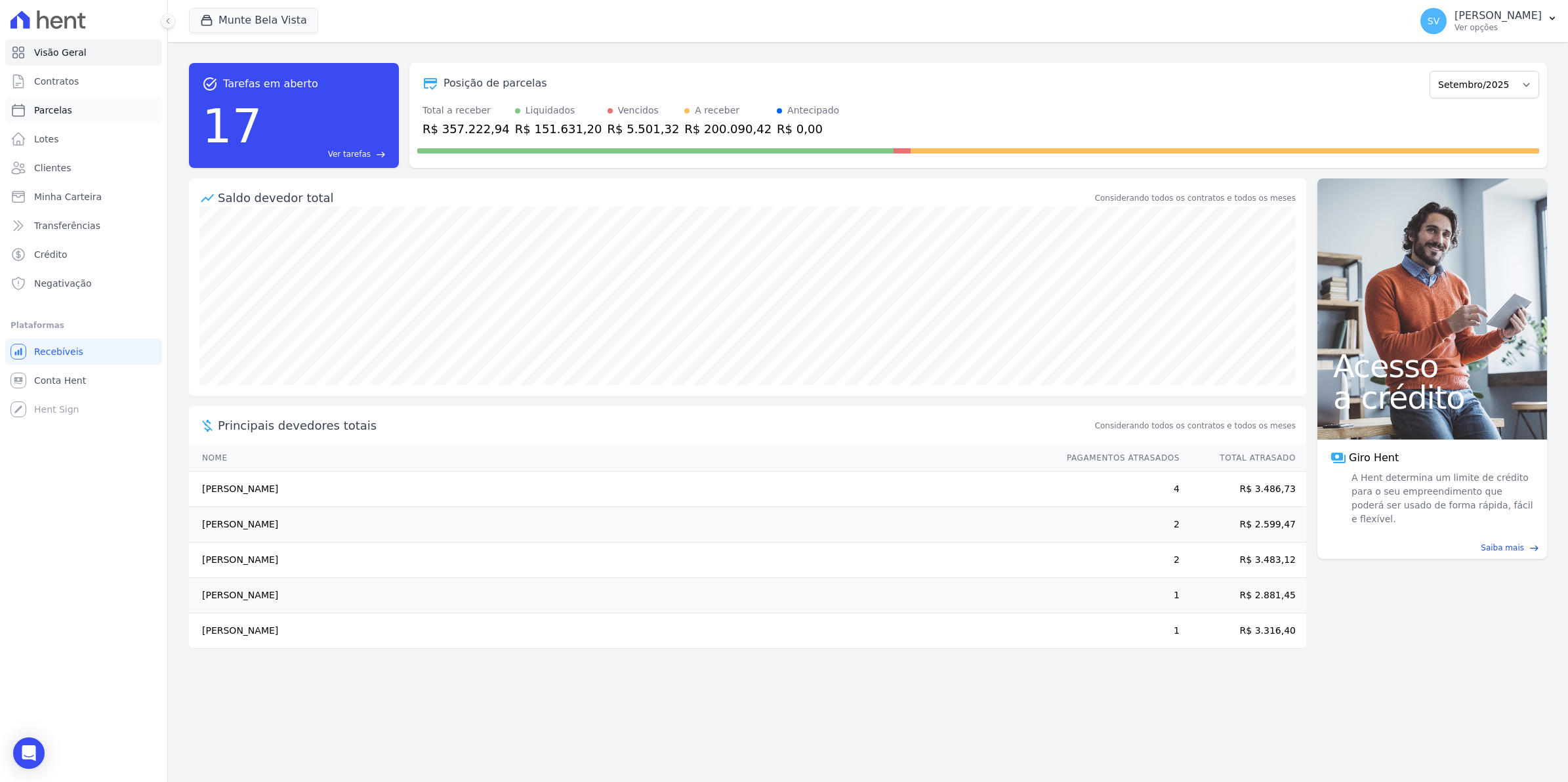
click at [64, 108] on span "Parcelas" at bounding box center [53, 110] width 38 height 13
click at [63, 82] on span "Contratos" at bounding box center [56, 82] width 45 height 13
select select
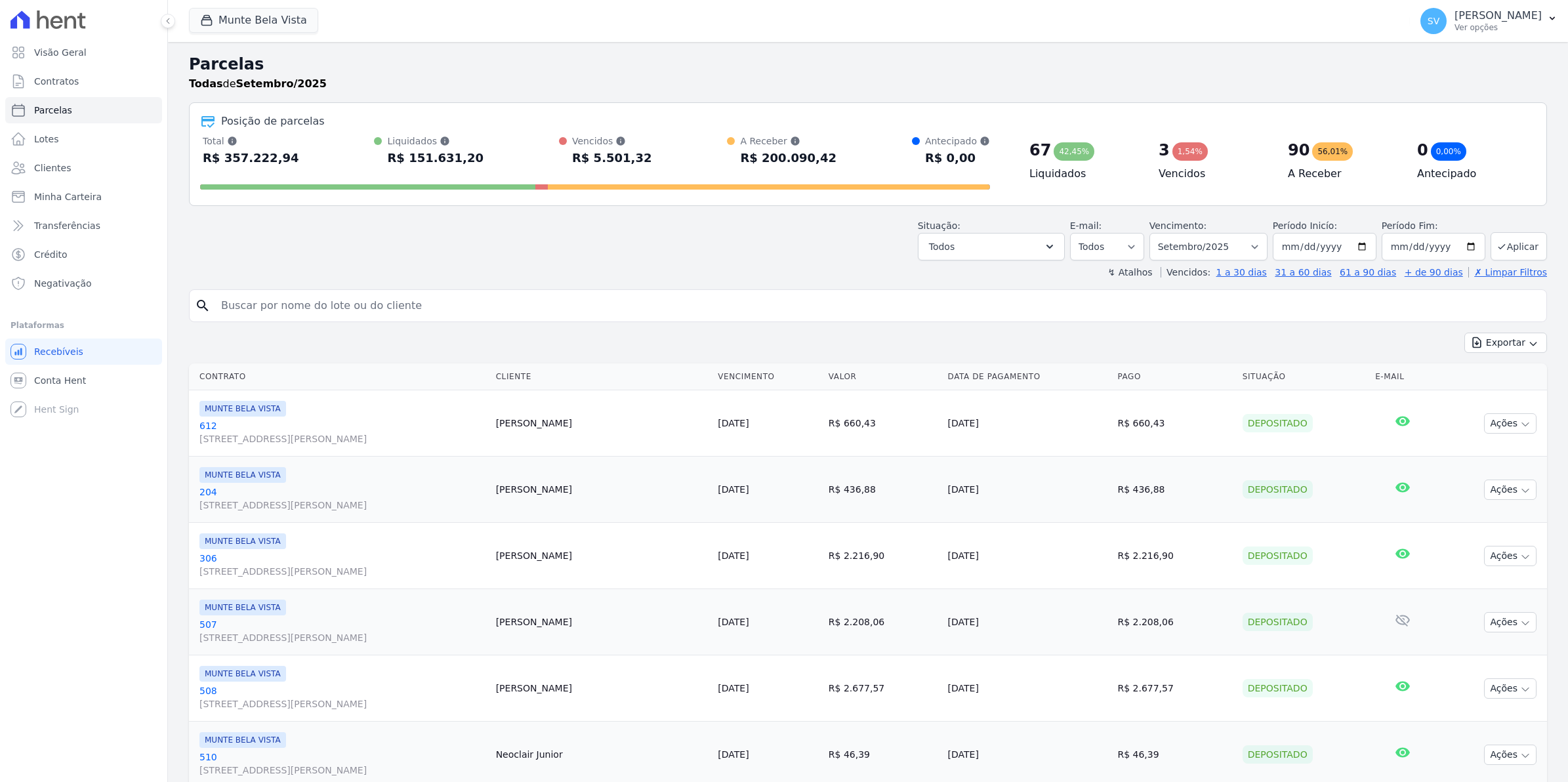
click at [332, 301] on input "search" at bounding box center [877, 305] width 1328 height 26
type input "j"
type input "JOSIAS"
select select
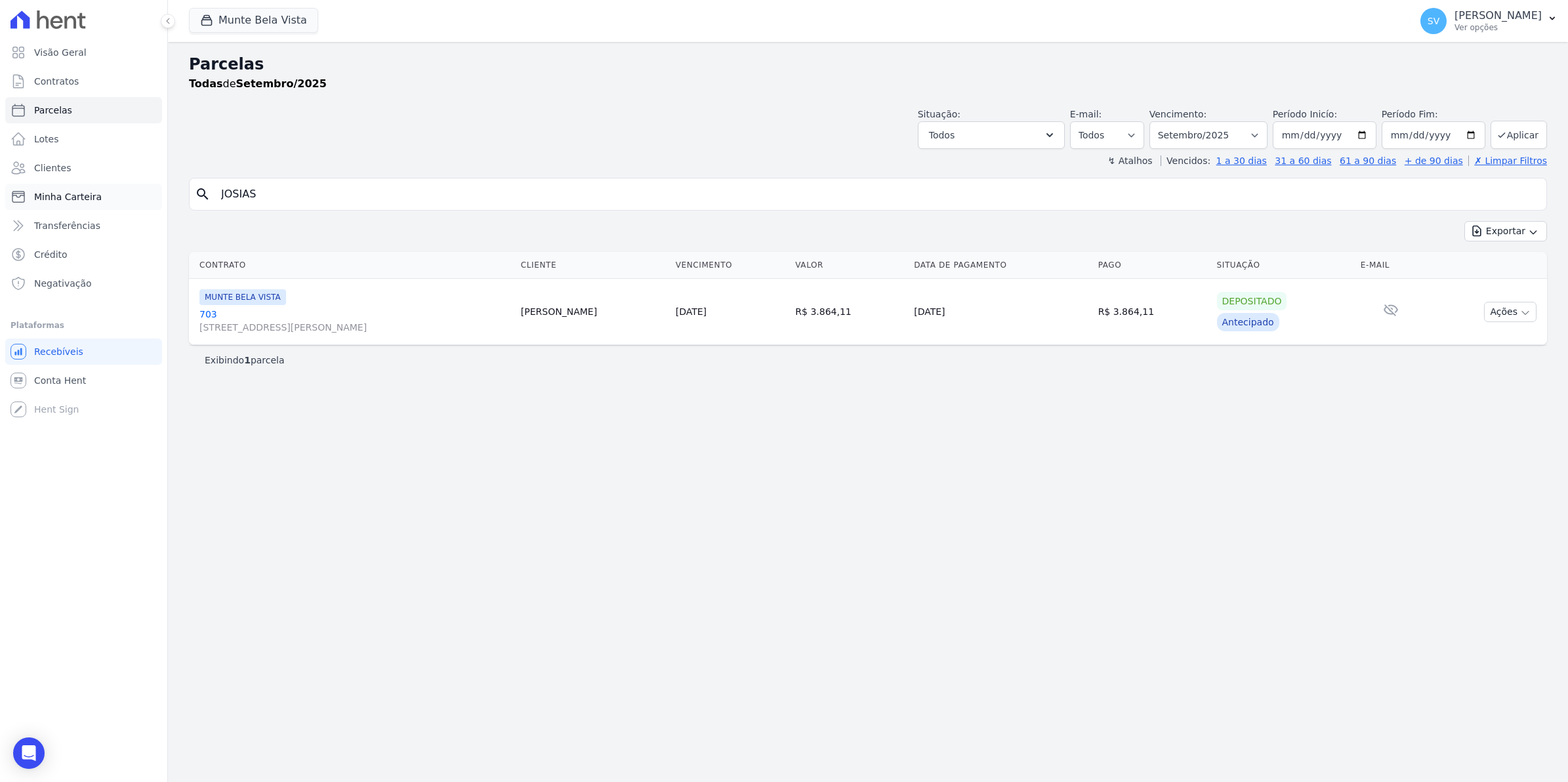
drag, startPoint x: 236, startPoint y: 203, endPoint x: 54, endPoint y: 193, distance: 182.3
click at [54, 193] on div "Visão Geral Contratos [GEOGRAPHIC_DATA] Lotes Clientes Minha Carteira Transferê…" at bounding box center [784, 391] width 1568 height 782
type input "1308"
select select
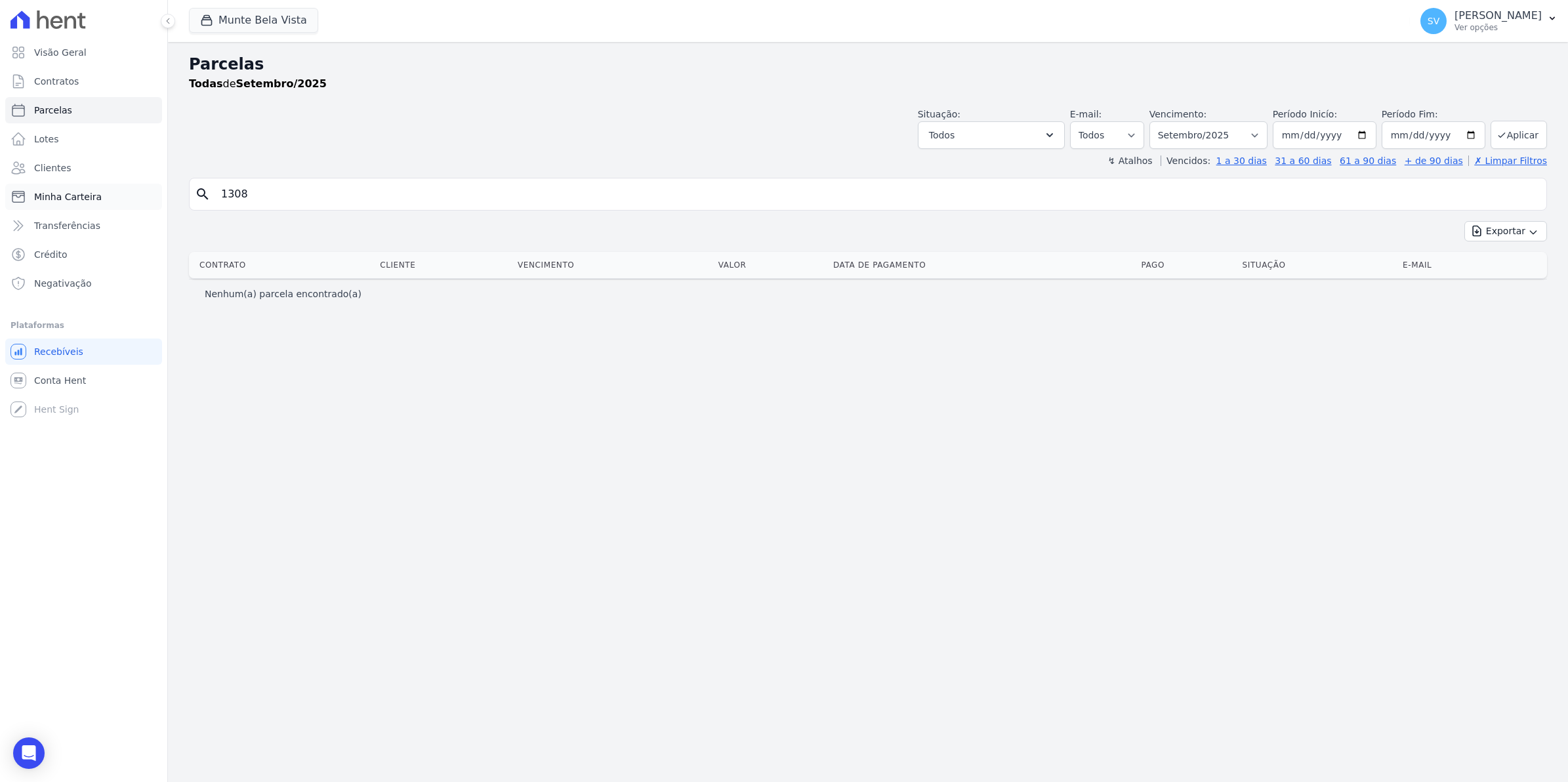
drag, startPoint x: 266, startPoint y: 195, endPoint x: 132, endPoint y: 199, distance: 134.1
click at [141, 205] on div "Visão Geral Contratos [GEOGRAPHIC_DATA] Lotes Clientes Minha Carteira Transferê…" at bounding box center [784, 391] width 1568 height 782
click at [64, 80] on span "Contratos" at bounding box center [56, 82] width 45 height 13
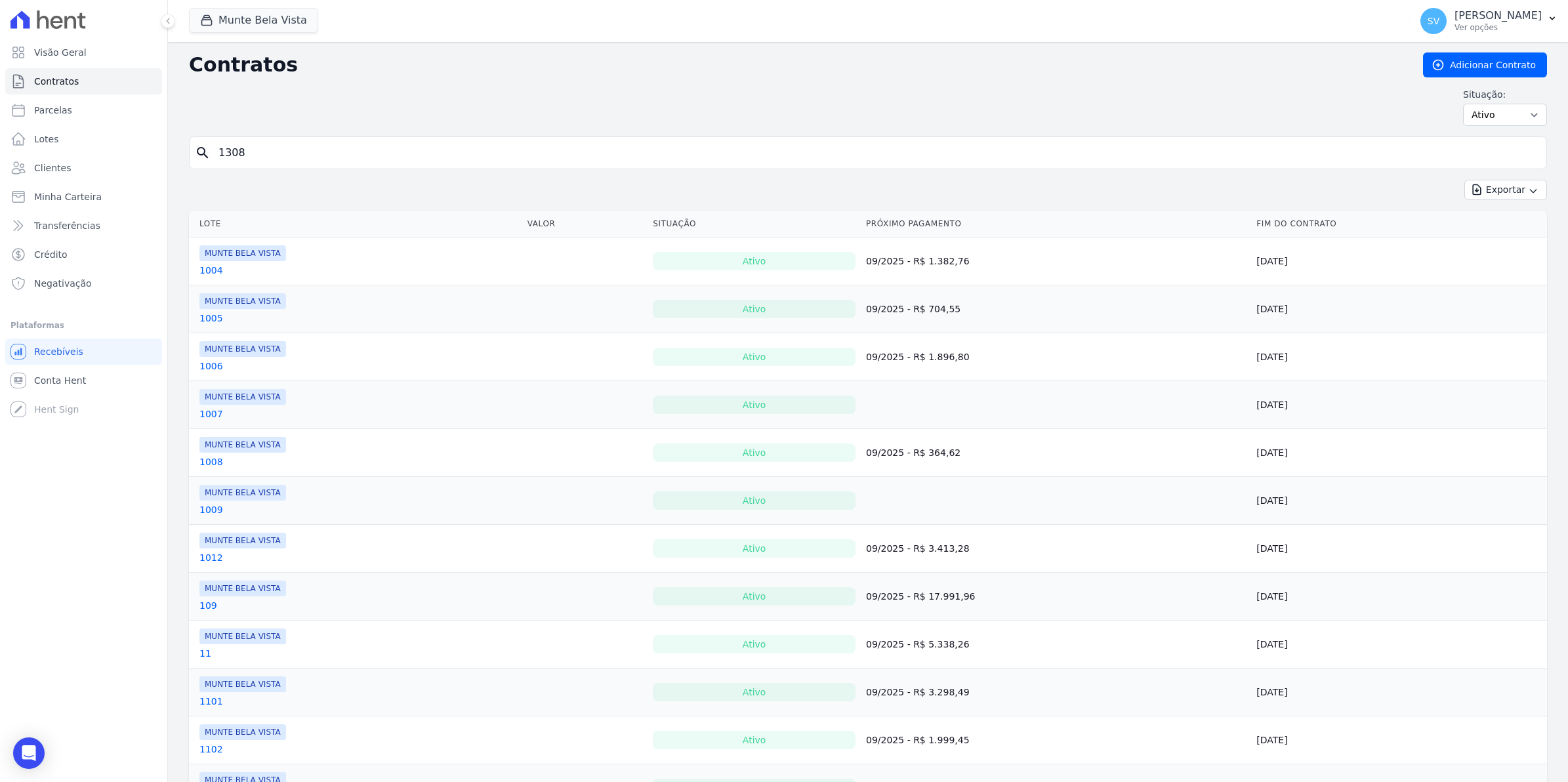
type input "1308"
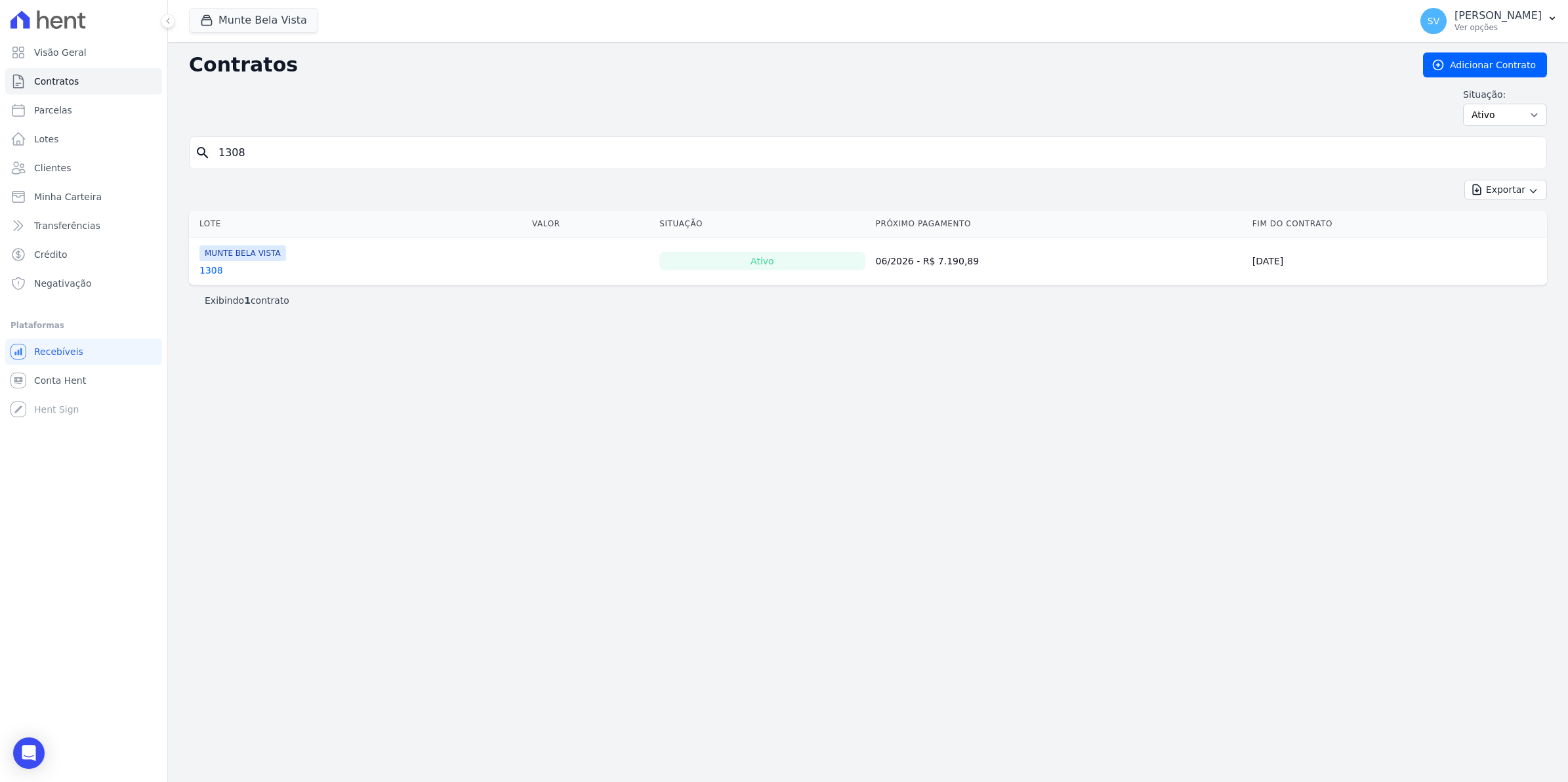
click at [205, 268] on link "1308" at bounding box center [211, 271] width 23 height 13
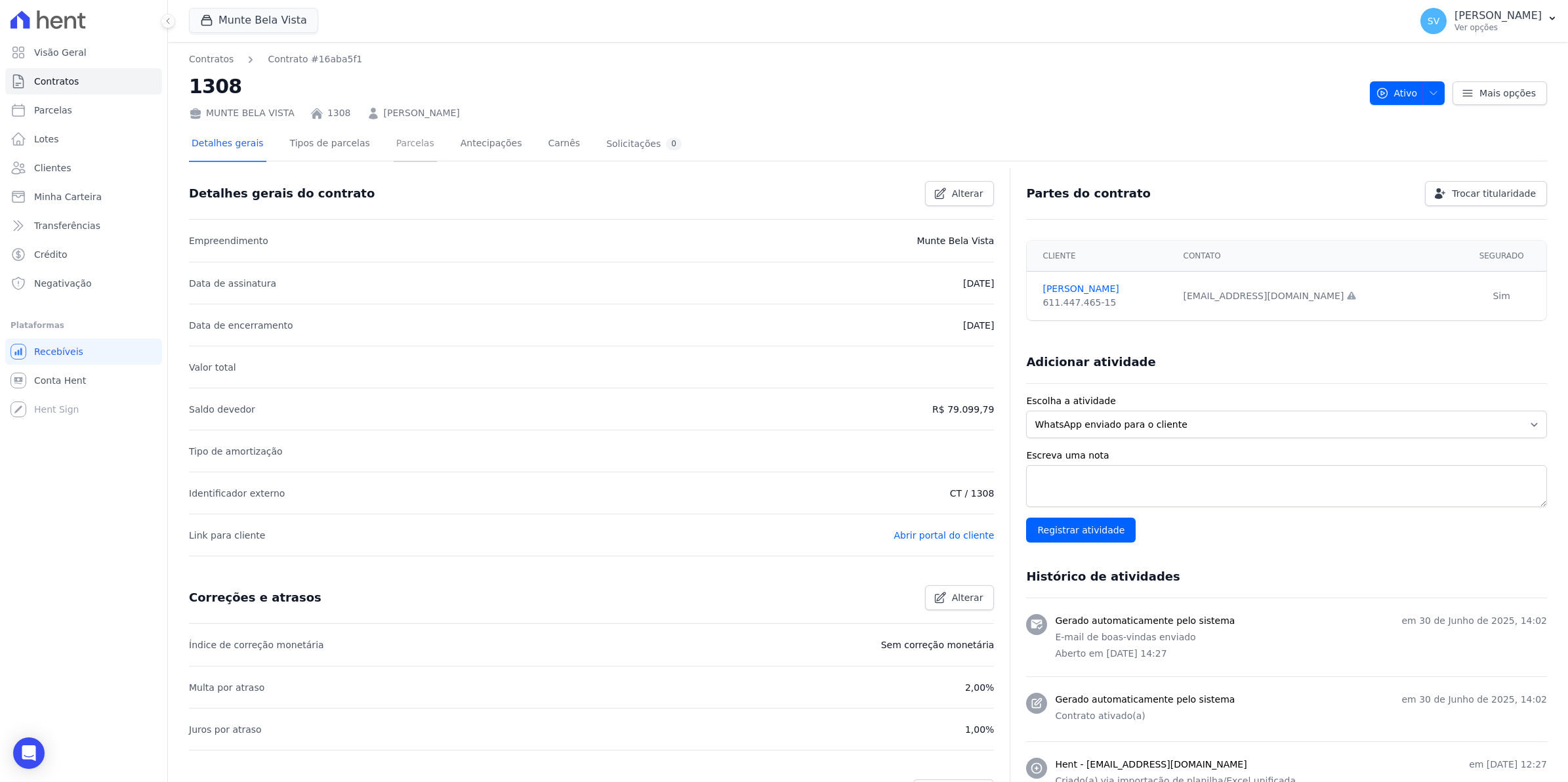
click at [394, 142] on link "Parcelas" at bounding box center [416, 144] width 43 height 35
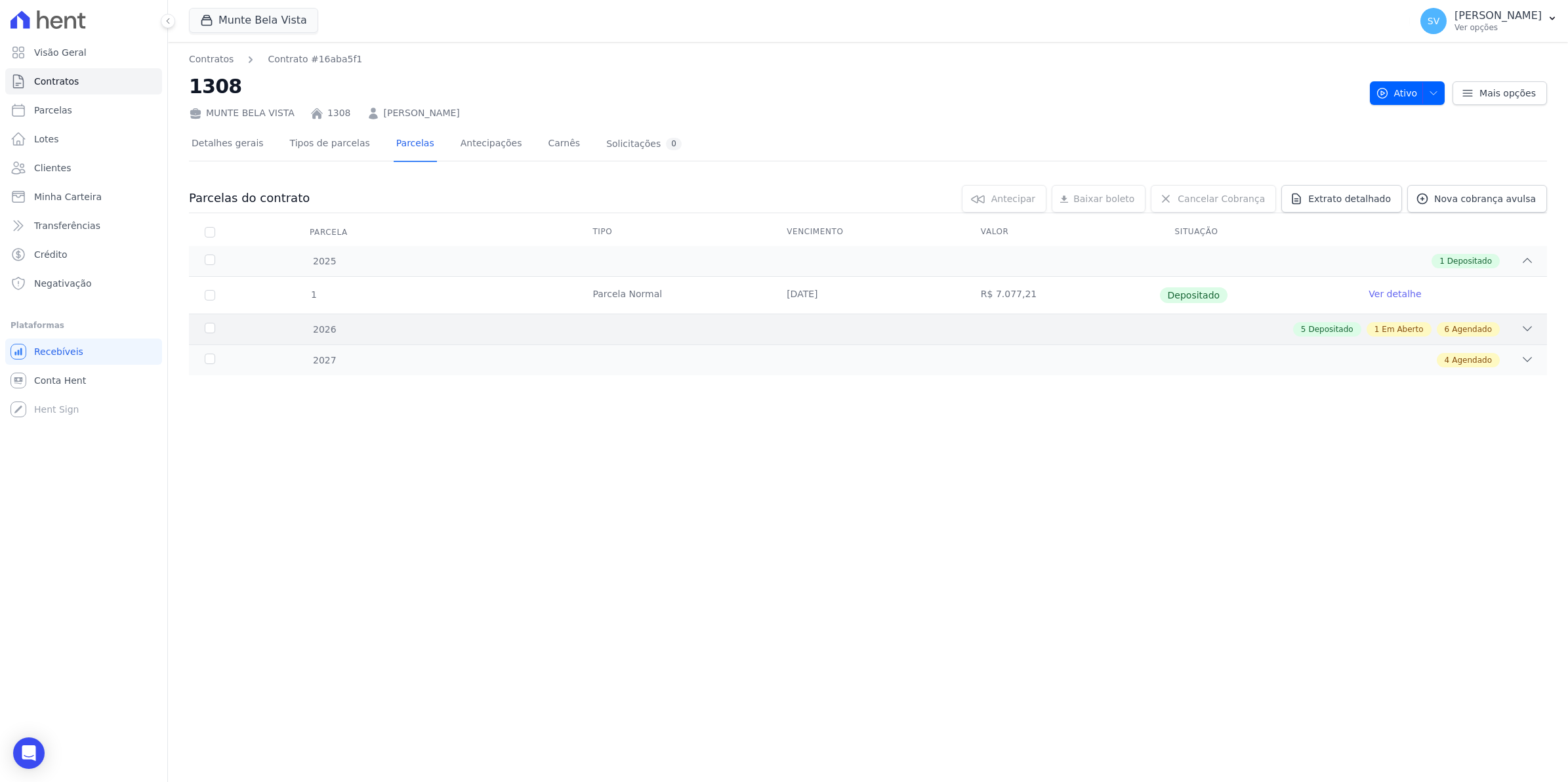
click at [1521, 332] on icon at bounding box center [1527, 329] width 13 height 13
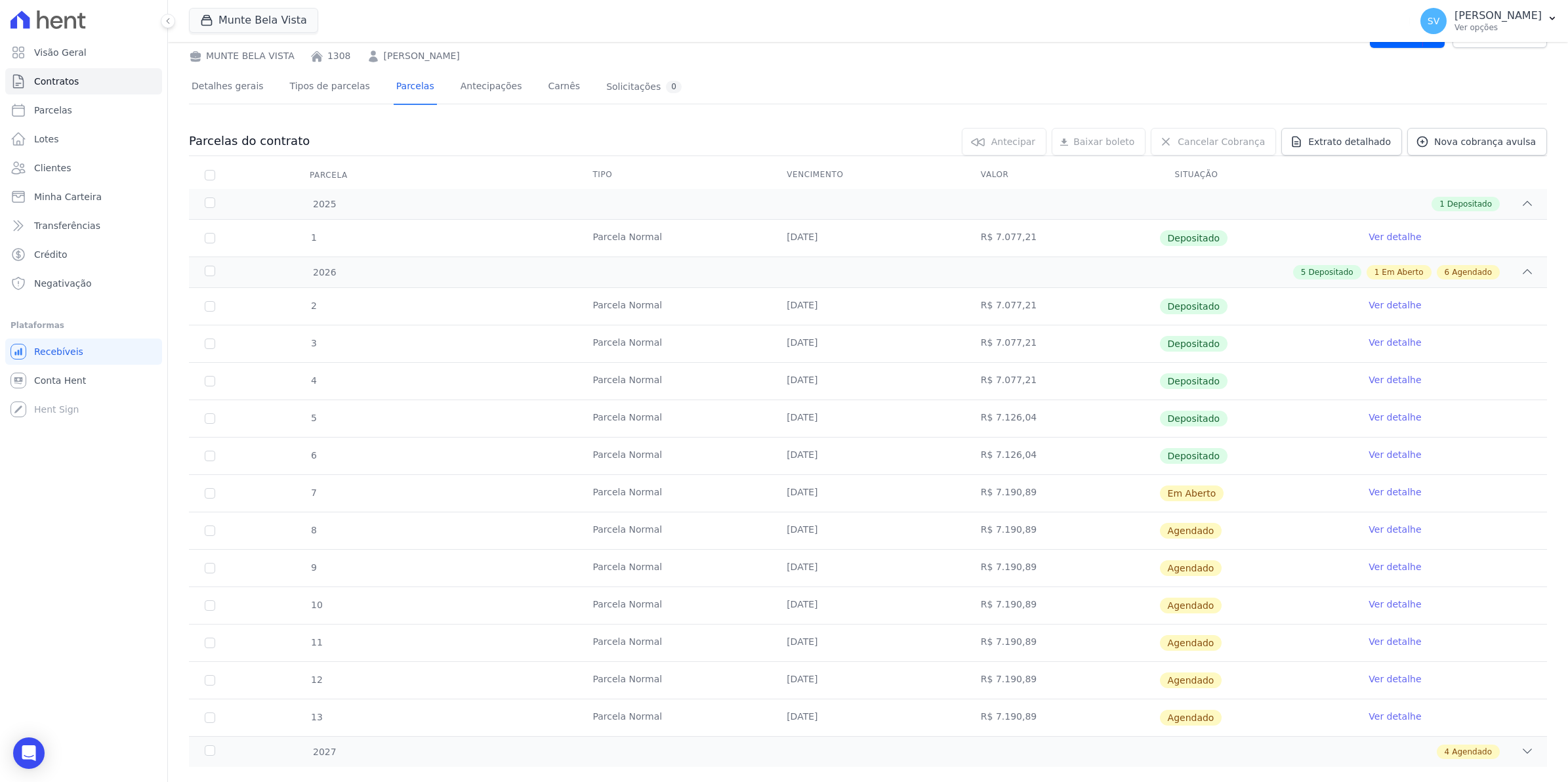
scroll to position [82, 0]
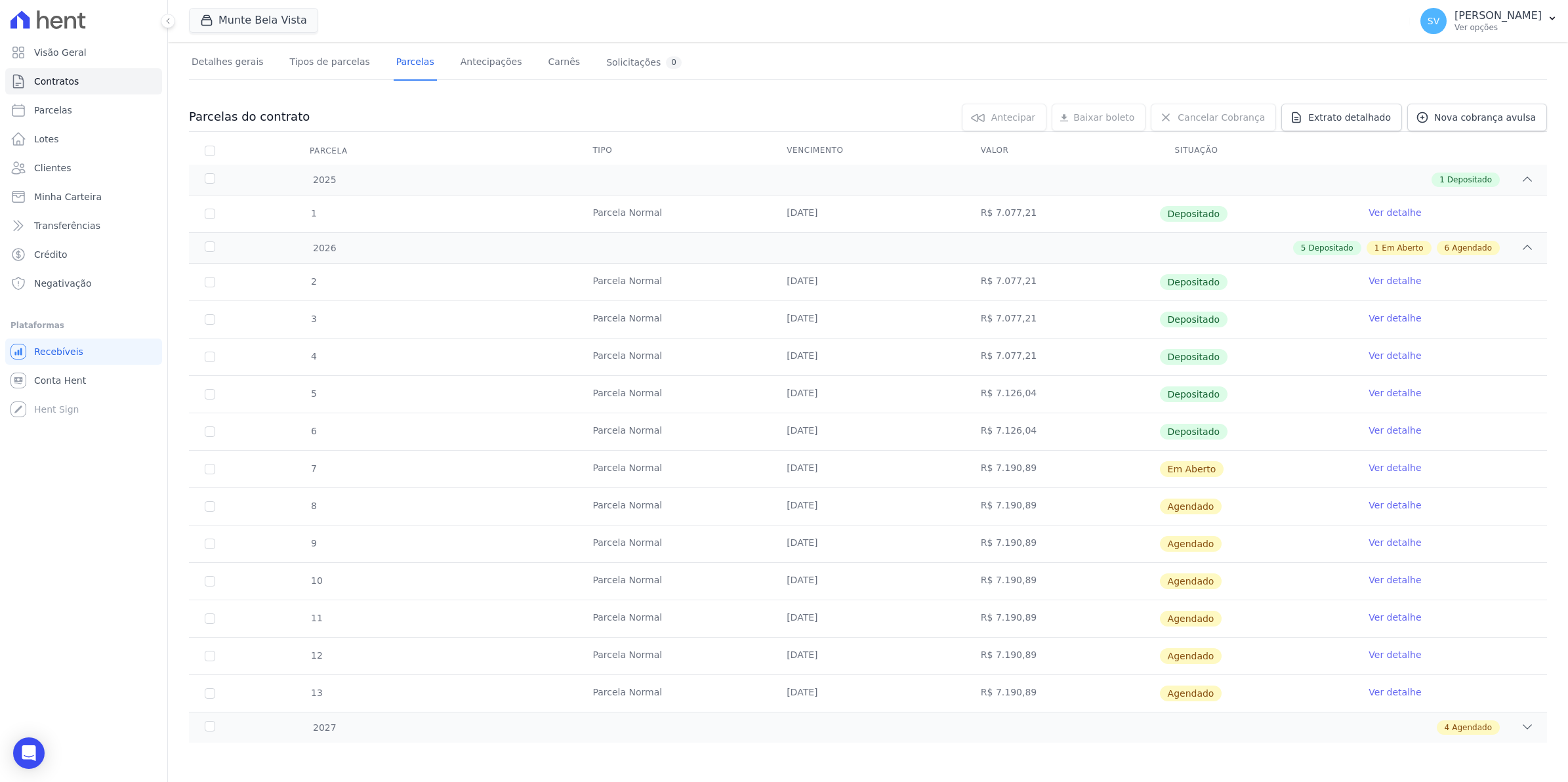
click at [1392, 471] on link "Ver detalhe" at bounding box center [1394, 468] width 53 height 13
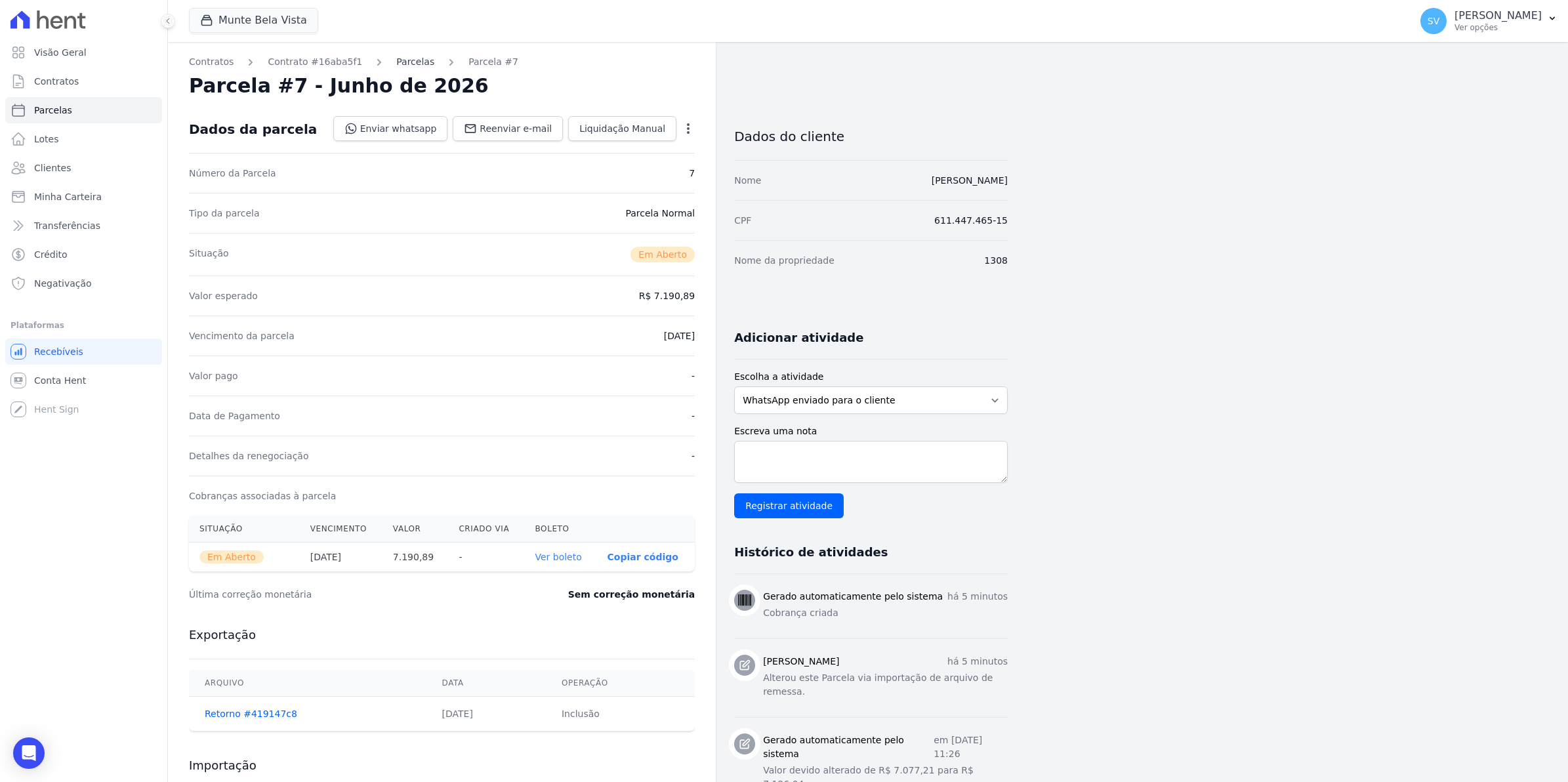
click at [401, 59] on link "Parcelas" at bounding box center [416, 62] width 38 height 13
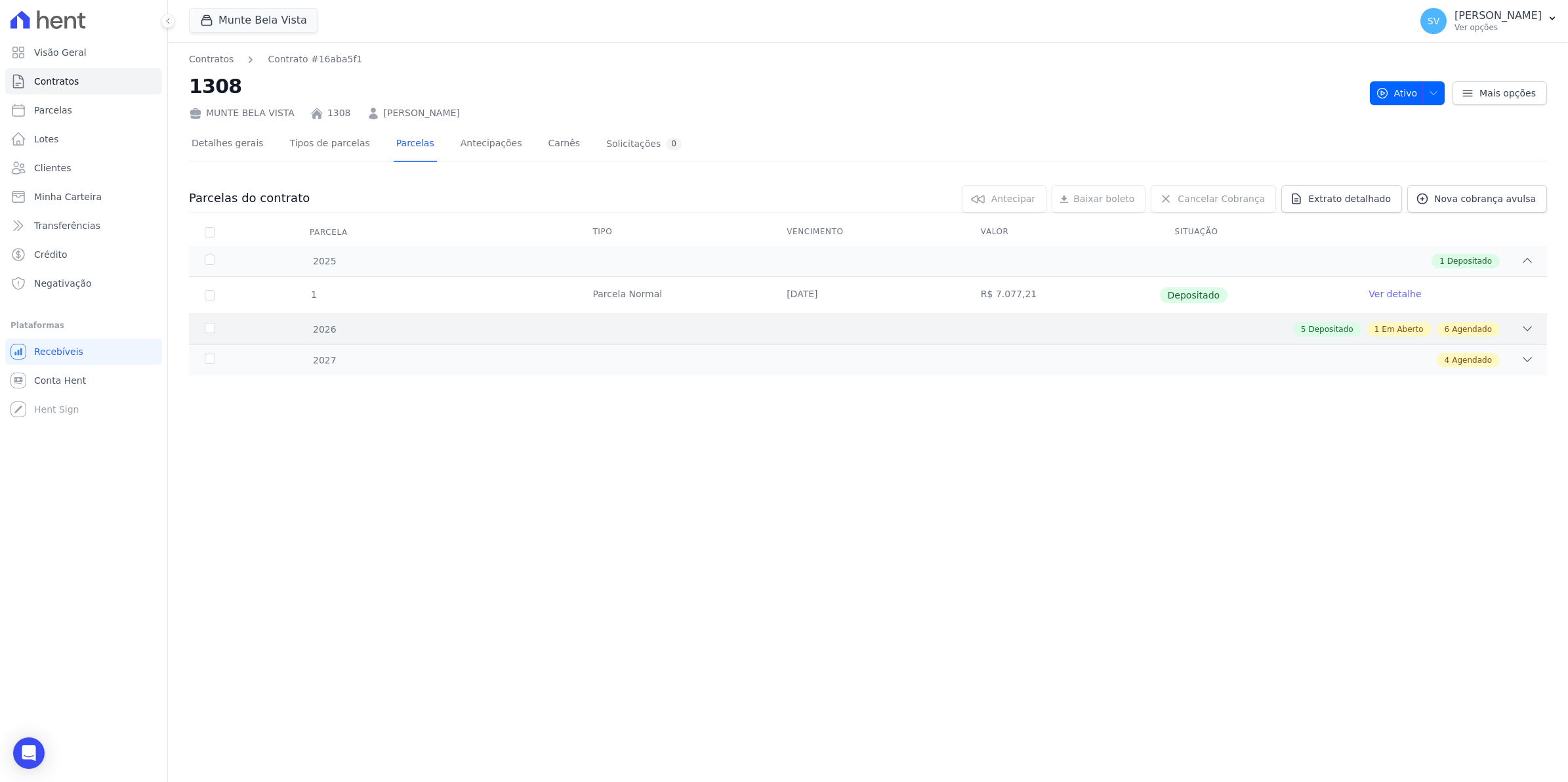
click at [211, 327] on div "2026" at bounding box center [265, 329] width 126 height 13
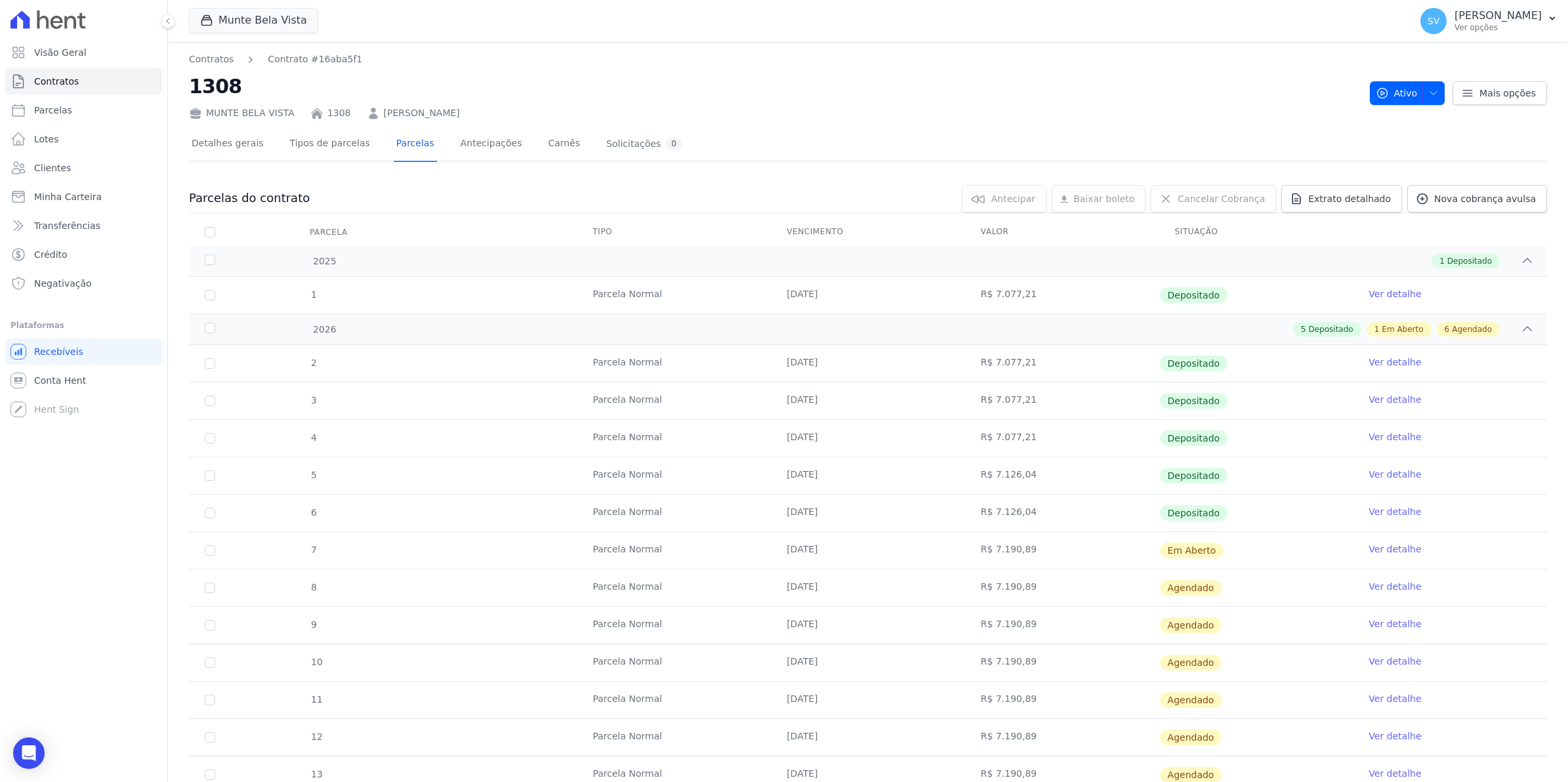
click at [1388, 549] on link "Ver detalhe" at bounding box center [1394, 549] width 53 height 13
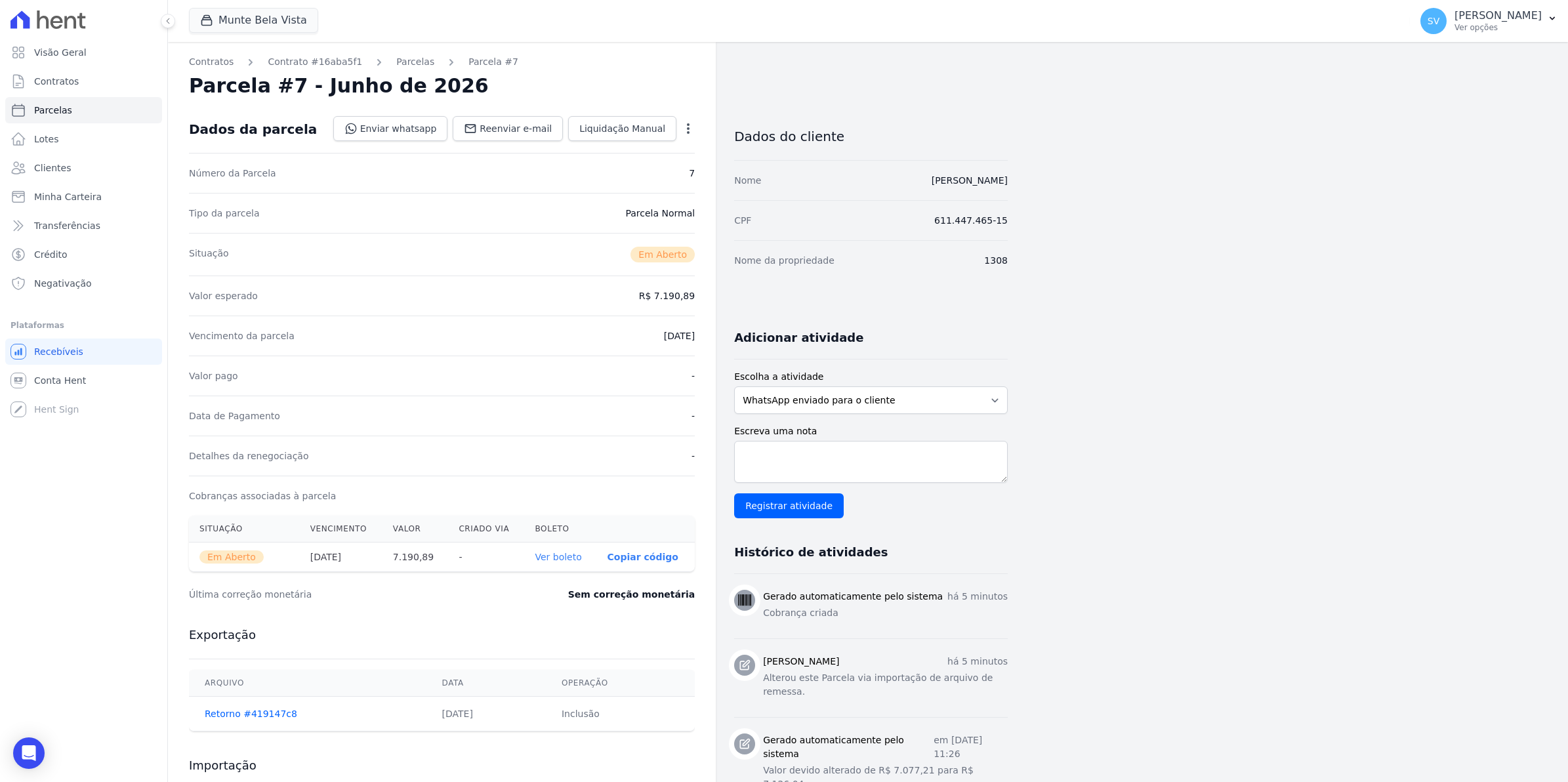
scroll to position [82, 0]
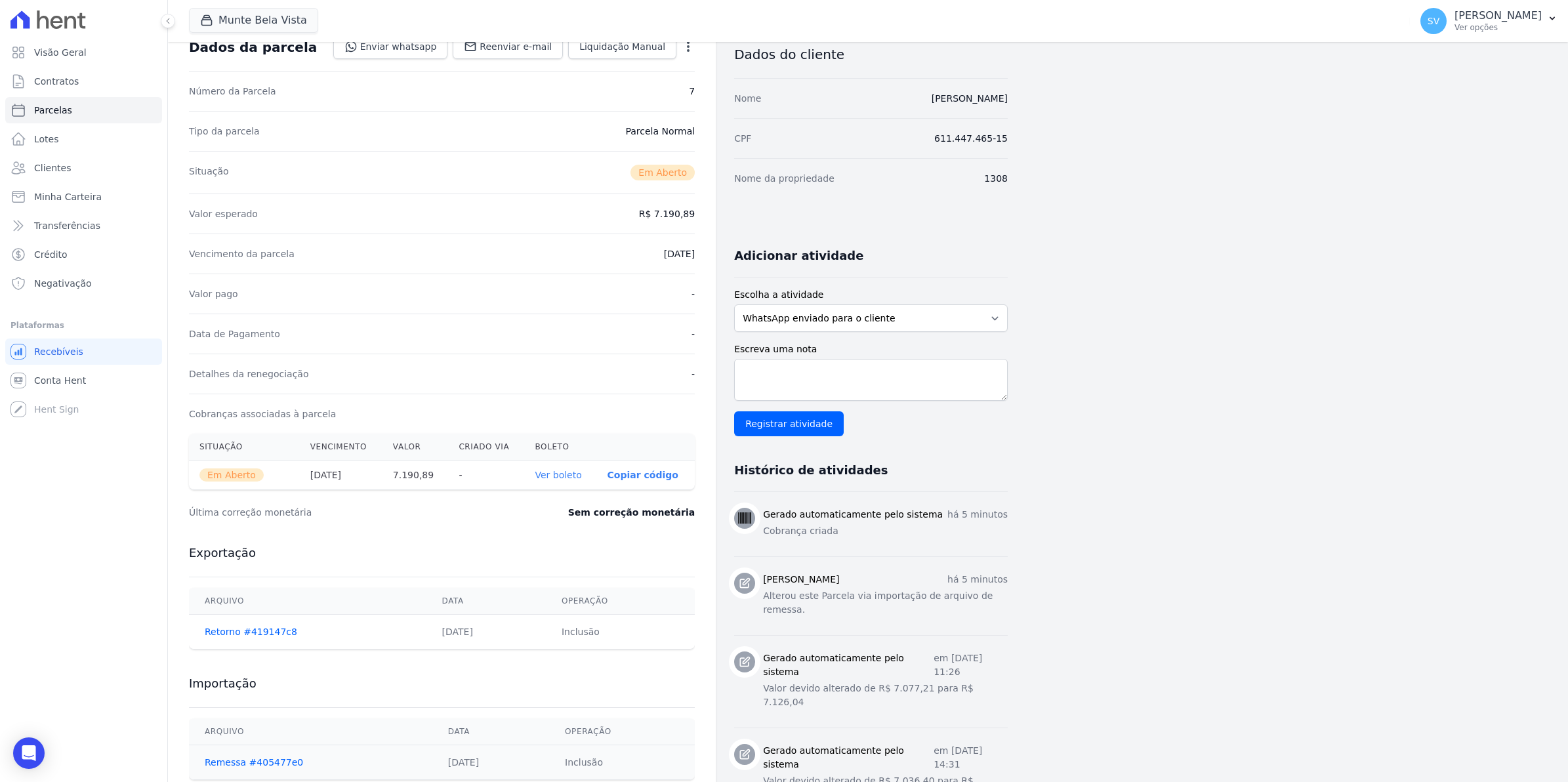
click at [559, 473] on link "Ver boleto" at bounding box center [558, 476] width 47 height 11
click at [56, 87] on span "Contratos" at bounding box center [56, 82] width 45 height 13
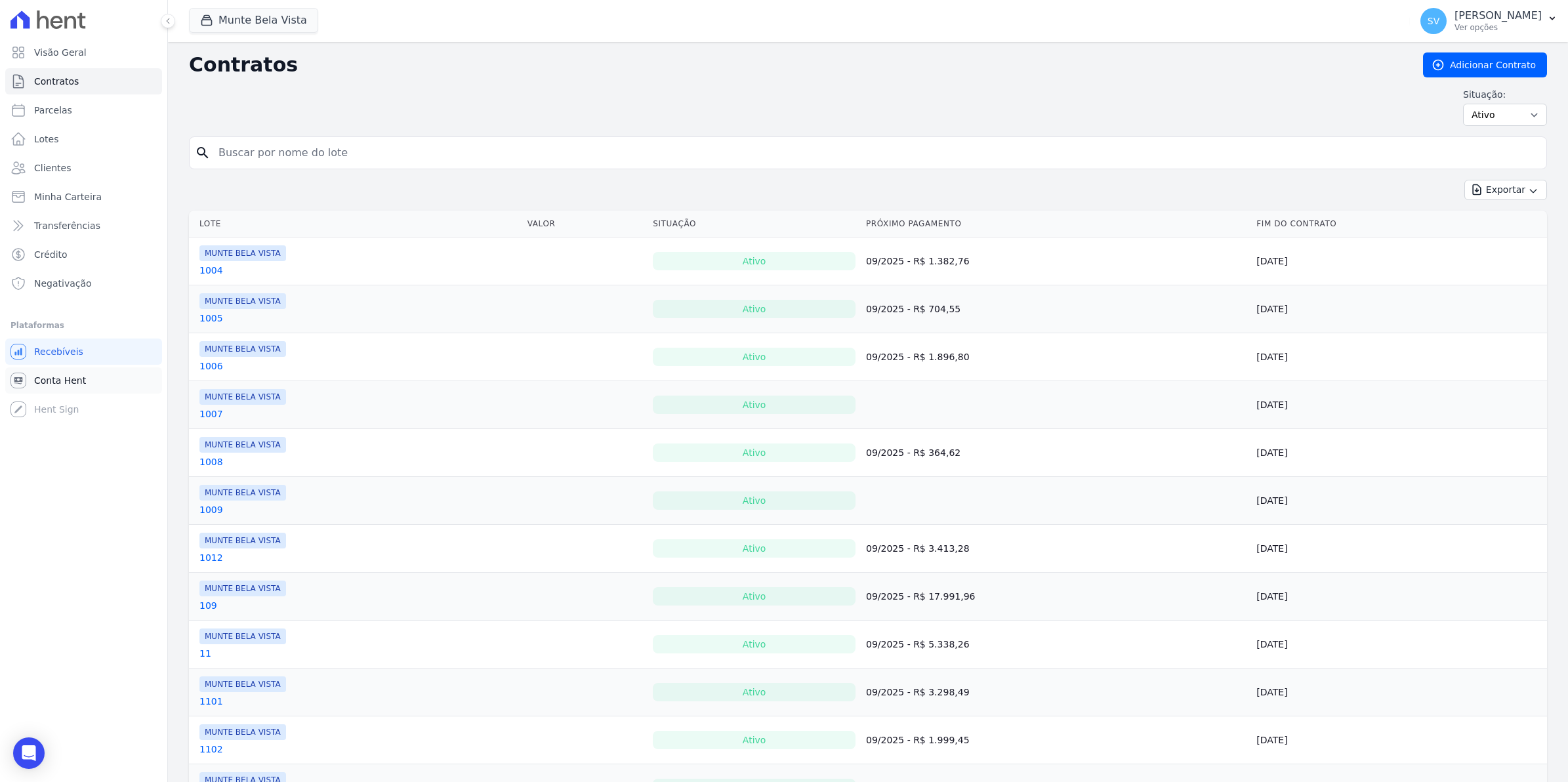
click at [60, 375] on span "Conta Hent" at bounding box center [60, 381] width 52 height 13
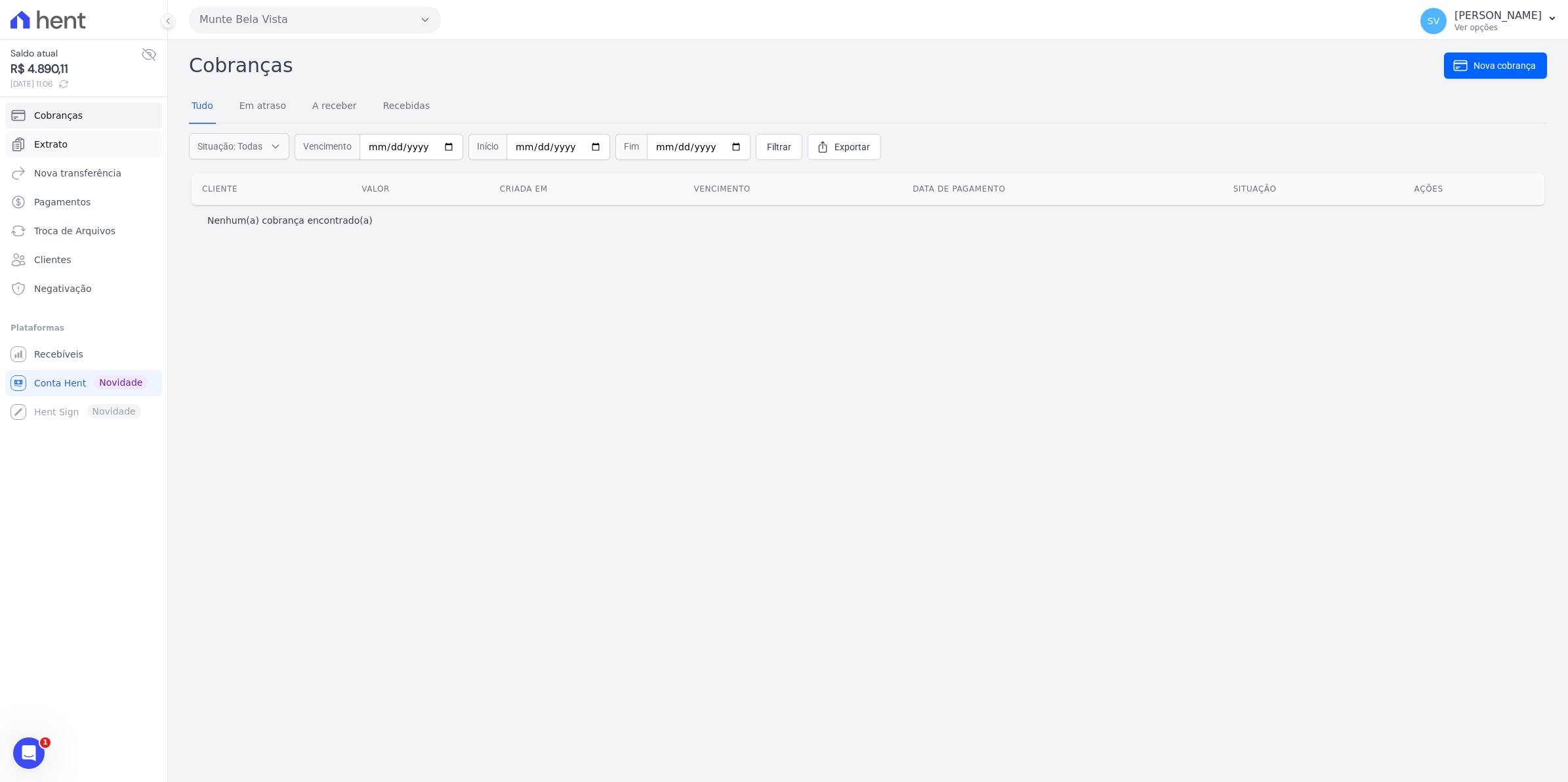
click at [77, 143] on link "Extrato" at bounding box center [83, 144] width 157 height 26
